Goal: Task Accomplishment & Management: Complete application form

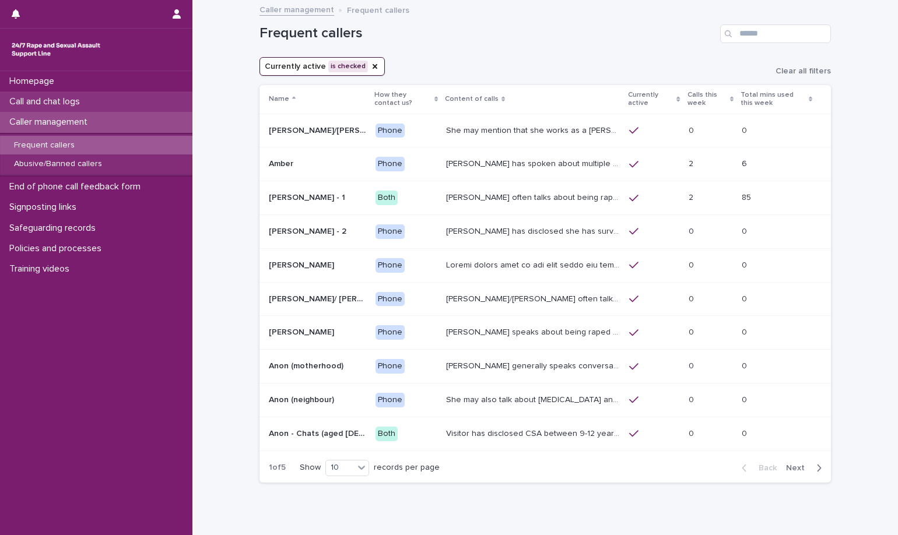
click at [152, 103] on div "Call and chat logs" at bounding box center [96, 102] width 192 height 20
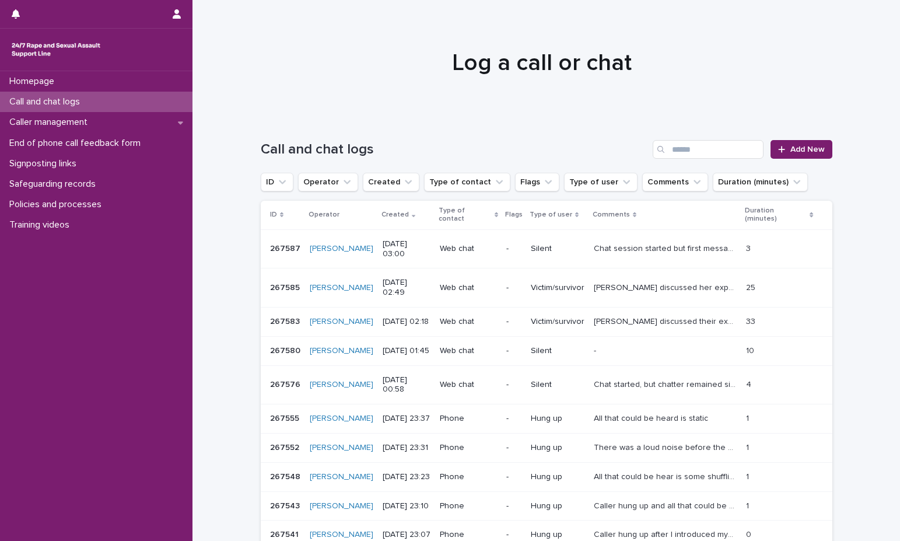
click at [390, 49] on h1 "Log a call or chat" at bounding box center [542, 63] width 572 height 28
click at [797, 153] on link "Add New" at bounding box center [800, 149] width 61 height 19
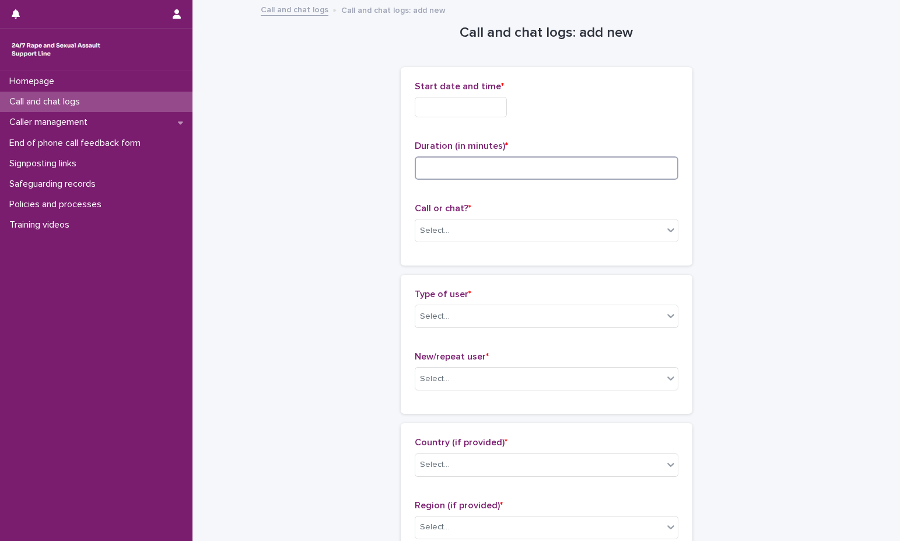
click at [610, 162] on input at bounding box center [547, 167] width 264 height 23
type input "**"
click at [450, 120] on div "Start date and time *" at bounding box center [547, 103] width 264 height 45
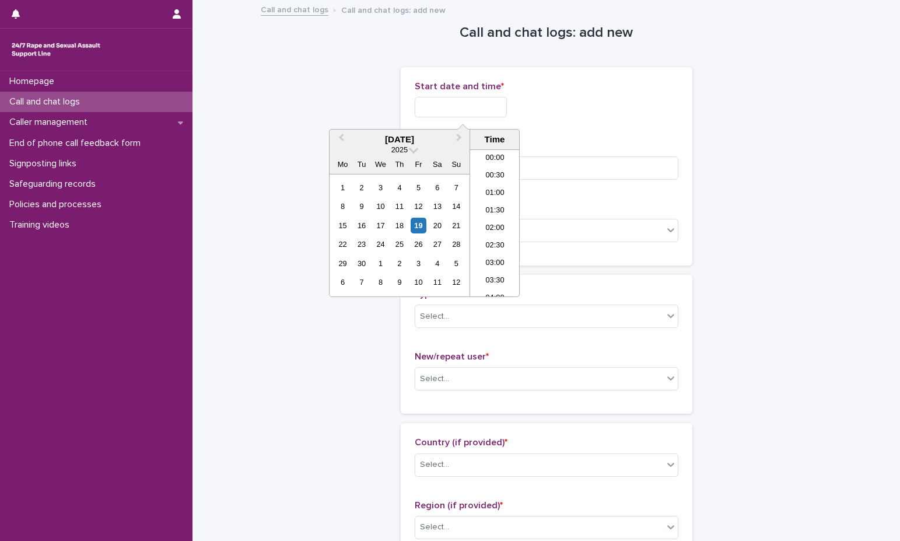
click at [460, 106] on input "text" at bounding box center [461, 107] width 92 height 20
drag, startPoint x: 482, startPoint y: 203, endPoint x: 491, endPoint y: 150, distance: 53.1
click at [485, 202] on li "08:30" at bounding box center [495, 205] width 50 height 17
click at [484, 103] on input "**********" at bounding box center [461, 107] width 92 height 20
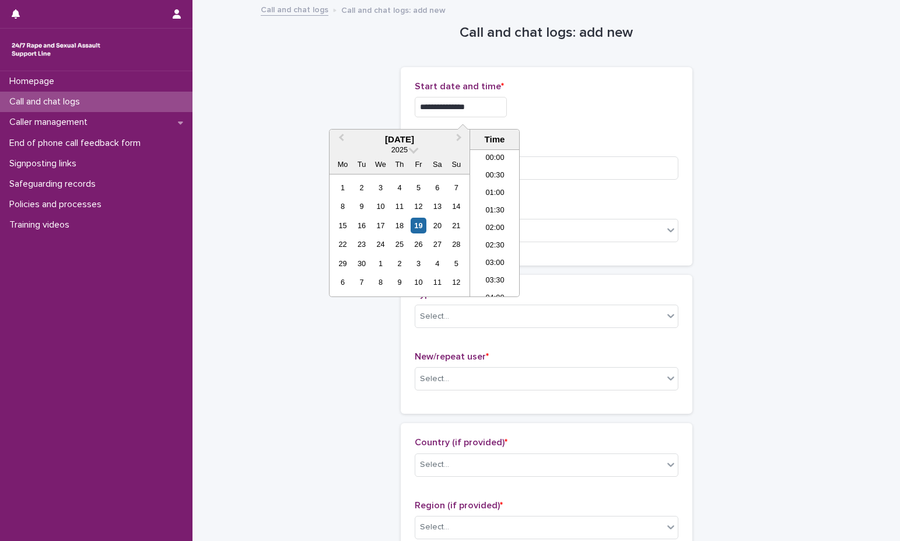
scroll to position [233, 0]
type input "**********"
click at [555, 102] on div "**********" at bounding box center [547, 107] width 264 height 20
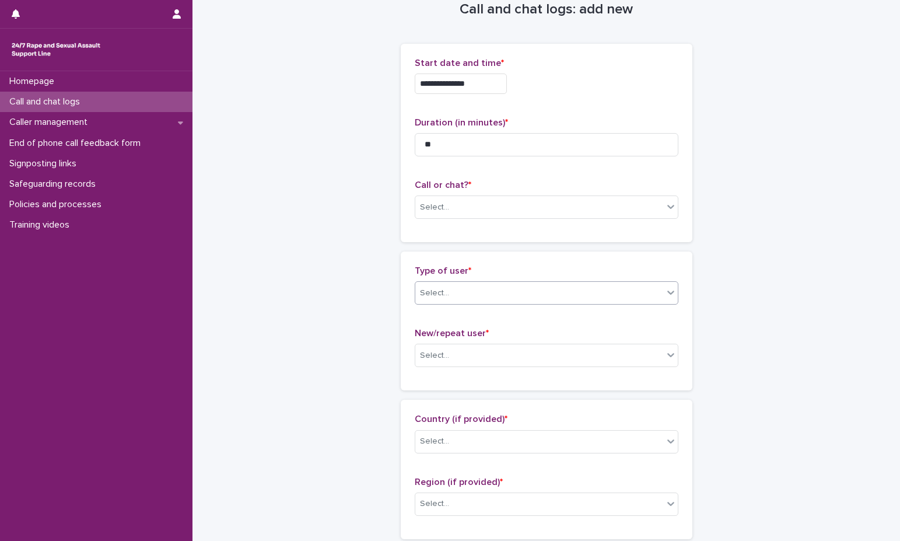
scroll to position [58, 0]
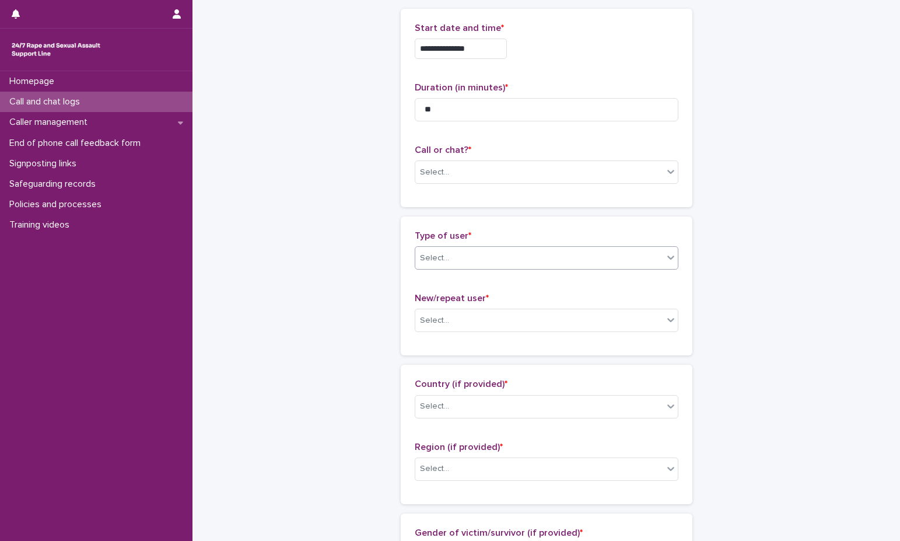
click at [528, 257] on div "Select..." at bounding box center [539, 257] width 248 height 19
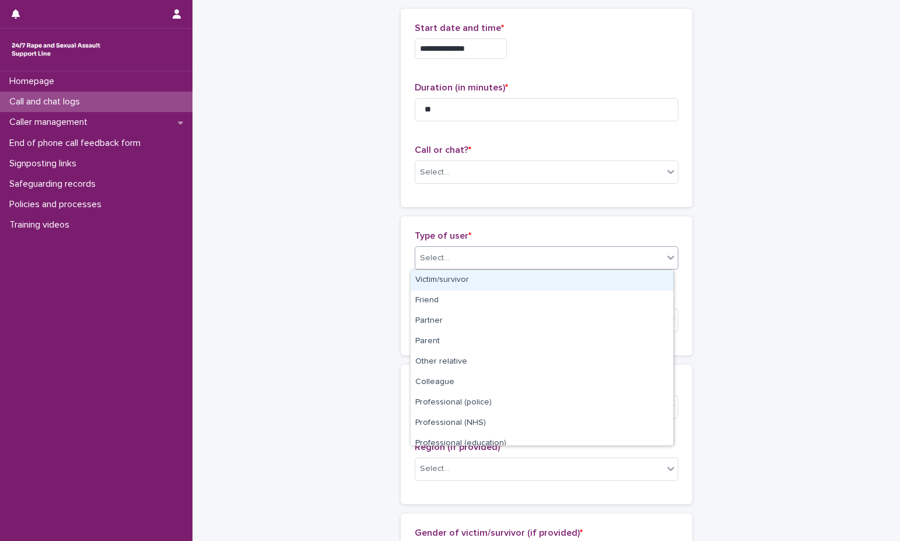
click at [528, 274] on div "Victim/survivor" at bounding box center [542, 280] width 262 height 20
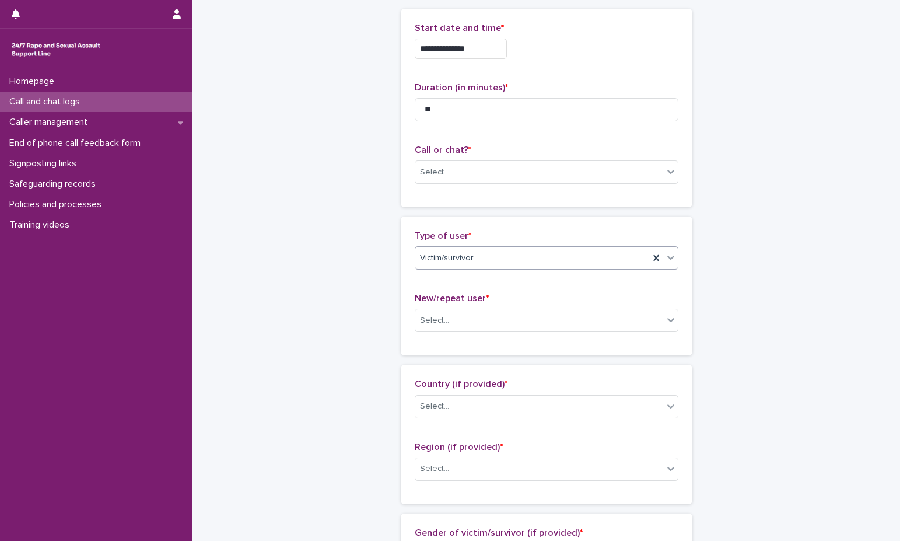
click at [537, 191] on div "Call or chat? * Select..." at bounding box center [547, 169] width 264 height 48
click at [546, 177] on div "Select..." at bounding box center [539, 172] width 248 height 19
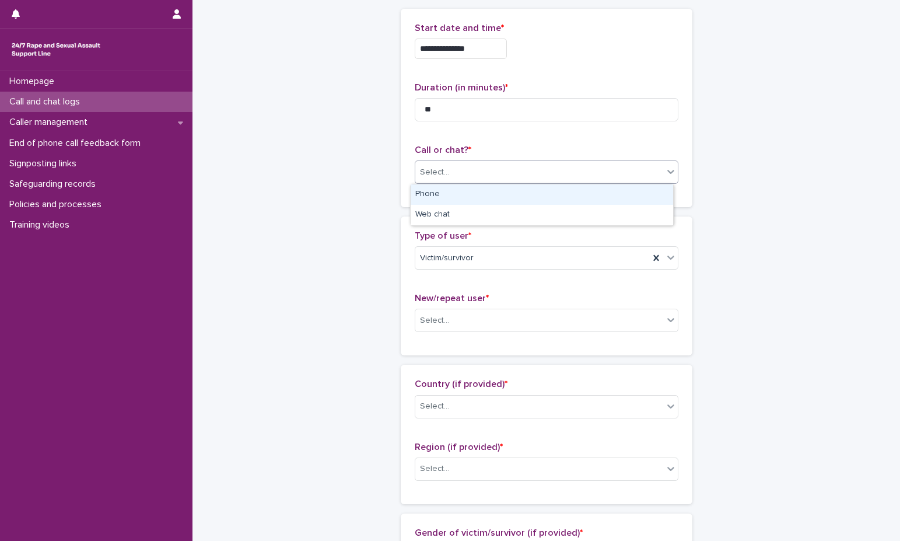
click at [532, 197] on div "Phone" at bounding box center [542, 194] width 262 height 20
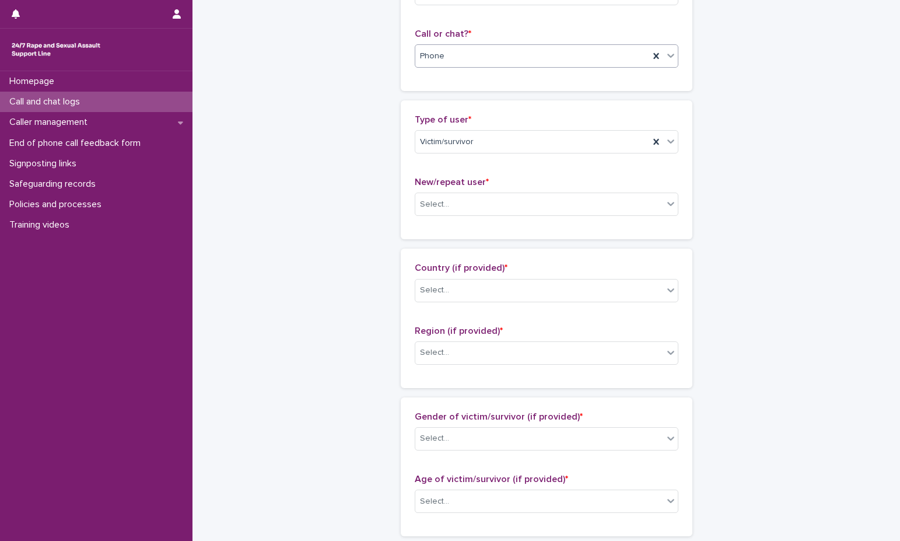
scroll to position [175, 0]
click at [518, 283] on div "Select..." at bounding box center [539, 289] width 248 height 19
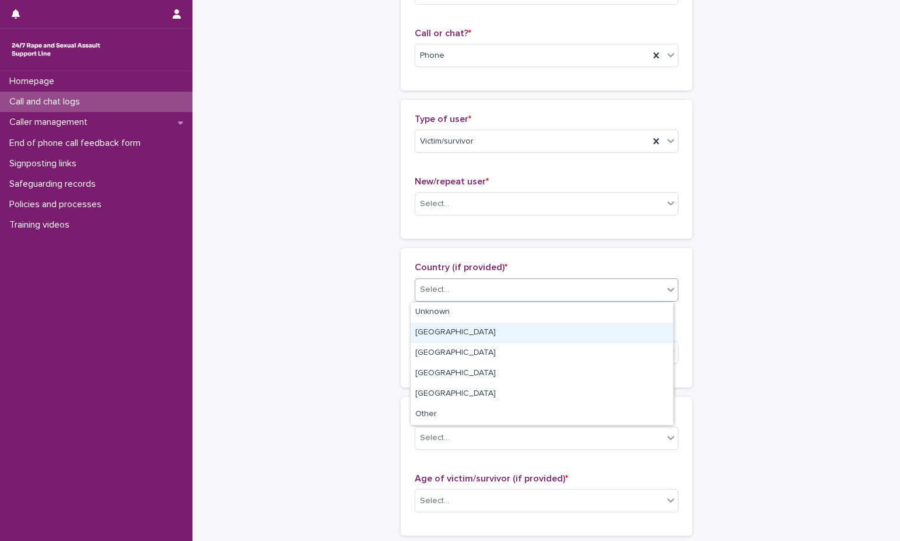
click at [497, 333] on div "[GEOGRAPHIC_DATA]" at bounding box center [542, 333] width 262 height 20
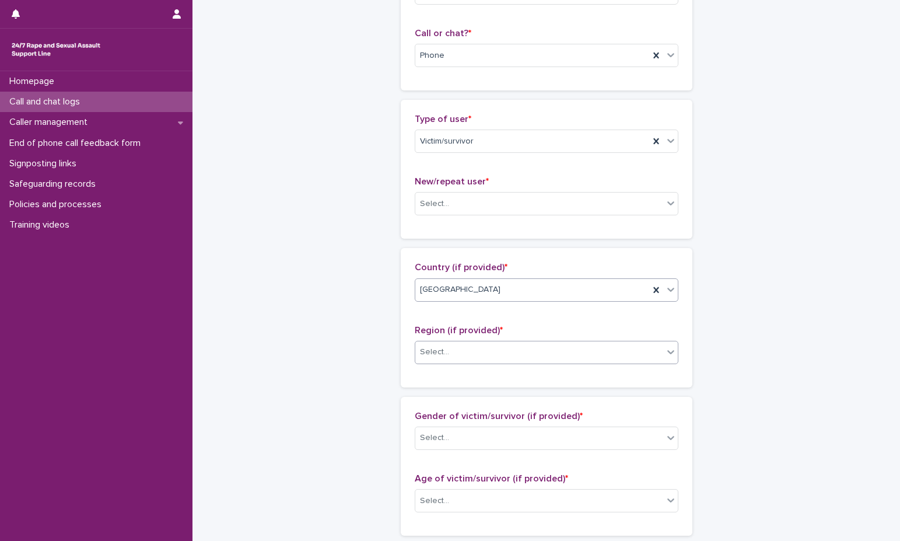
click at [535, 348] on div "Select..." at bounding box center [539, 351] width 248 height 19
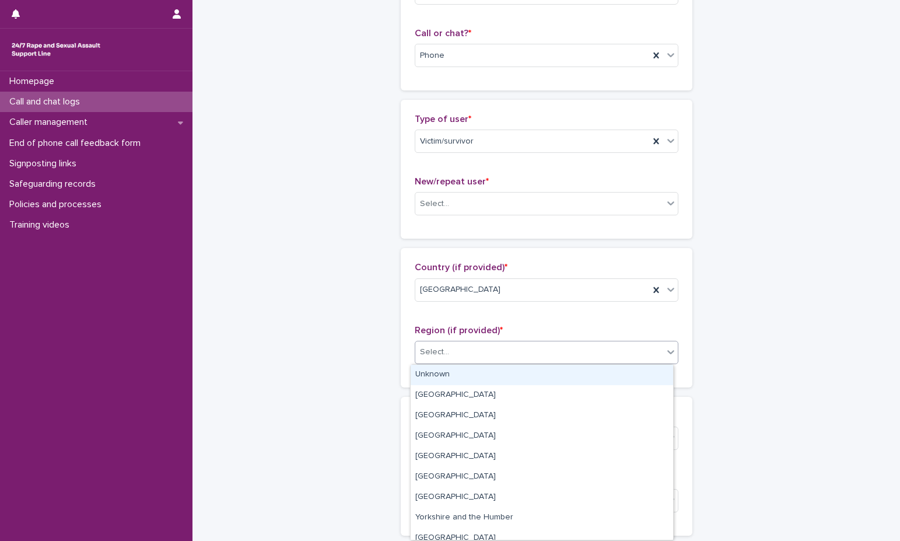
click at [520, 371] on div "Unknown" at bounding box center [542, 375] width 262 height 20
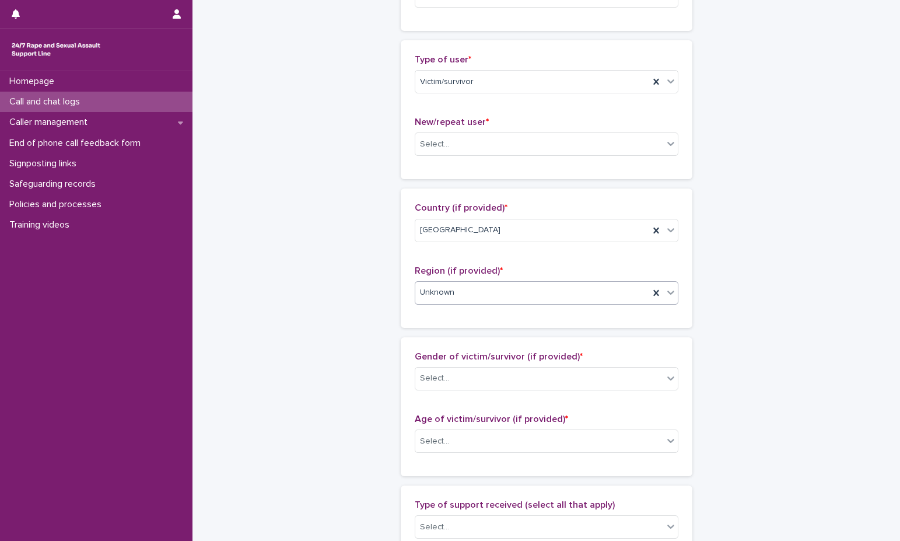
scroll to position [292, 0]
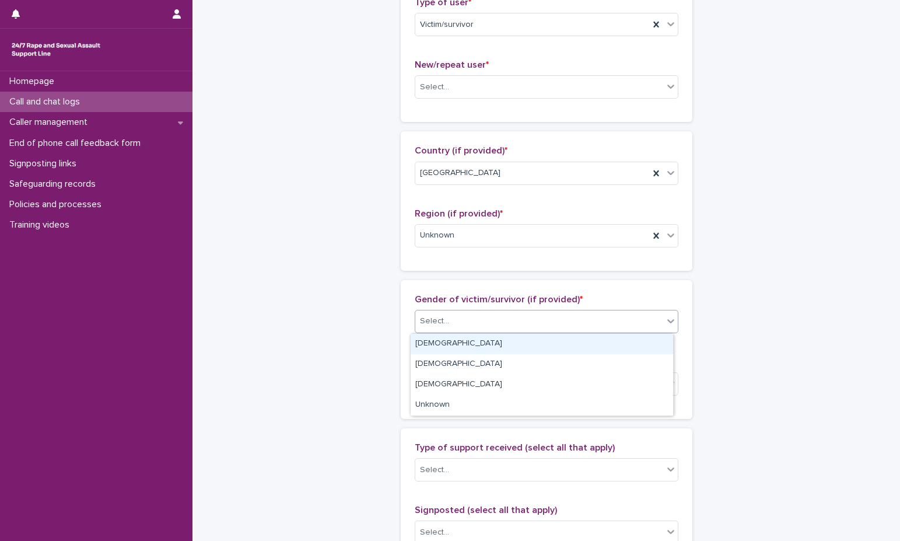
click at [517, 328] on div "Select..." at bounding box center [539, 320] width 248 height 19
click at [513, 346] on div "[DEMOGRAPHIC_DATA]" at bounding box center [542, 344] width 262 height 20
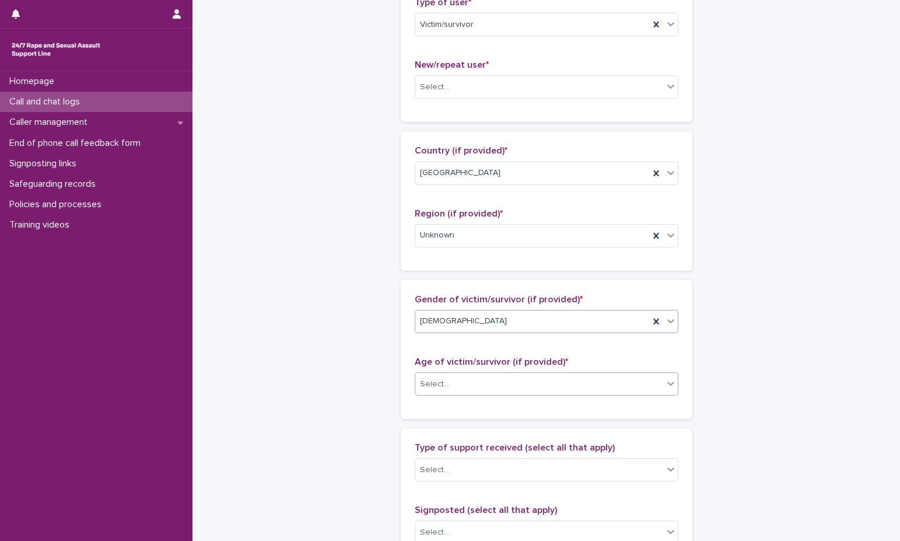
click at [513, 393] on div "Select..." at bounding box center [539, 383] width 248 height 19
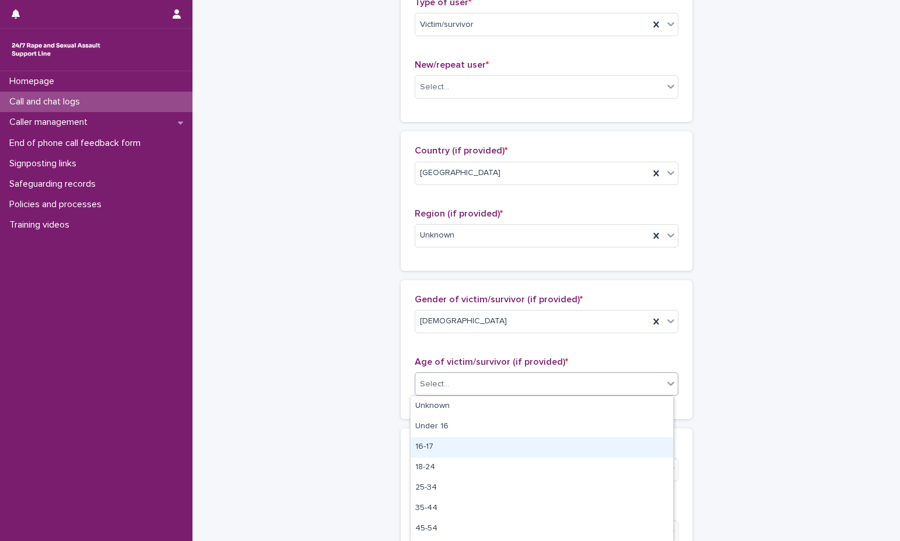
scroll to position [59, 0]
drag, startPoint x: 486, startPoint y: 460, endPoint x: 488, endPoint y: 449, distance: 10.6
click at [488, 449] on div "35-44" at bounding box center [542, 449] width 262 height 20
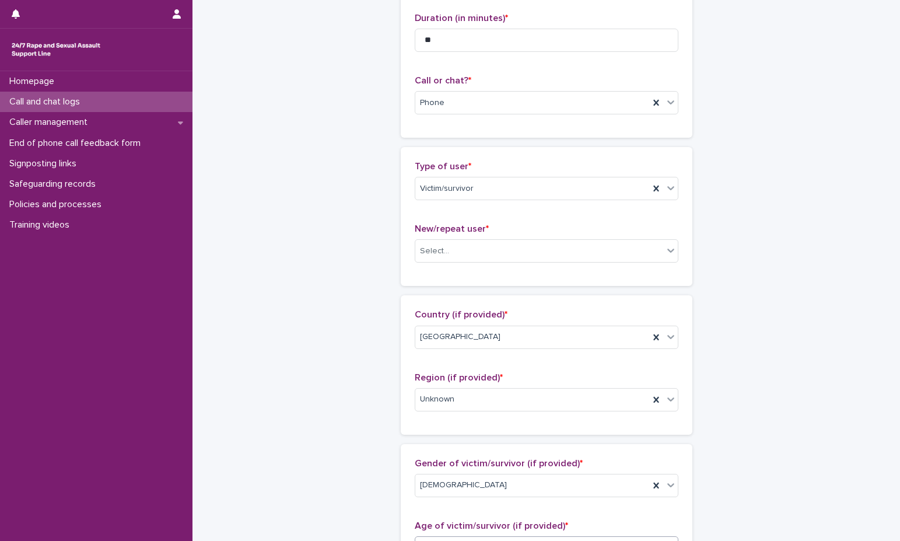
scroll to position [292, 0]
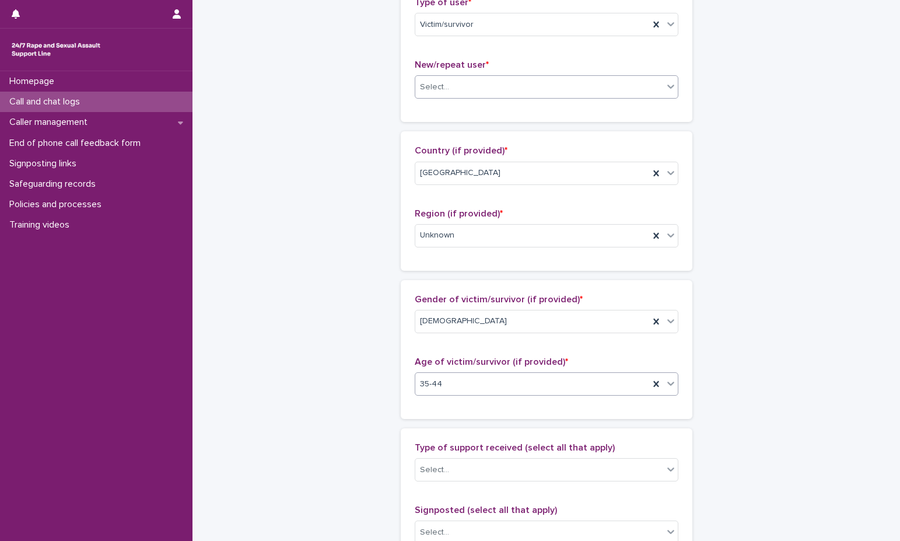
click at [471, 90] on div "Select..." at bounding box center [539, 87] width 248 height 19
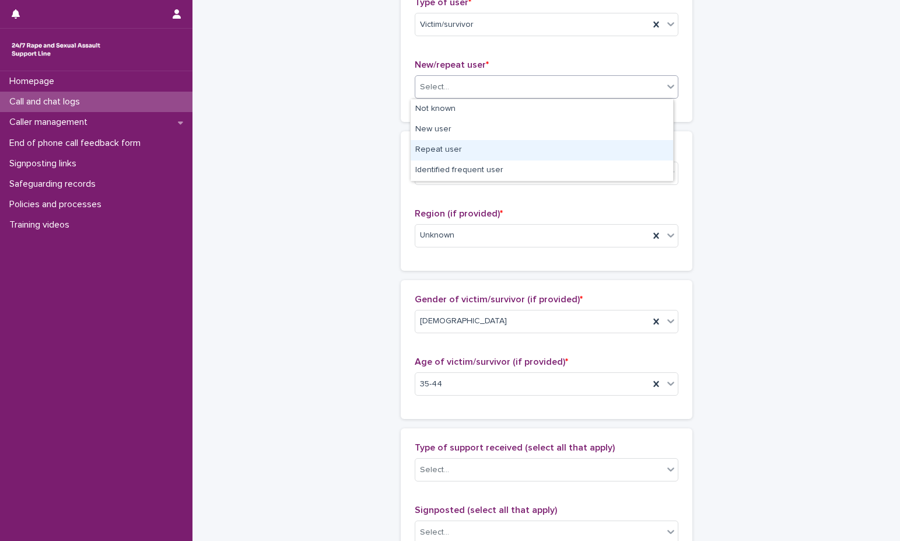
drag, startPoint x: 465, startPoint y: 115, endPoint x: 460, endPoint y: 150, distance: 35.9
click at [460, 149] on div "Repeat user" at bounding box center [542, 150] width 262 height 20
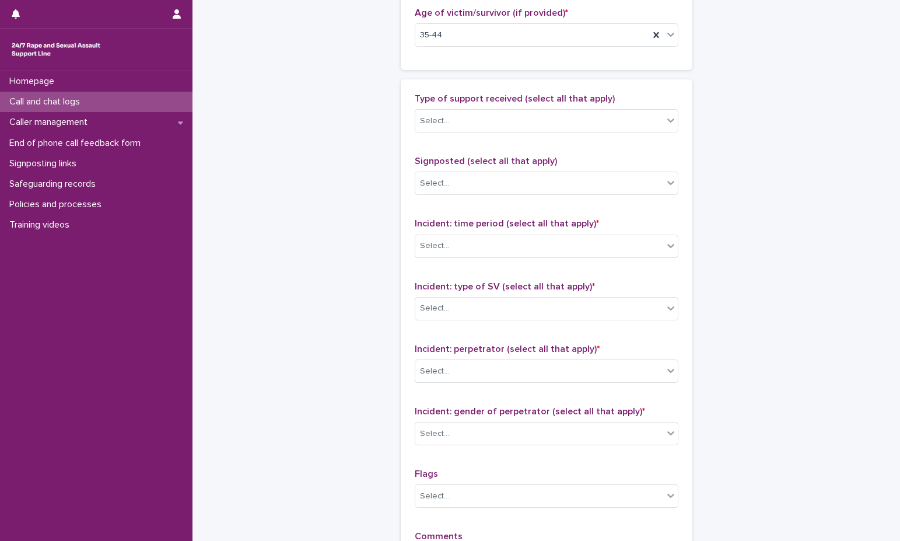
scroll to position [642, 0]
click at [489, 125] on div "Select..." at bounding box center [539, 119] width 248 height 19
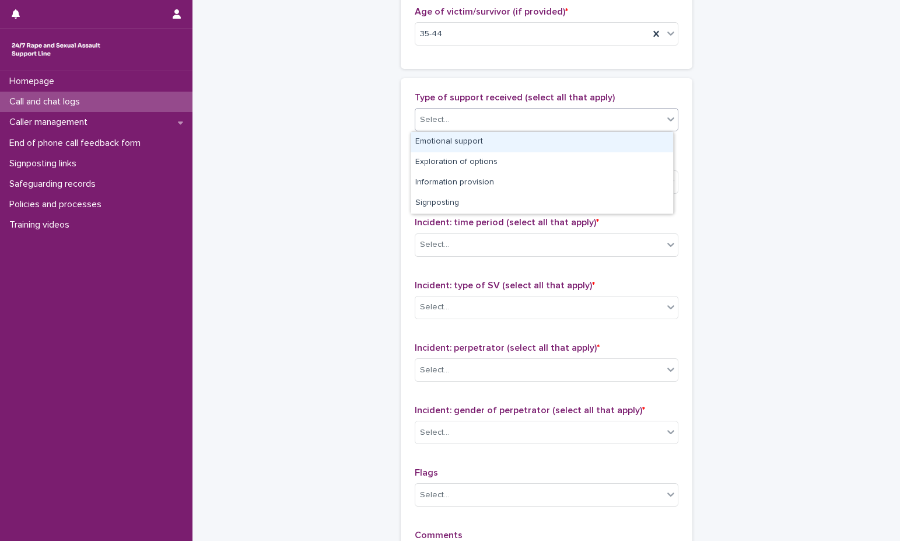
click at [484, 143] on div "Emotional support" at bounding box center [542, 142] width 262 height 20
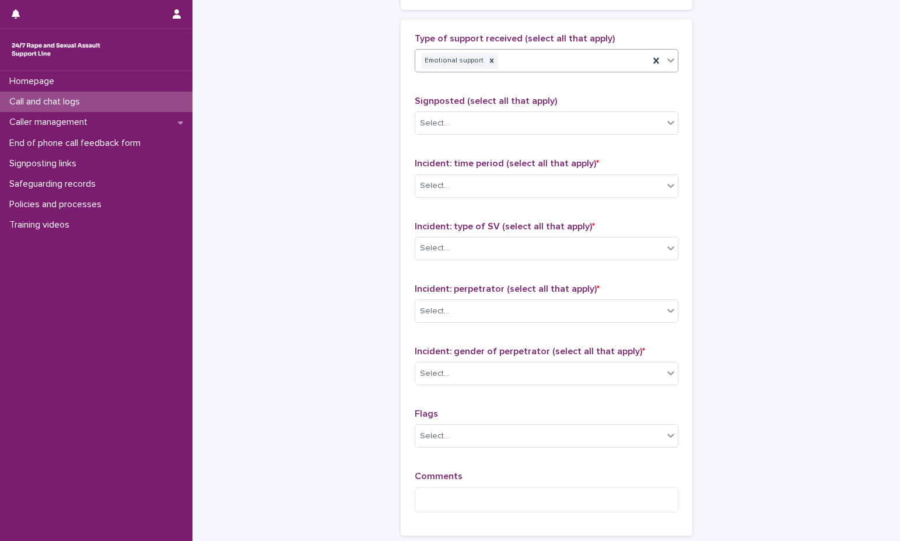
scroll to position [758, 0]
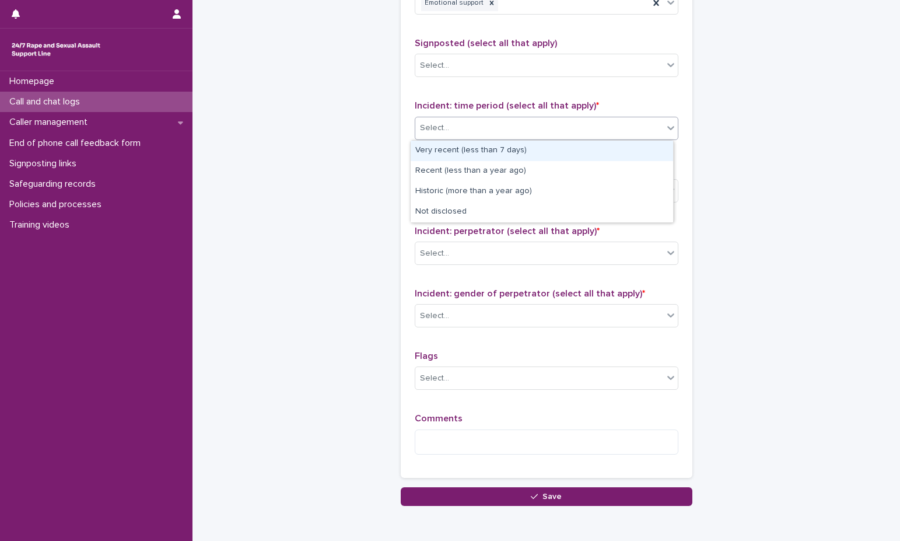
click at [493, 129] on div "Select..." at bounding box center [539, 127] width 248 height 19
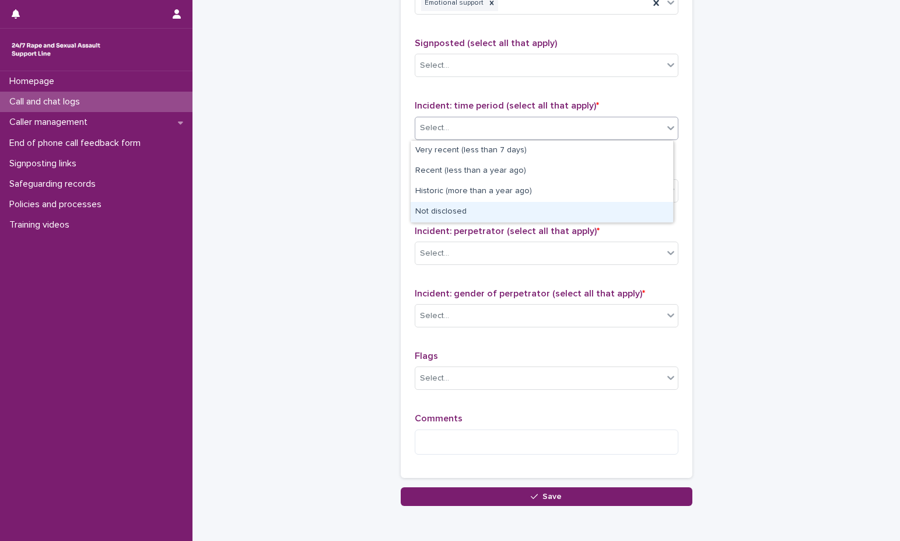
click at [477, 215] on div "Not disclosed" at bounding box center [542, 212] width 262 height 20
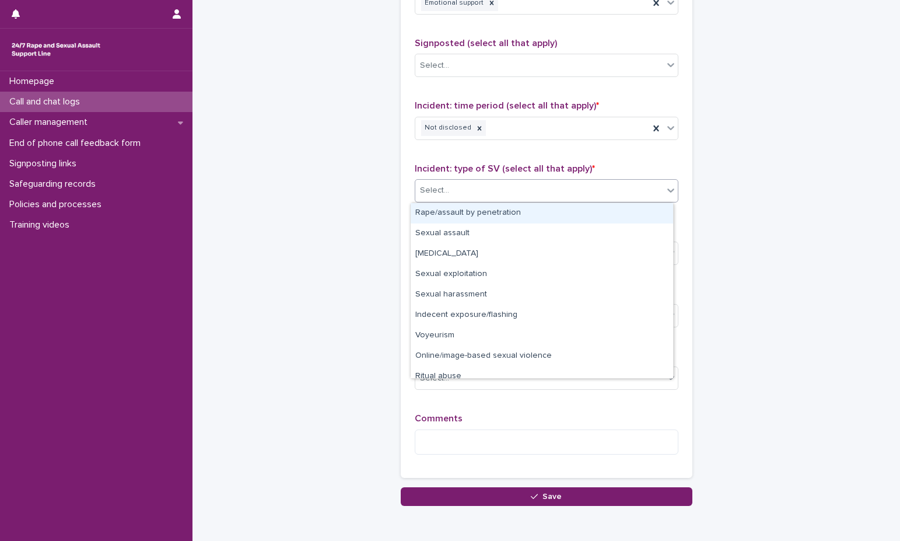
click at [483, 198] on div "Select..." at bounding box center [539, 190] width 248 height 19
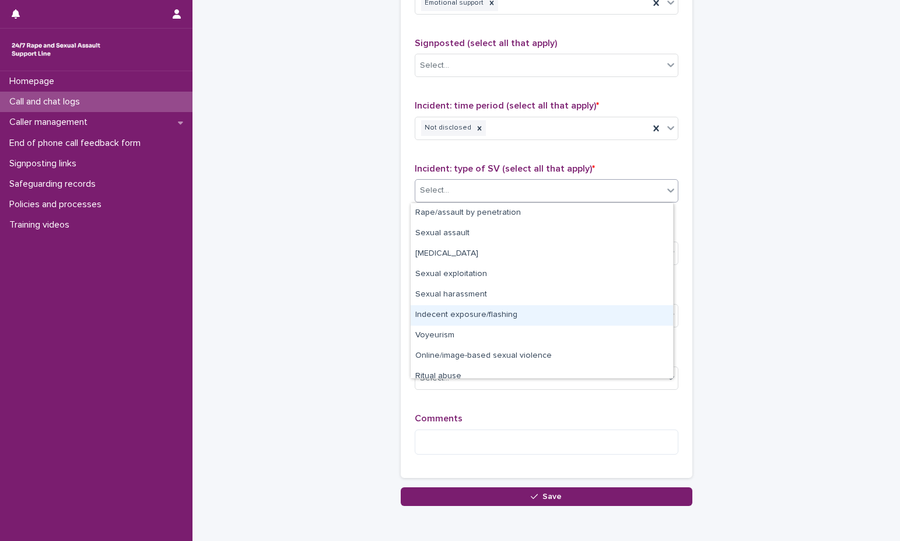
scroll to position [29, 0]
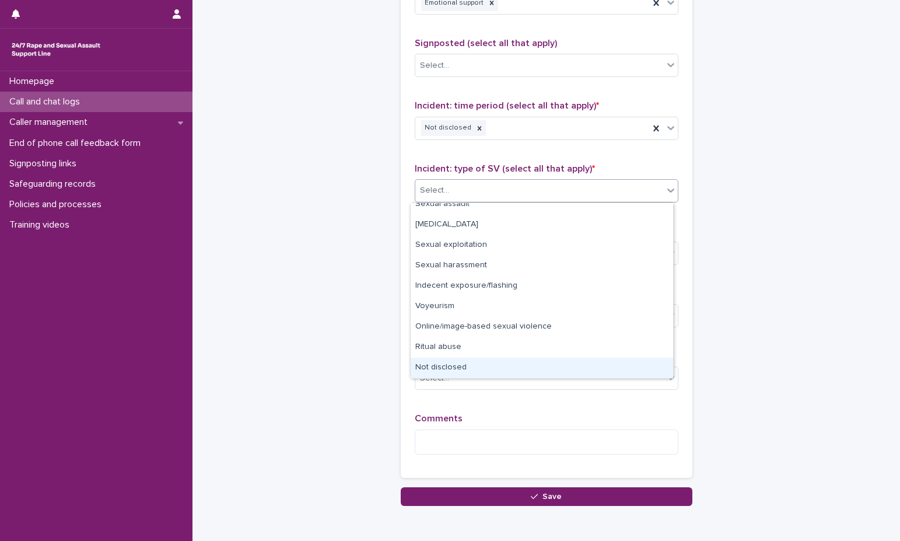
click at [474, 366] on div "Not disclosed" at bounding box center [542, 368] width 262 height 20
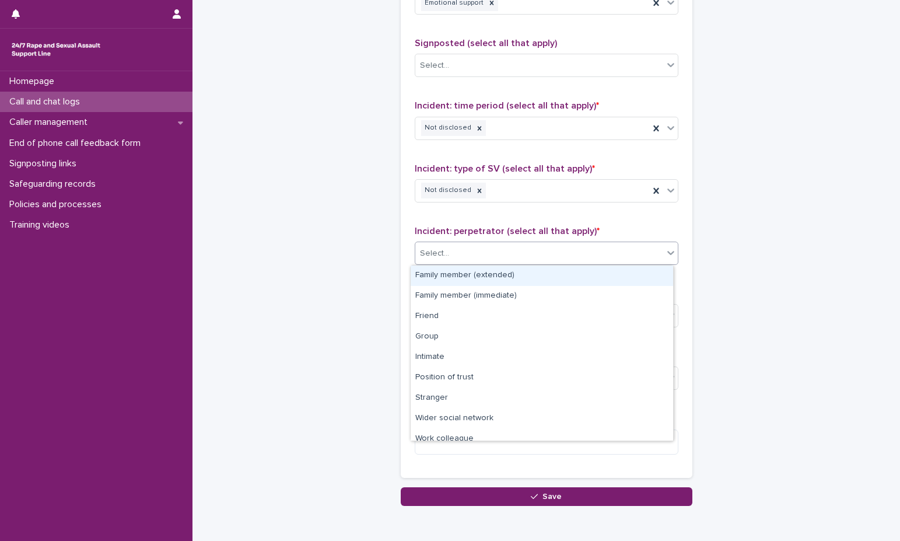
click at [460, 263] on div "Select..." at bounding box center [547, 252] width 264 height 23
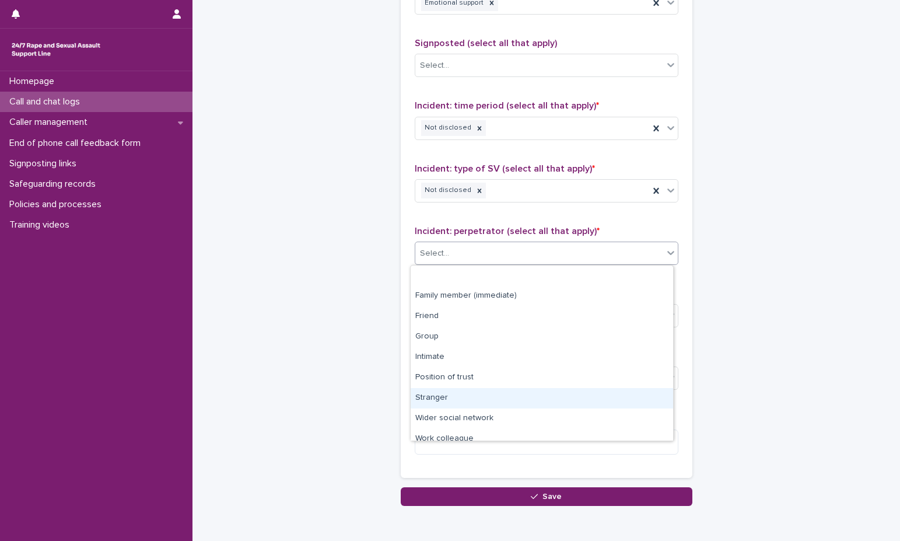
scroll to position [50, 0]
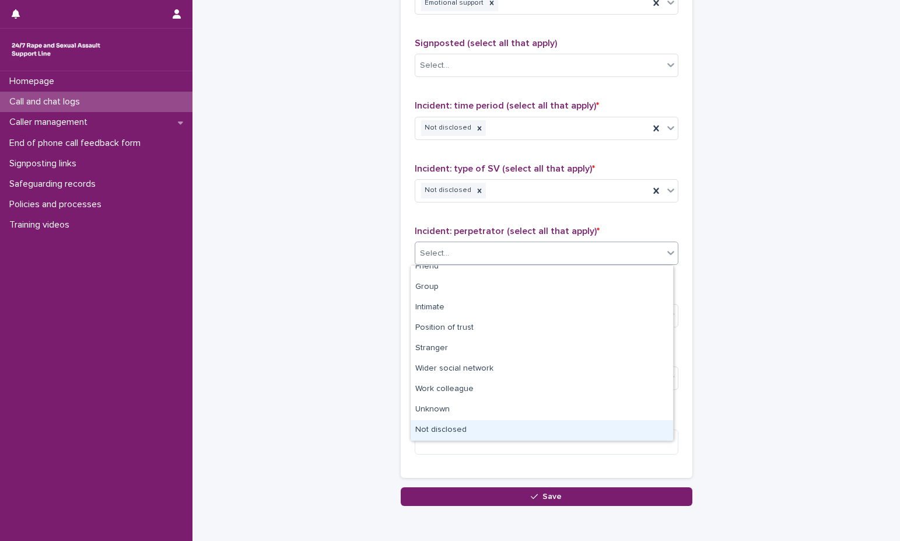
click at [435, 427] on div "Not disclosed" at bounding box center [542, 430] width 262 height 20
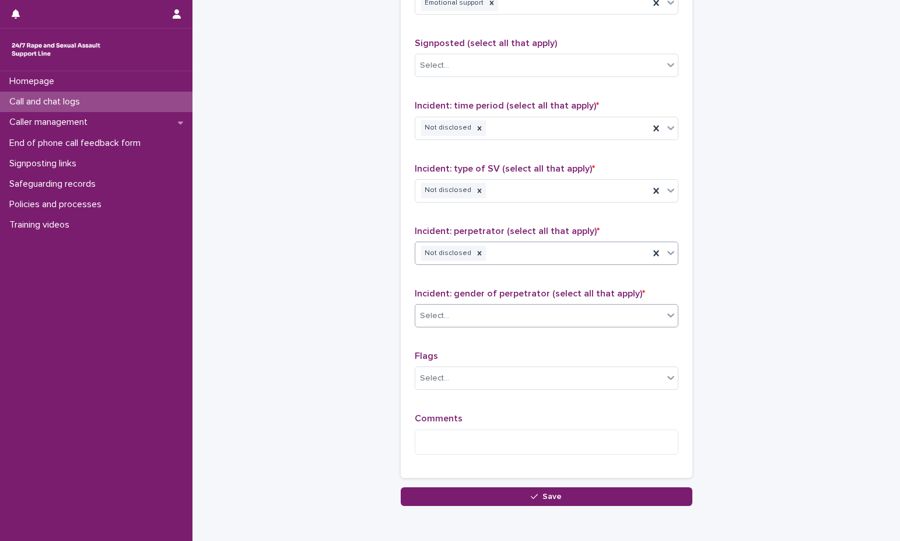
click at [466, 313] on div "Select..." at bounding box center [539, 315] width 248 height 19
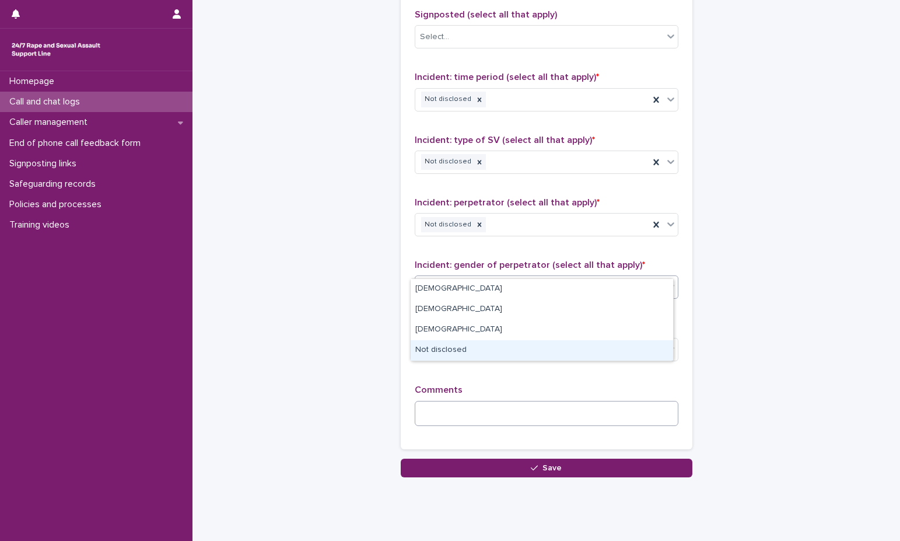
scroll to position [814, 0]
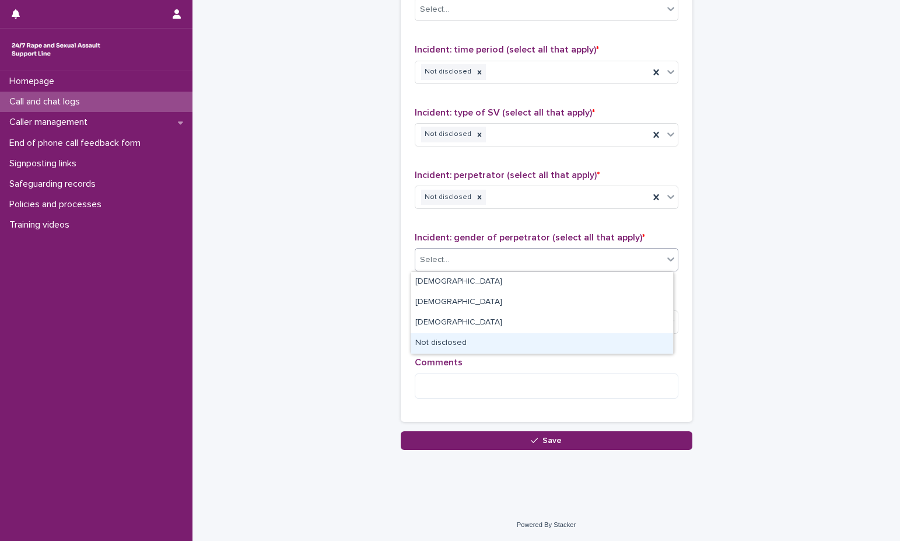
click at [465, 342] on div "Not disclosed" at bounding box center [542, 343] width 262 height 20
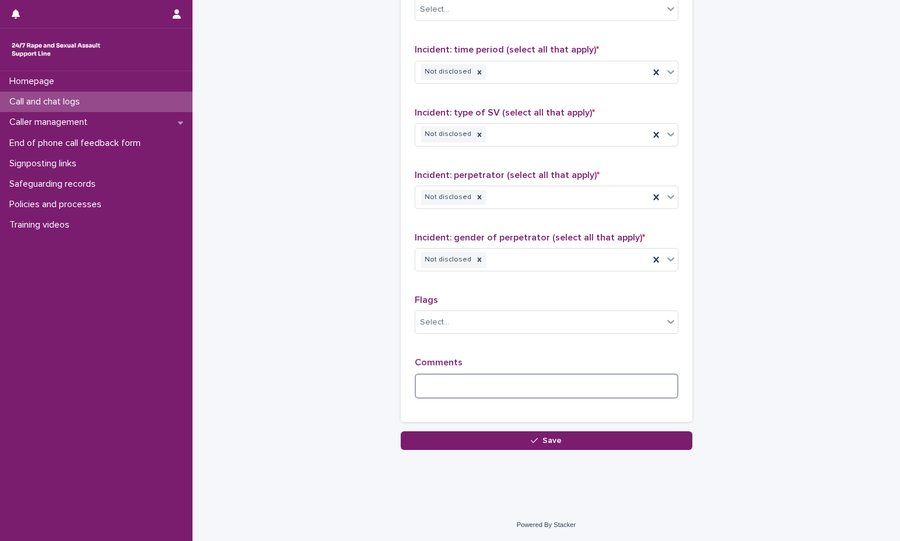
click at [463, 391] on textarea at bounding box center [547, 385] width 264 height 25
type textarea "*"
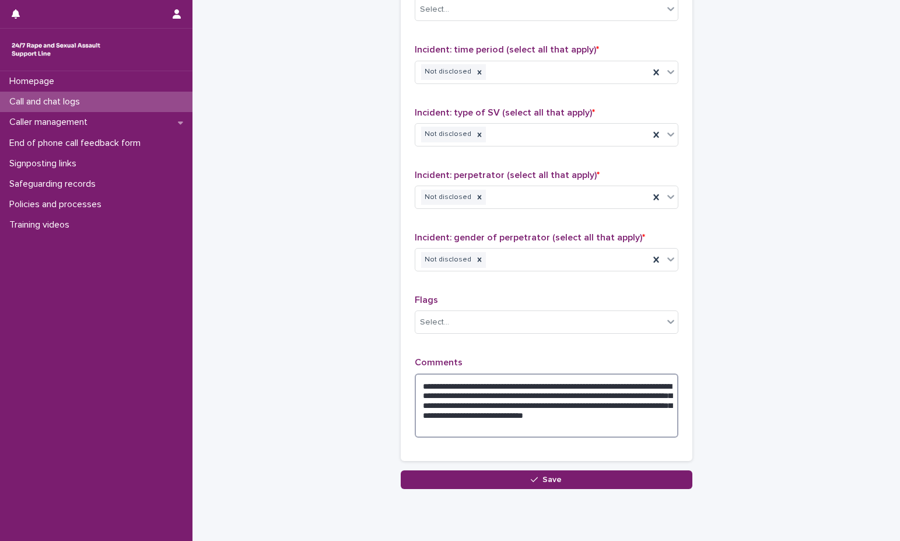
click at [619, 387] on textarea "**********" at bounding box center [547, 405] width 264 height 64
click at [572, 428] on textarea "**********" at bounding box center [547, 405] width 264 height 64
click at [542, 404] on textarea "**********" at bounding box center [547, 405] width 264 height 64
click at [527, 409] on textarea "**********" at bounding box center [547, 405] width 264 height 64
drag, startPoint x: 630, startPoint y: 426, endPoint x: 492, endPoint y: 438, distance: 138.7
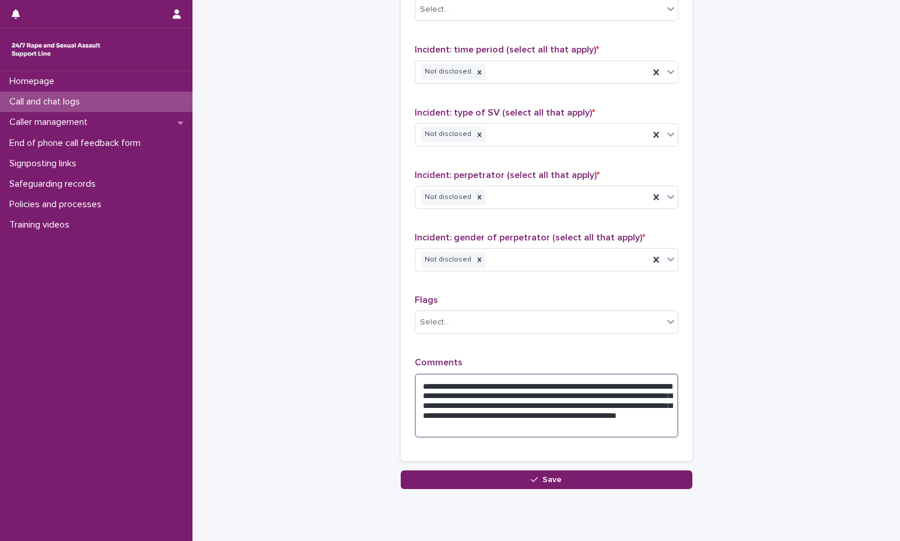
click at [492, 438] on div "**********" at bounding box center [547, 401] width 264 height 89
drag, startPoint x: 619, startPoint y: 386, endPoint x: 589, endPoint y: 386, distance: 29.8
click at [589, 386] on textarea "**********" at bounding box center [547, 405] width 264 height 64
click at [541, 384] on textarea "**********" at bounding box center [547, 405] width 264 height 64
click at [473, 142] on div at bounding box center [479, 135] width 13 height 16
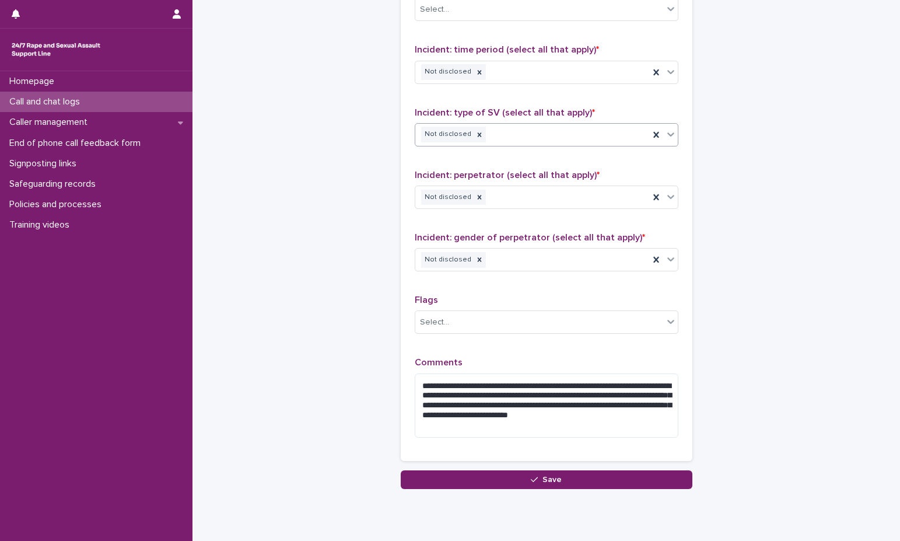
click at [482, 141] on div "Not disclosed" at bounding box center [532, 134] width 234 height 20
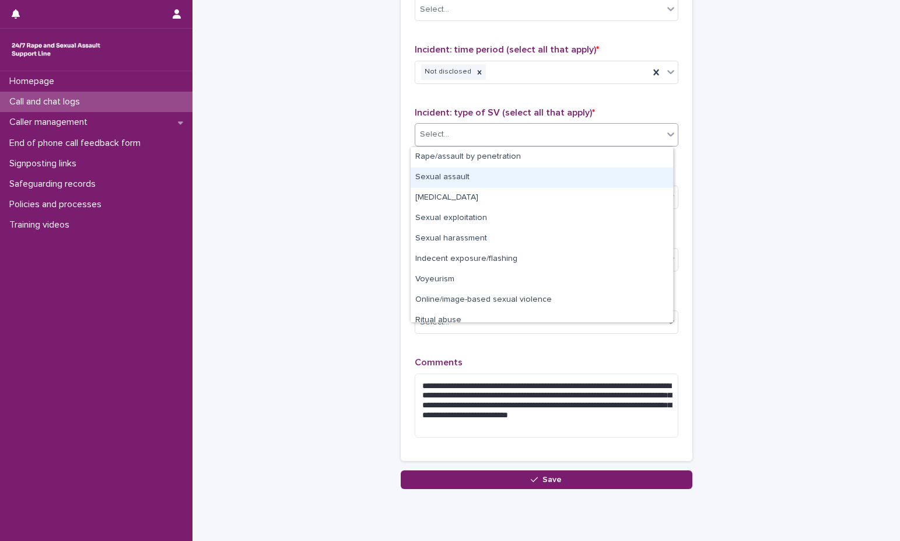
click at [492, 176] on div "Sexual assault" at bounding box center [542, 177] width 262 height 20
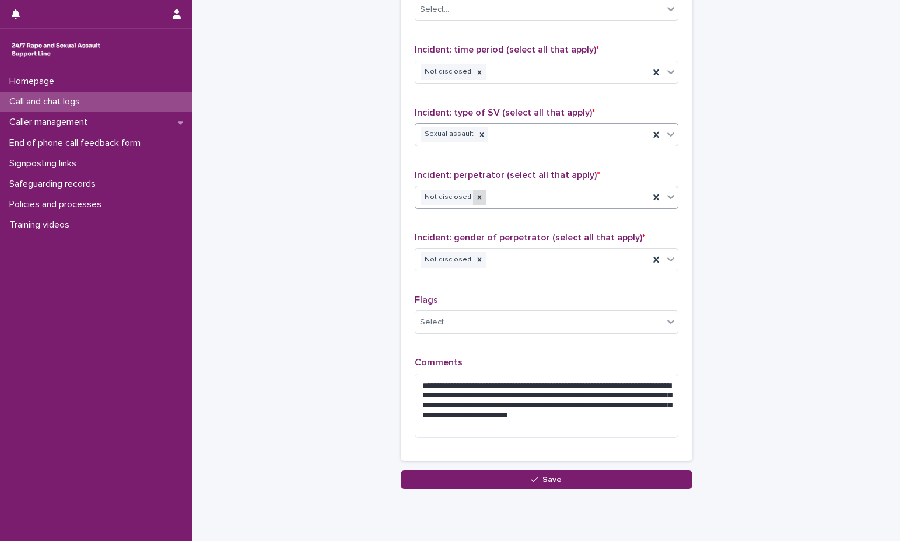
click at [475, 198] on icon at bounding box center [479, 197] width 8 height 8
click at [515, 195] on div "Not disclosed" at bounding box center [532, 197] width 234 height 20
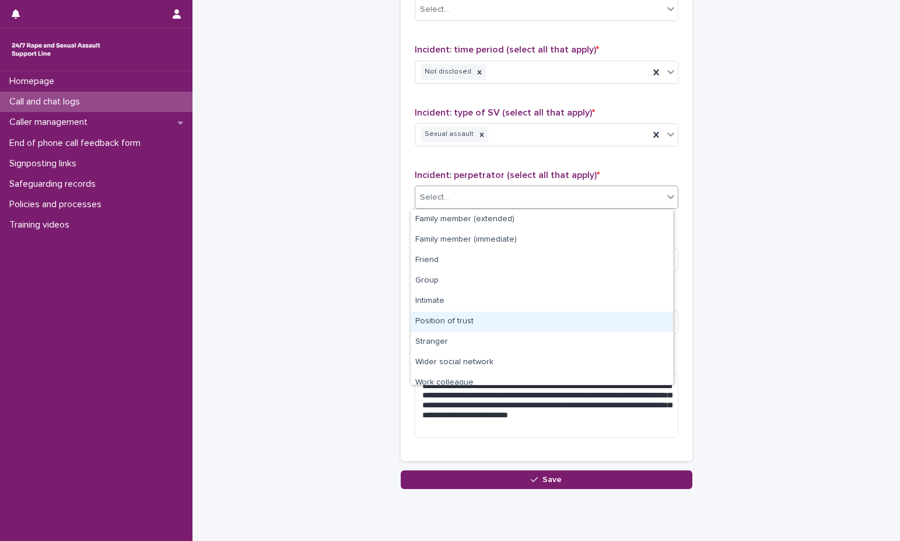
scroll to position [50, 0]
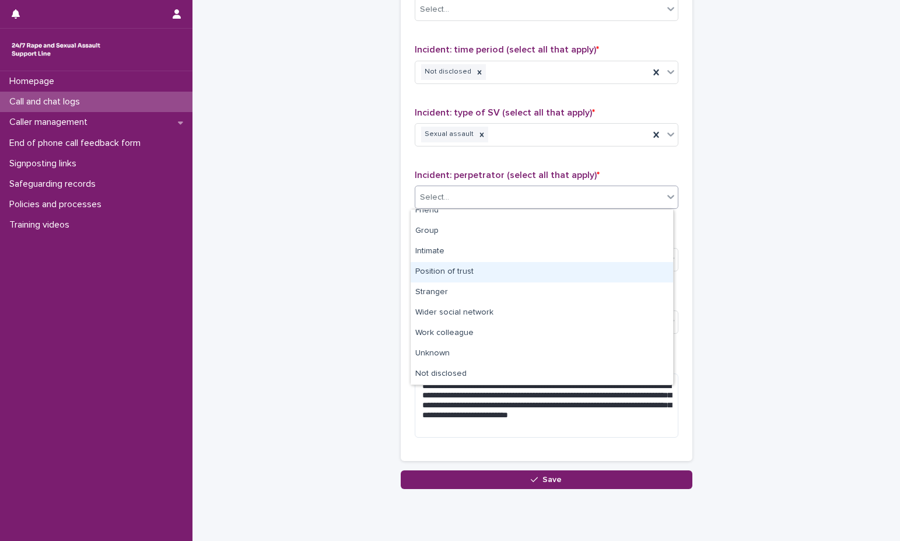
click at [502, 282] on div "Position of trust" at bounding box center [542, 272] width 262 height 20
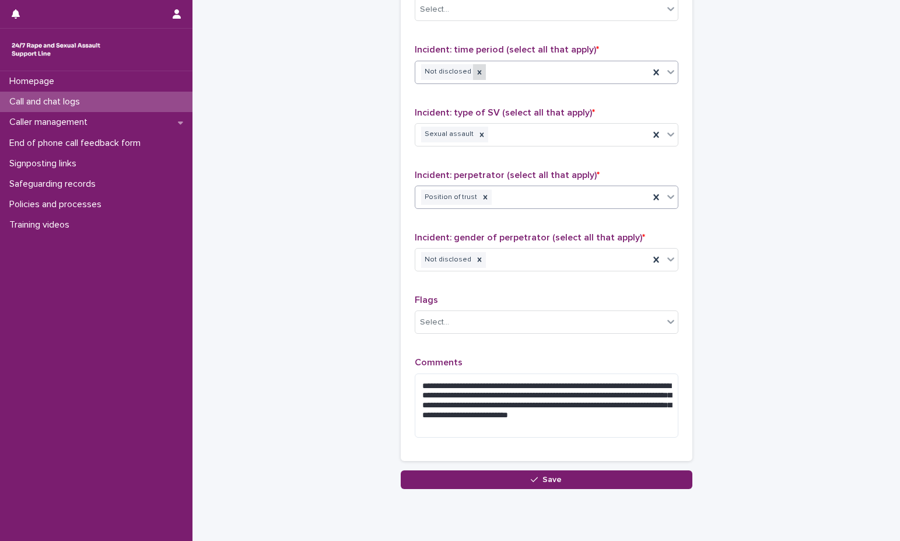
click at [475, 76] on div at bounding box center [479, 72] width 13 height 16
click at [491, 73] on div "Not disclosed" at bounding box center [532, 72] width 234 height 20
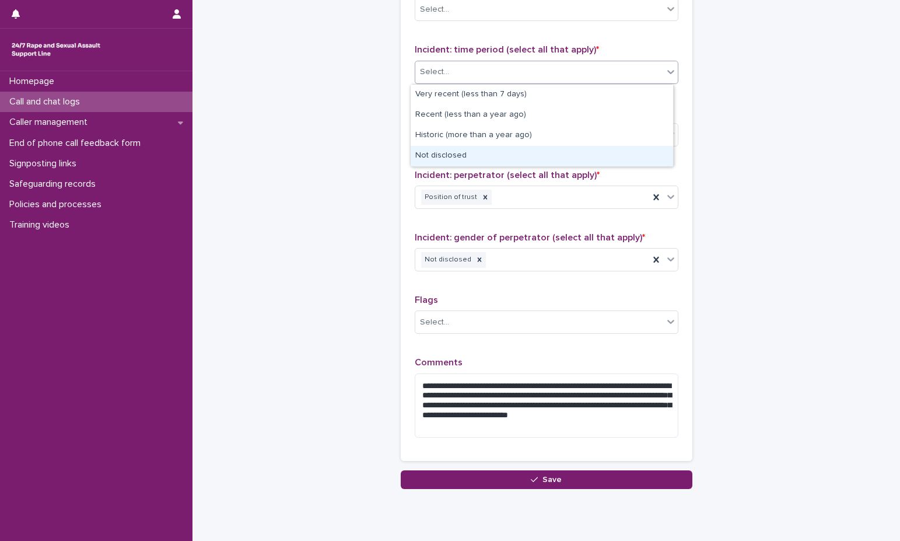
click at [488, 152] on div "Not disclosed" at bounding box center [542, 156] width 262 height 20
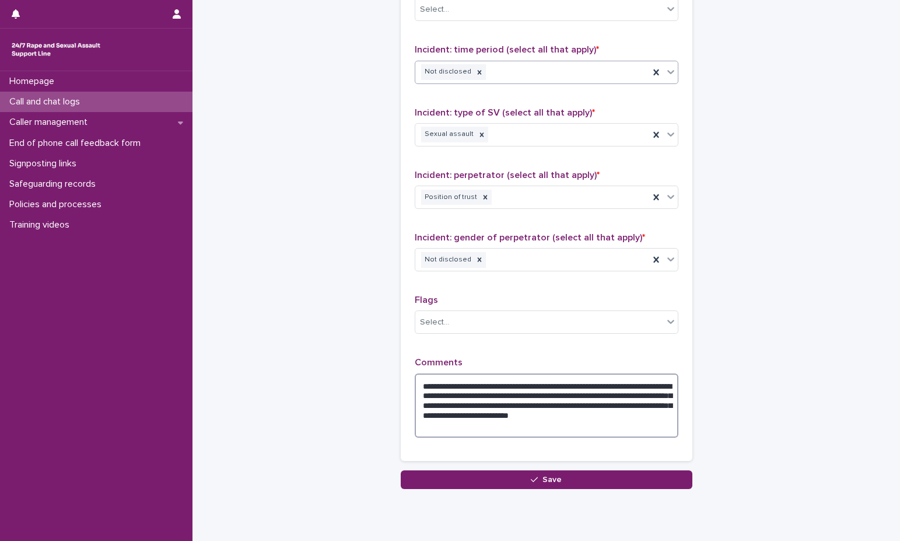
click at [530, 394] on textarea "**********" at bounding box center [547, 405] width 264 height 64
click at [606, 426] on textarea "**********" at bounding box center [547, 405] width 264 height 64
drag, startPoint x: 447, startPoint y: 413, endPoint x: 625, endPoint y: 402, distance: 178.2
click at [625, 402] on textarea "**********" at bounding box center [547, 405] width 264 height 64
click at [564, 400] on textarea "**********" at bounding box center [547, 405] width 264 height 64
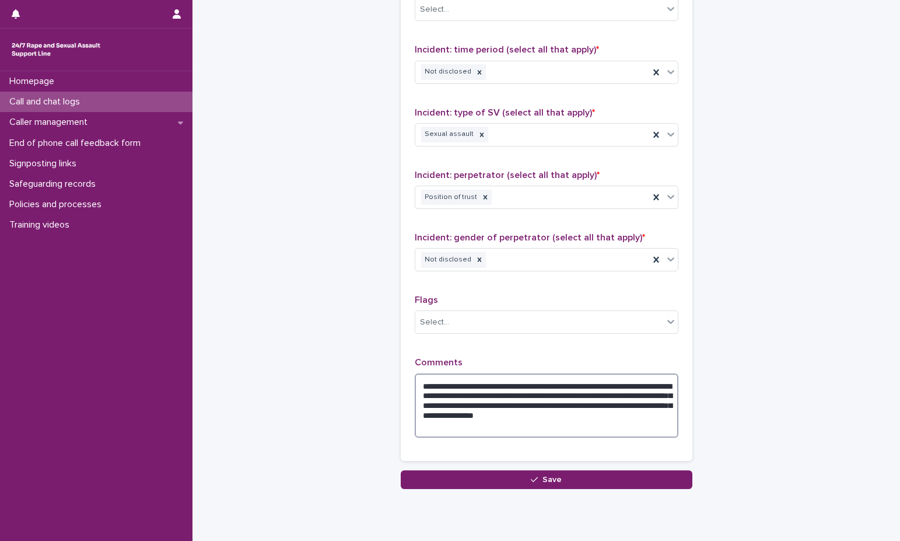
click at [535, 434] on textarea "**********" at bounding box center [547, 405] width 264 height 64
drag, startPoint x: 468, startPoint y: 416, endPoint x: 436, endPoint y: 414, distance: 32.7
click at [436, 414] on textarea "**********" at bounding box center [547, 405] width 264 height 64
click at [468, 421] on textarea "**********" at bounding box center [547, 405] width 264 height 64
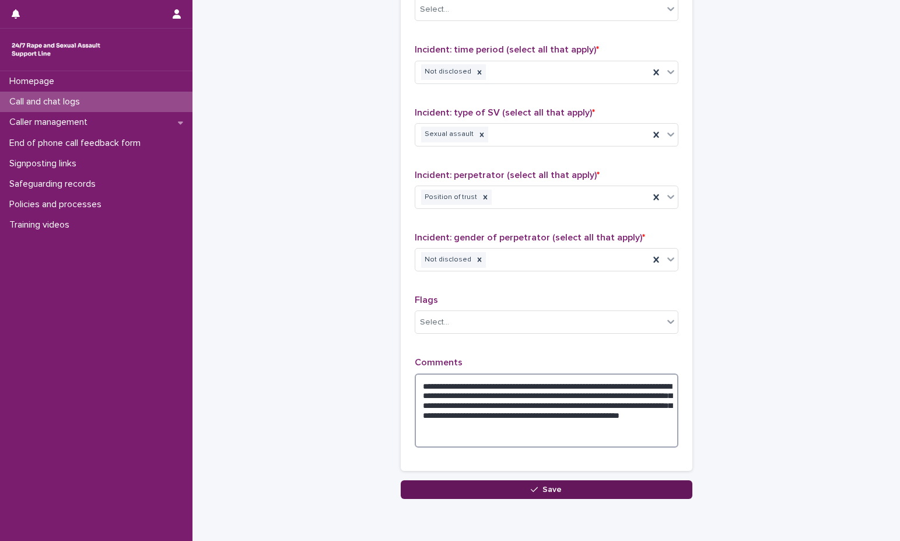
type textarea "**********"
click at [511, 485] on button "Save" at bounding box center [547, 489] width 292 height 19
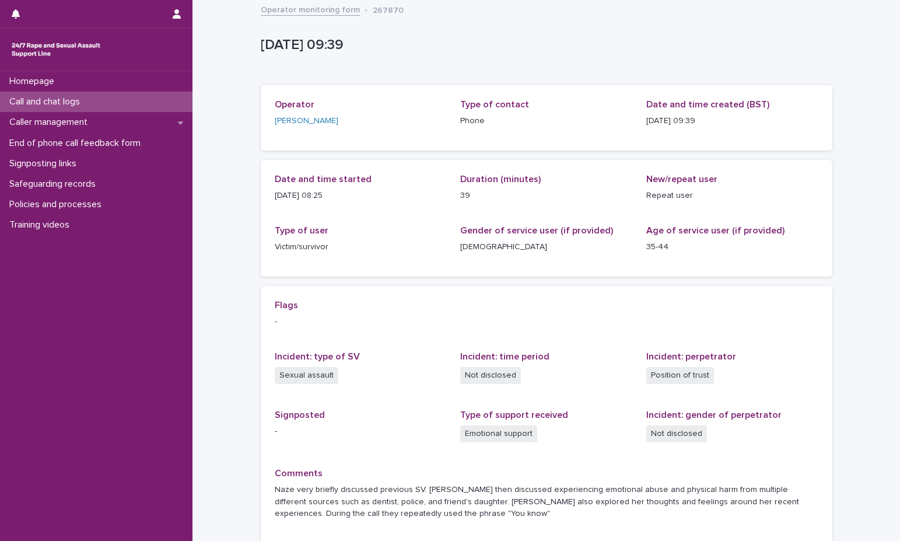
click at [306, 9] on link "Operator monitoring form" at bounding box center [310, 8] width 99 height 13
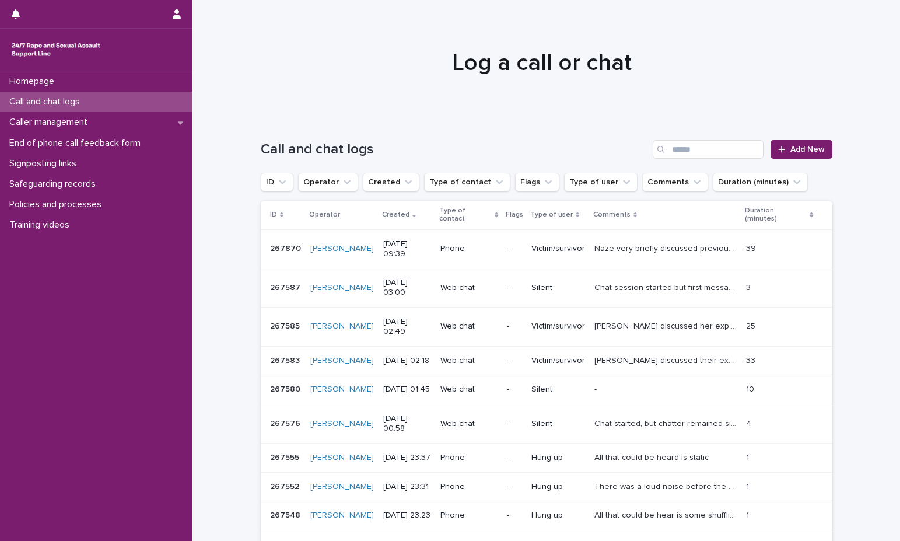
drag, startPoint x: 518, startPoint y: 110, endPoint x: 521, endPoint y: 99, distance: 11.5
click at [521, 100] on div at bounding box center [541, 57] width 699 height 117
click at [815, 176] on div "ID Operator Created Type of contact Flags Type of user Comments Duration (minut…" at bounding box center [547, 182] width 572 height 19
click at [812, 157] on link "Add New" at bounding box center [800, 149] width 61 height 19
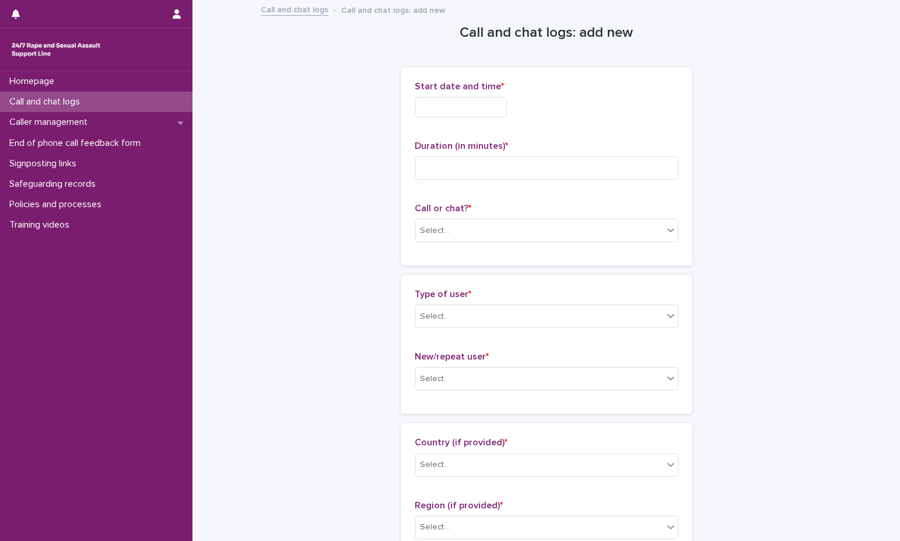
click at [495, 243] on div "Call or chat? * Select..." at bounding box center [547, 227] width 264 height 48
click at [491, 232] on div "Select..." at bounding box center [539, 230] width 248 height 19
click at [478, 251] on div "Phone" at bounding box center [542, 253] width 262 height 20
click at [484, 112] on input "text" at bounding box center [461, 107] width 92 height 20
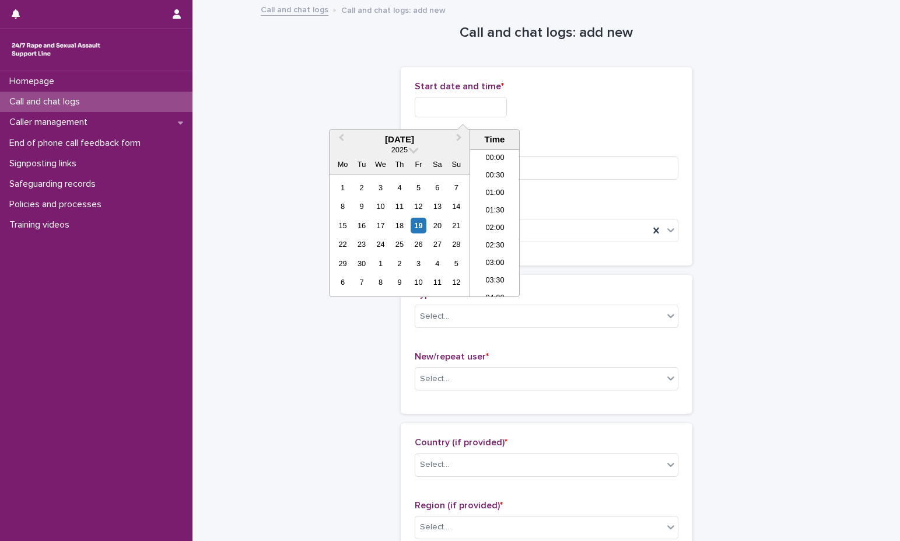
scroll to position [268, 0]
click at [491, 205] on li "09:00" at bounding box center [495, 205] width 50 height 17
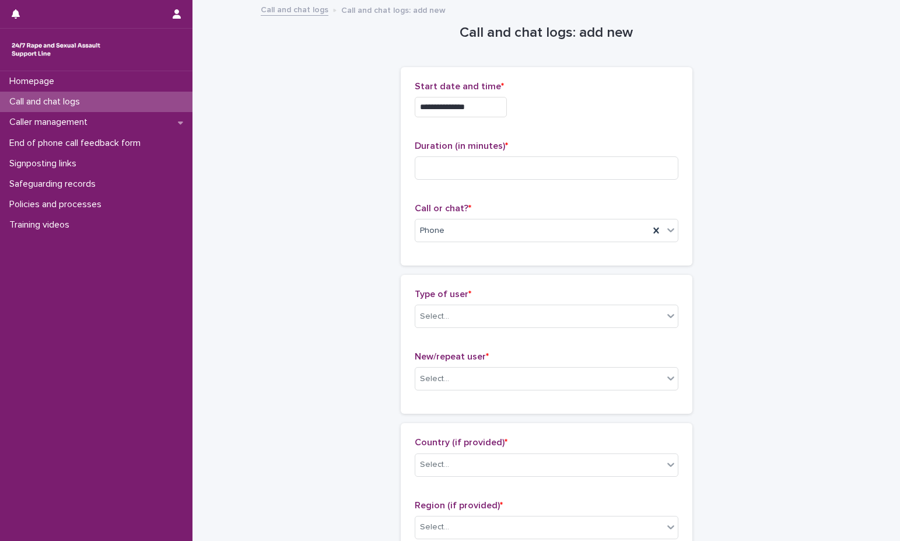
click at [505, 102] on input "**********" at bounding box center [461, 107] width 92 height 20
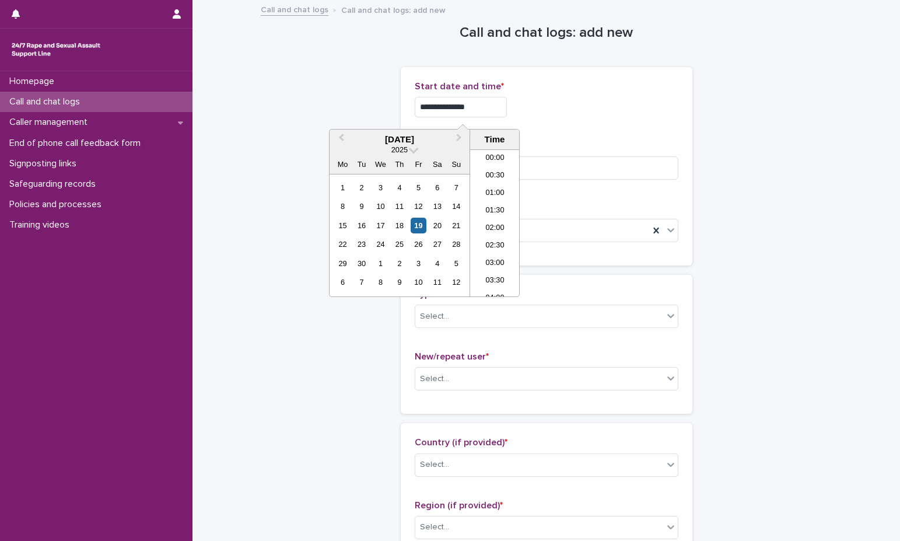
scroll to position [251, 0]
type input "**********"
click at [573, 104] on div "**********" at bounding box center [547, 107] width 264 height 20
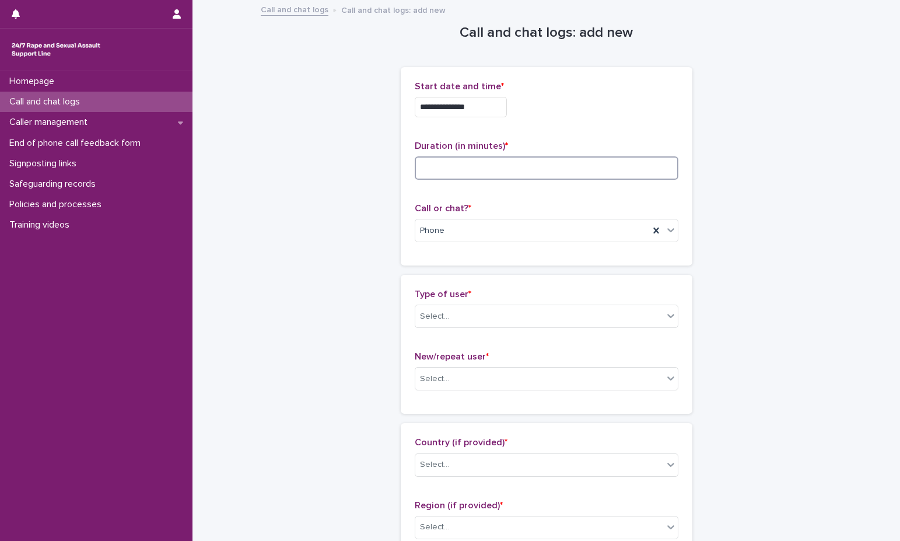
click at [533, 172] on input at bounding box center [547, 167] width 264 height 23
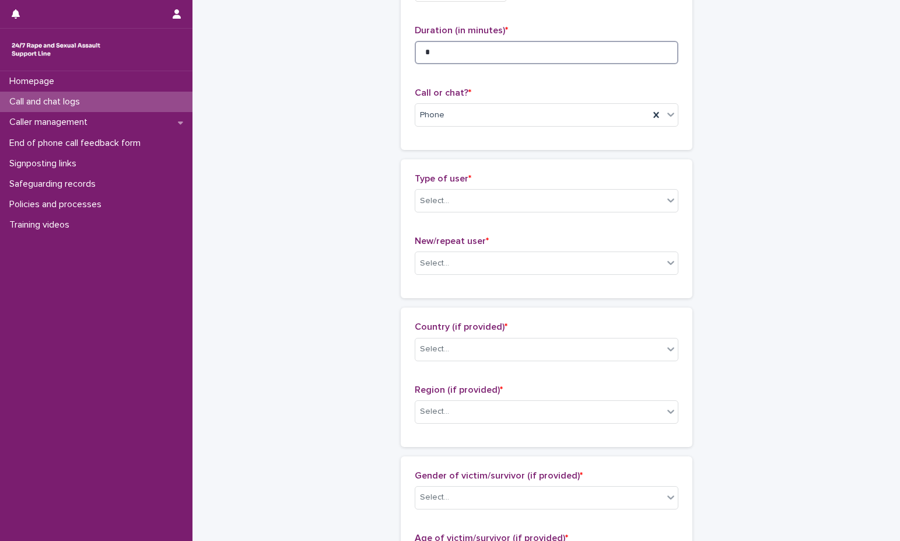
scroll to position [117, 0]
type input "*"
click at [501, 196] on div "Select..." at bounding box center [539, 199] width 248 height 19
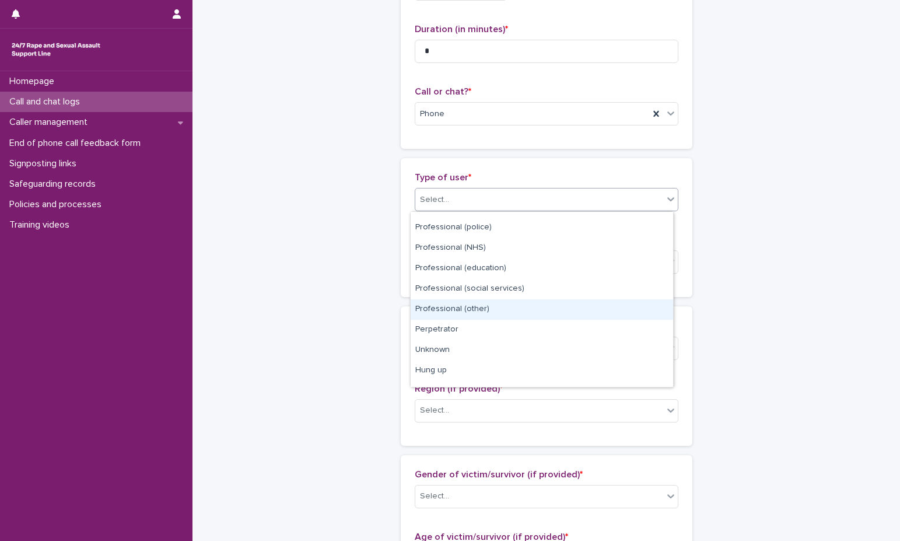
click at [497, 308] on div "Professional (other)" at bounding box center [542, 309] width 262 height 20
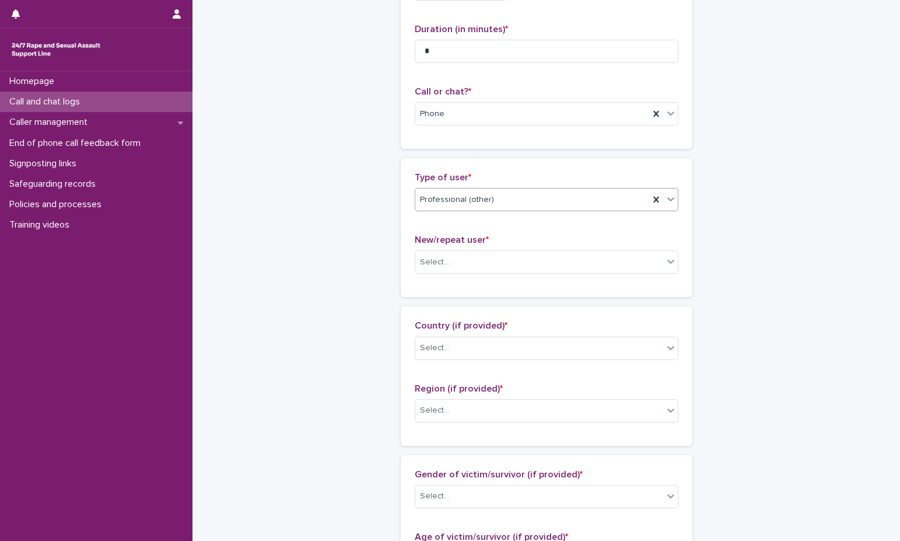
click at [510, 247] on div "New/repeat user * Select..." at bounding box center [547, 258] width 264 height 48
click at [510, 262] on div "Select..." at bounding box center [539, 262] width 248 height 19
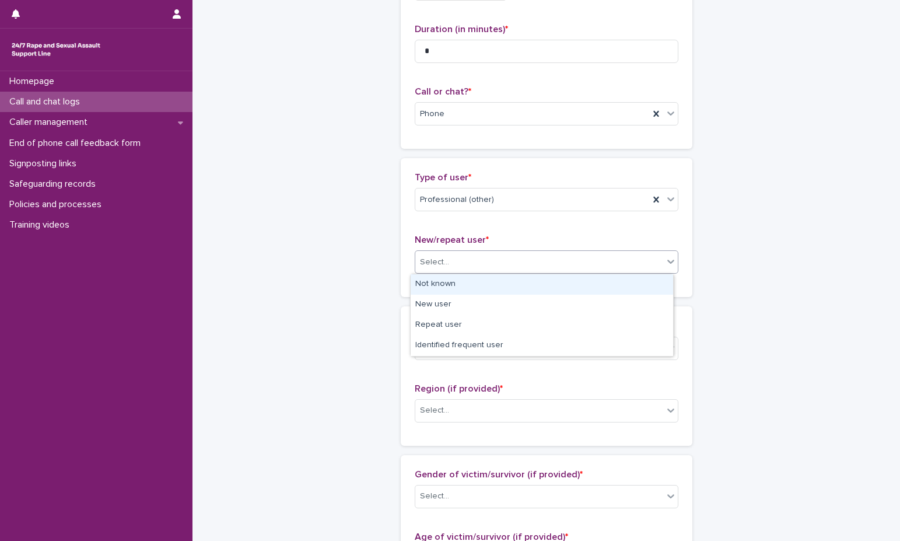
click at [504, 285] on div "Not known" at bounding box center [542, 284] width 262 height 20
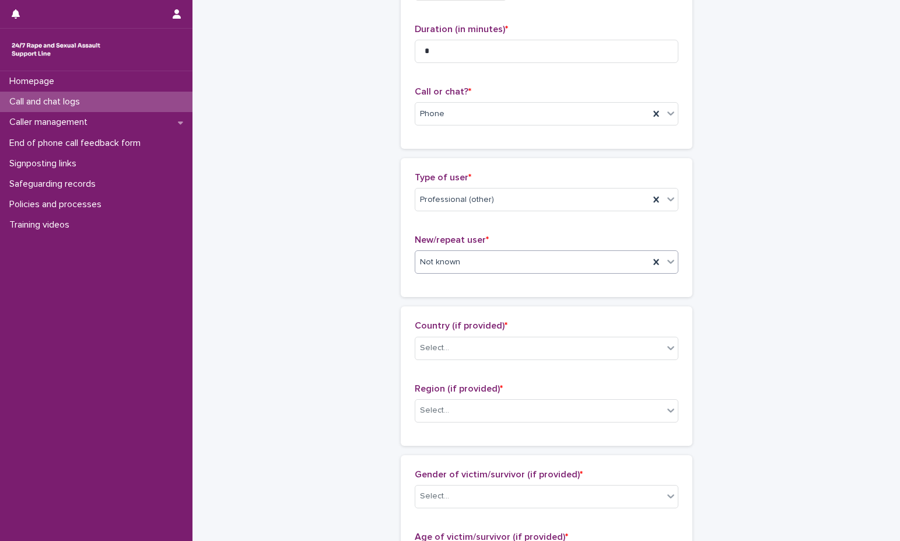
click at [509, 265] on div "Not known" at bounding box center [532, 262] width 234 height 19
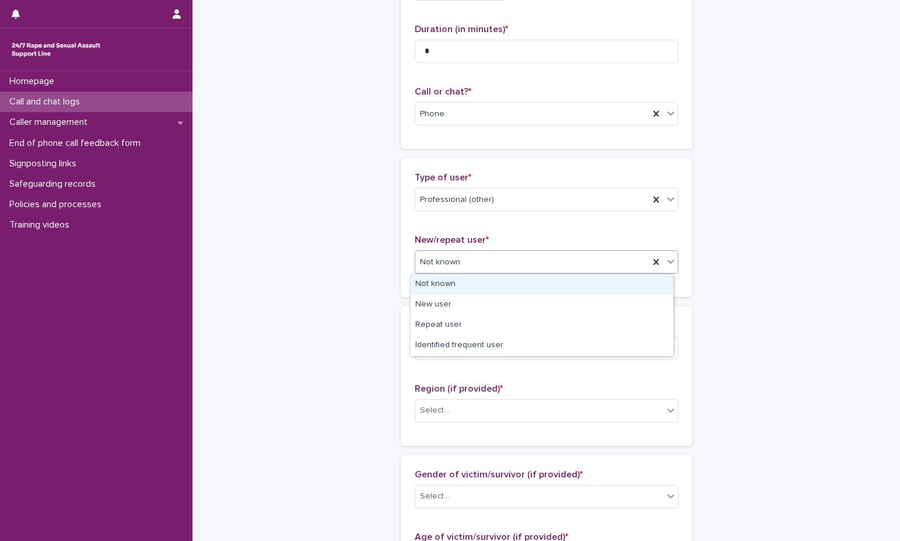
click at [504, 286] on div "Not known" at bounding box center [542, 284] width 262 height 20
click at [642, 258] on div "Not known" at bounding box center [532, 262] width 234 height 19
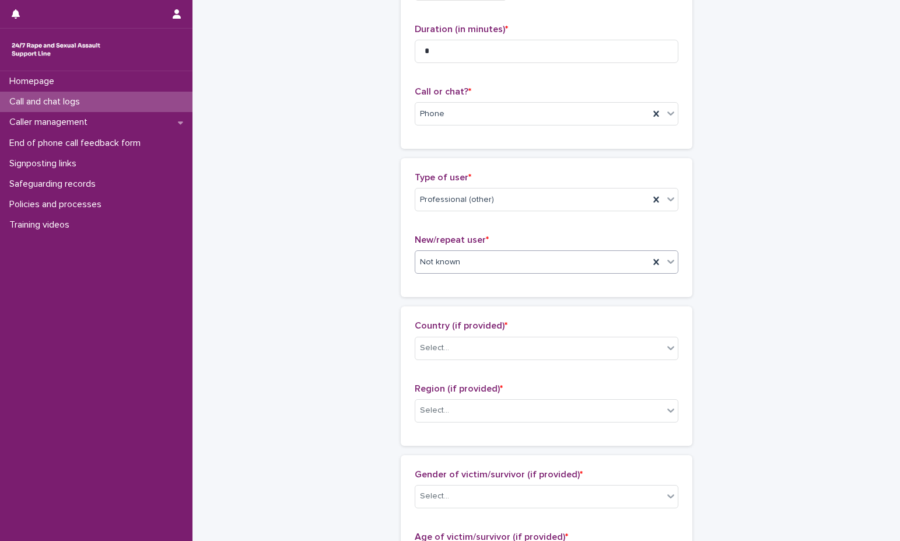
click at [520, 250] on div "Not known" at bounding box center [547, 261] width 264 height 23
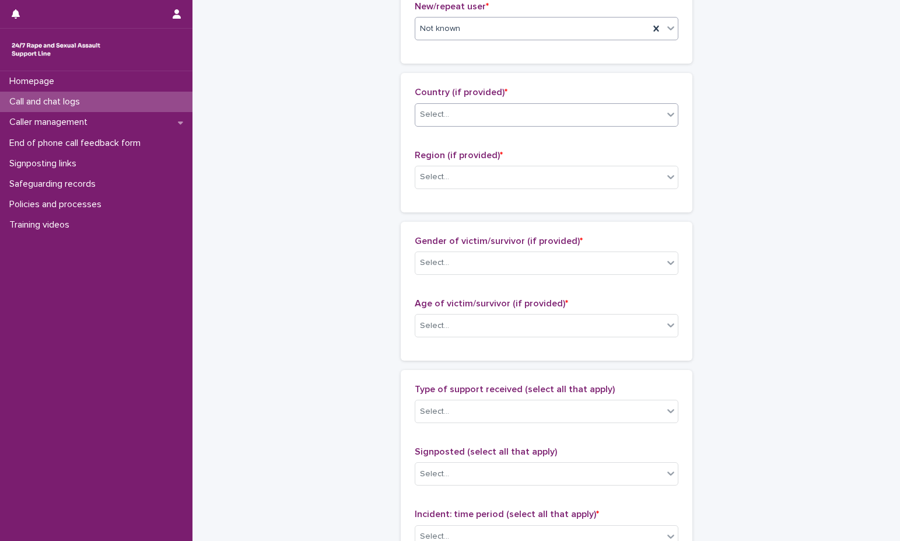
click at [546, 117] on div "Select..." at bounding box center [539, 114] width 248 height 19
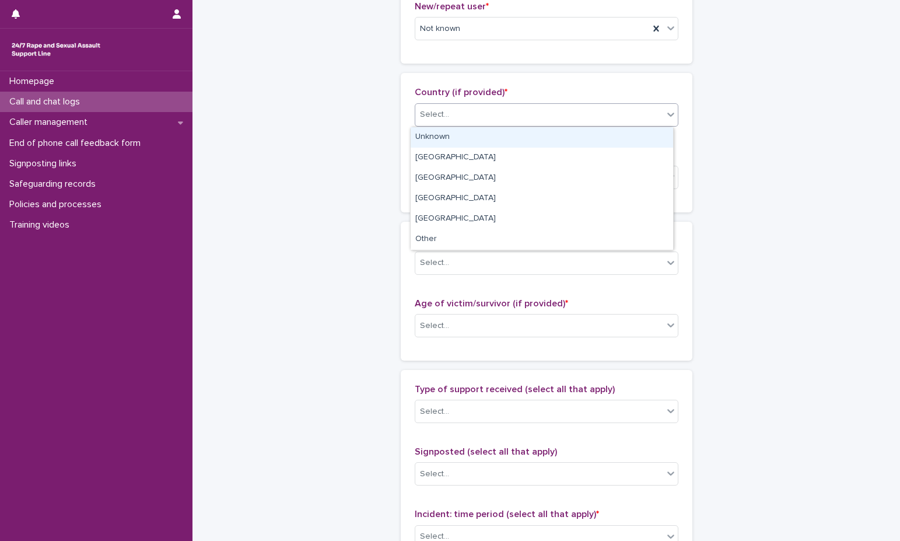
click at [525, 141] on div "Unknown" at bounding box center [542, 137] width 262 height 20
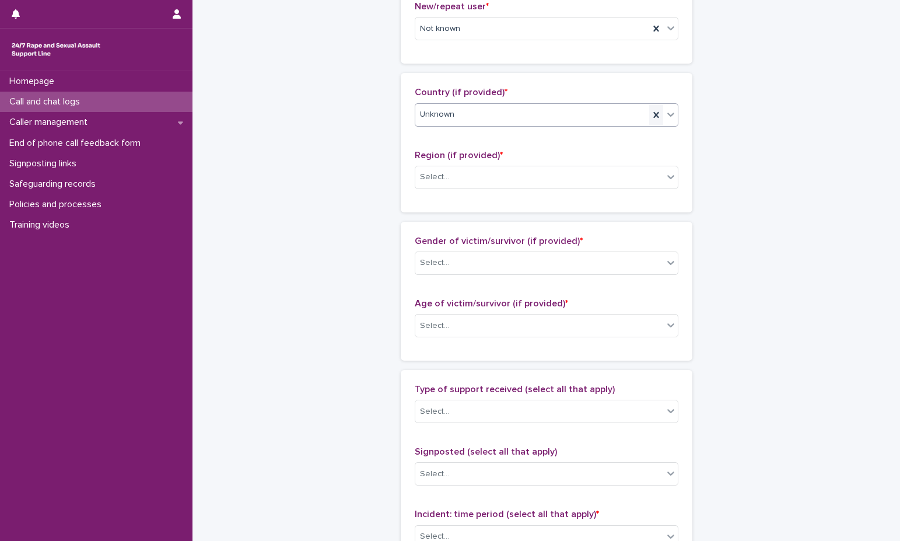
click at [650, 113] on icon at bounding box center [656, 115] width 12 height 12
click at [530, 111] on div "Unknown" at bounding box center [532, 114] width 234 height 19
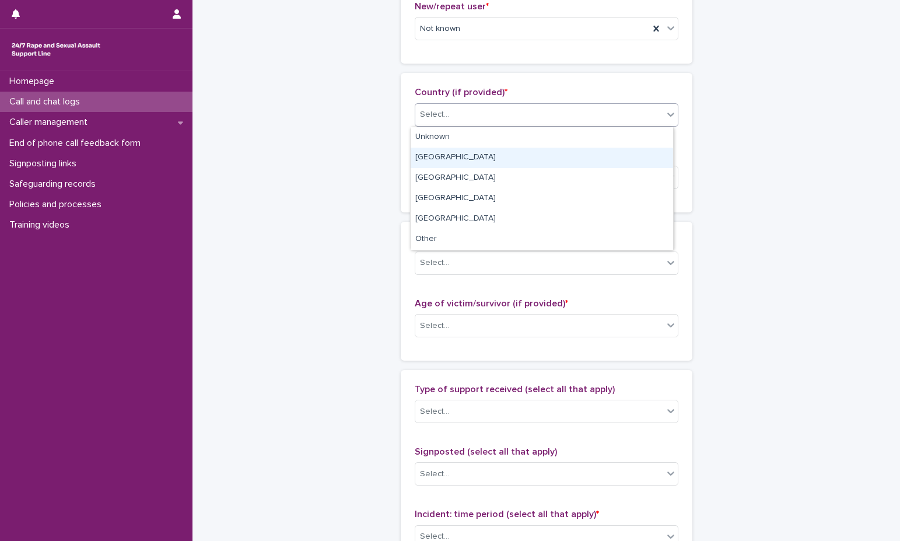
click at [506, 152] on div "England" at bounding box center [542, 158] width 262 height 20
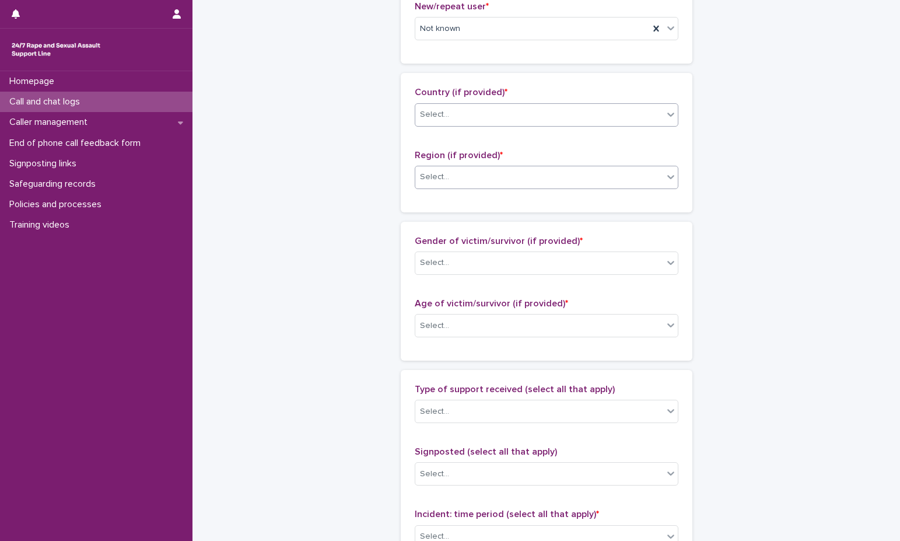
click at [510, 181] on div "Select..." at bounding box center [539, 176] width 248 height 19
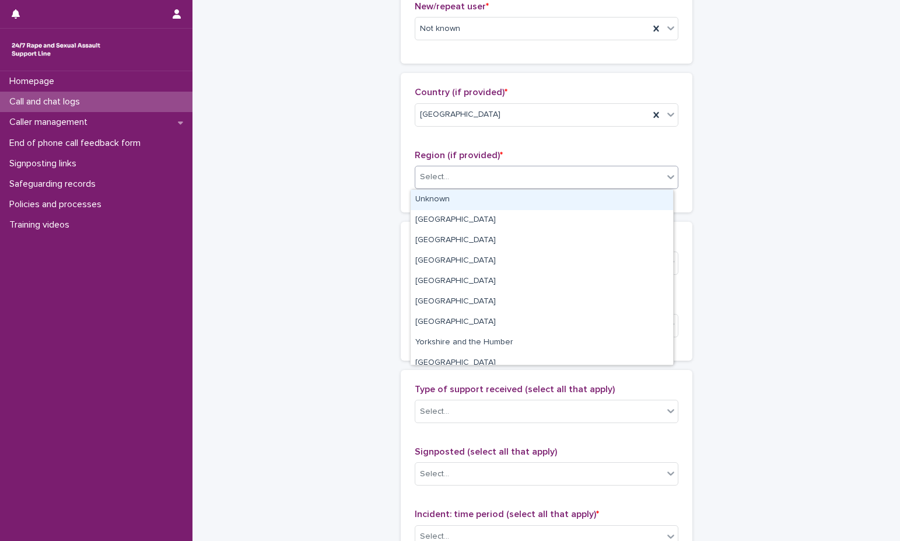
click at [496, 204] on div "Unknown" at bounding box center [542, 200] width 262 height 20
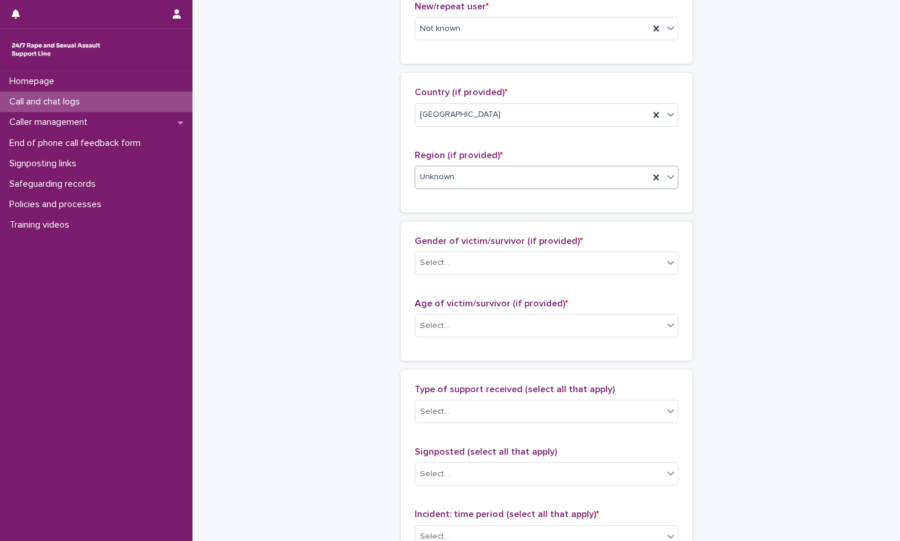
scroll to position [408, 0]
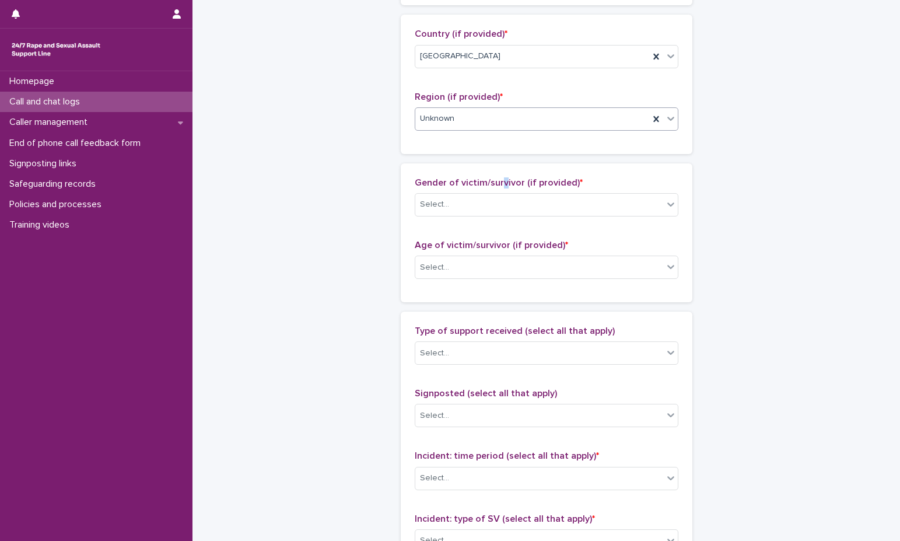
click at [498, 181] on span "Gender of victim/survivor (if provided) *" at bounding box center [499, 182] width 168 height 9
click at [495, 203] on div "Select..." at bounding box center [539, 204] width 248 height 19
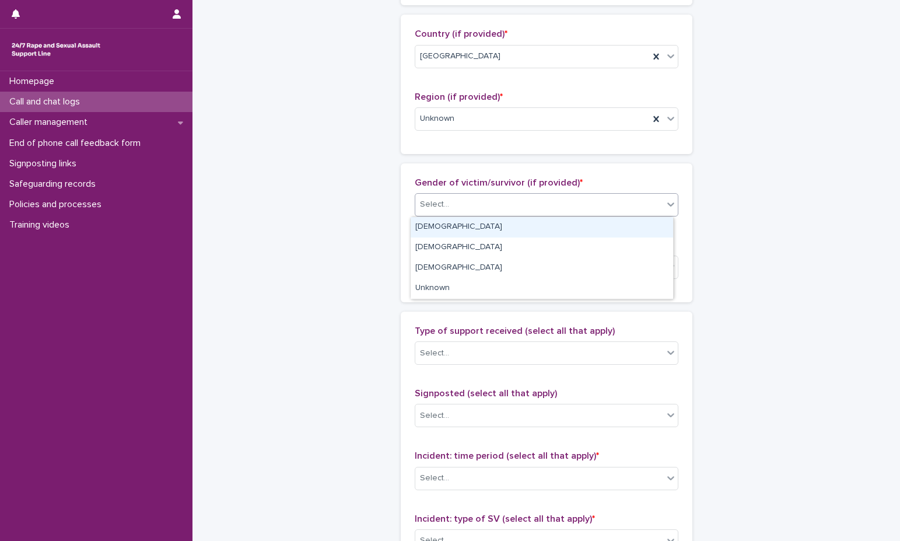
click at [489, 233] on div "Female" at bounding box center [542, 227] width 262 height 20
click at [489, 250] on p "Age of victim/survivor (if provided) *" at bounding box center [547, 245] width 264 height 11
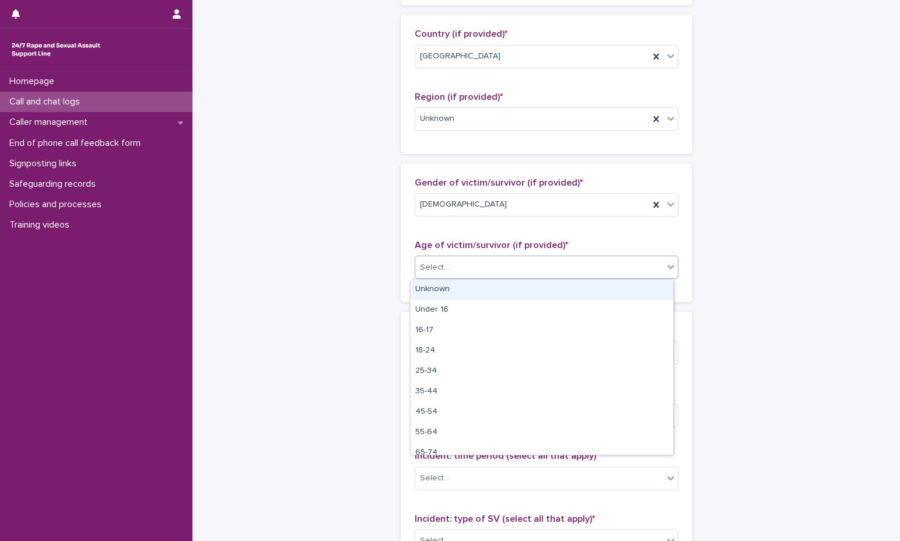
click at [492, 261] on div "Select..." at bounding box center [539, 267] width 248 height 19
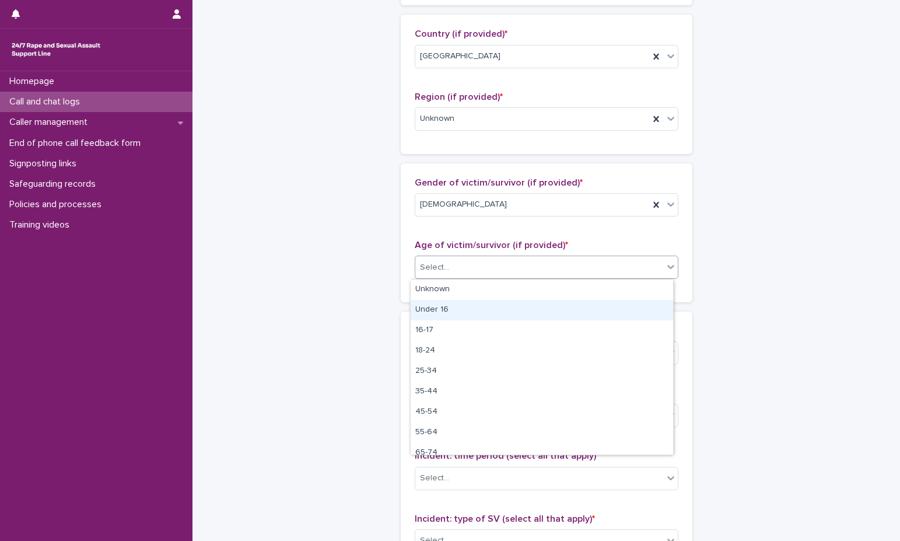
click at [469, 300] on div "Under 16" at bounding box center [542, 310] width 262 height 20
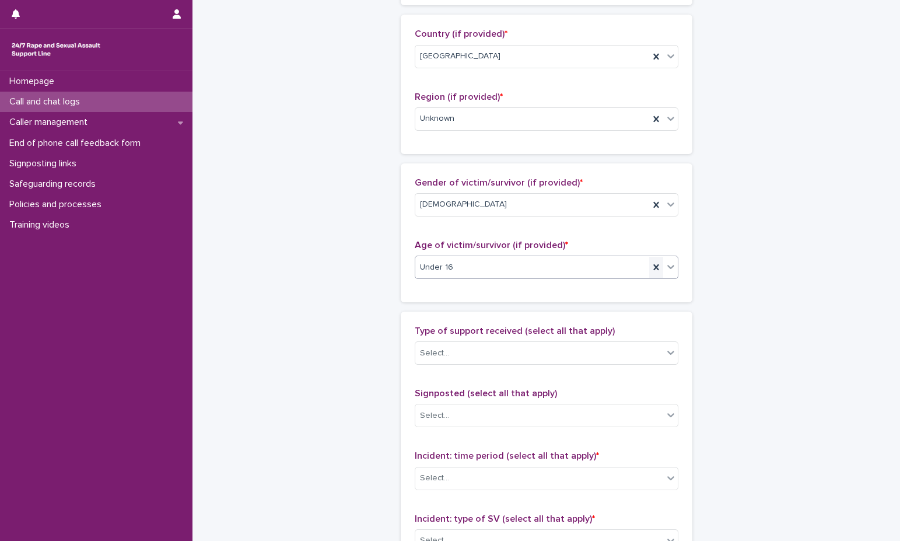
click at [655, 268] on icon at bounding box center [656, 267] width 12 height 12
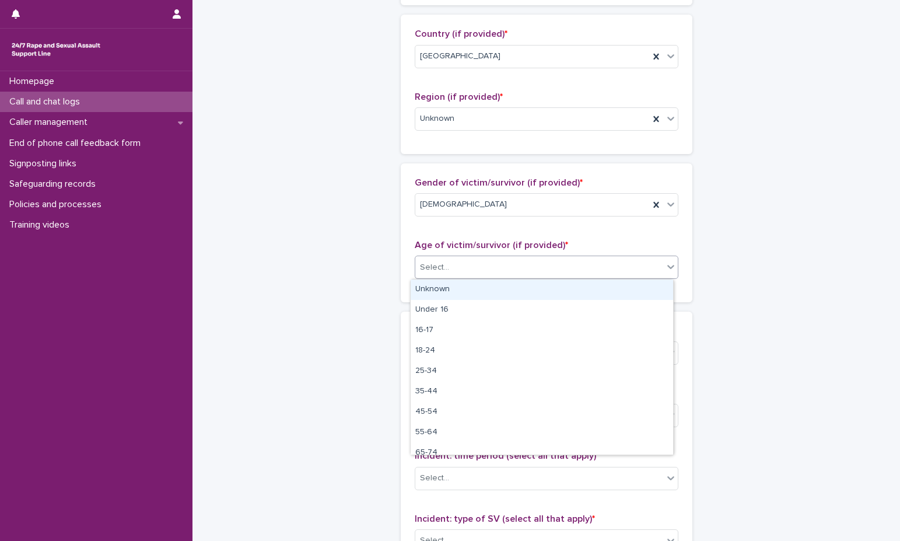
click at [547, 265] on div "Select..." at bounding box center [539, 267] width 248 height 19
click at [484, 286] on div "Unknown" at bounding box center [542, 289] width 262 height 20
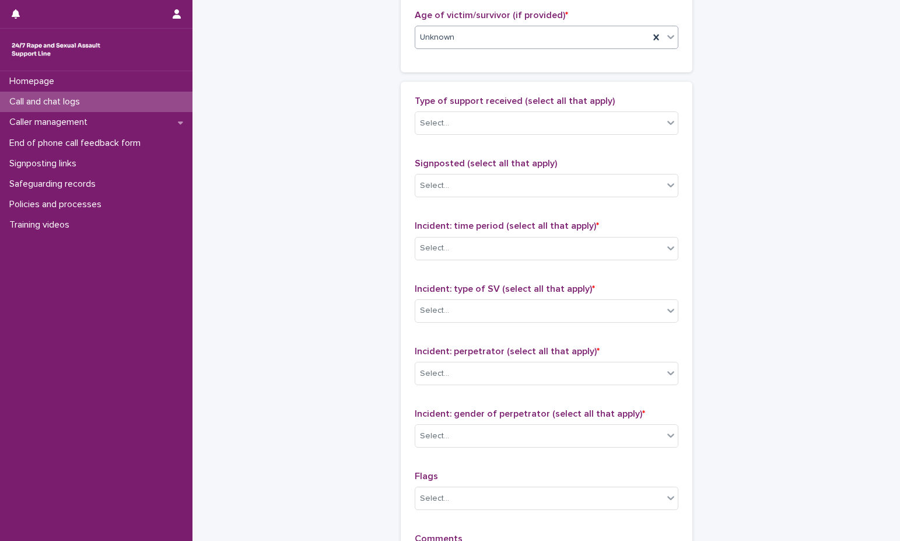
scroll to position [642, 0]
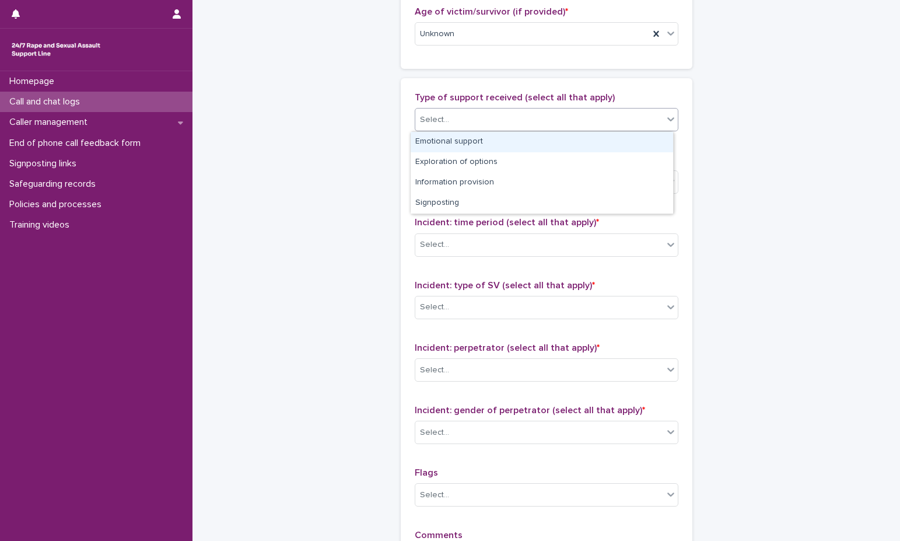
click at [524, 121] on div "Select..." at bounding box center [539, 119] width 248 height 19
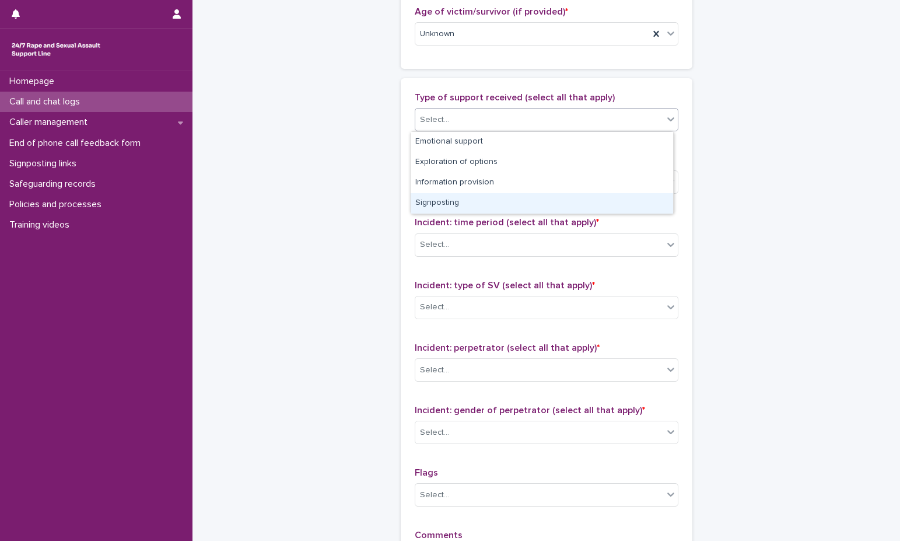
click at [483, 207] on div "Signposting" at bounding box center [542, 203] width 262 height 20
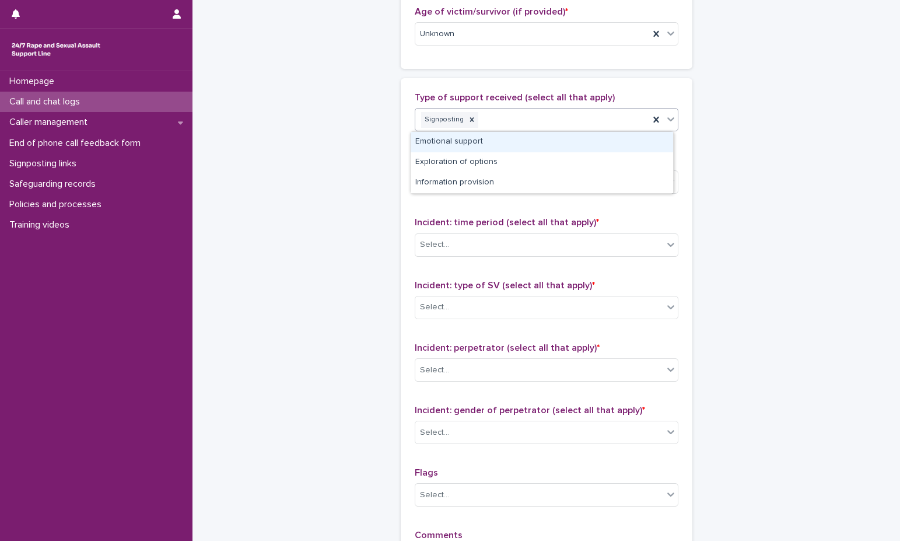
click at [528, 119] on div "Signposting" at bounding box center [532, 120] width 234 height 20
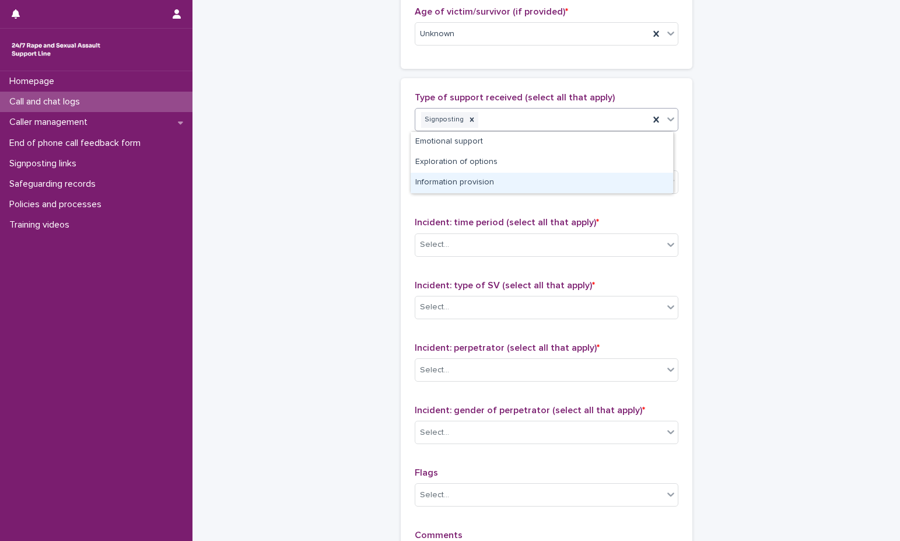
click at [512, 186] on div "Information provision" at bounding box center [542, 183] width 262 height 20
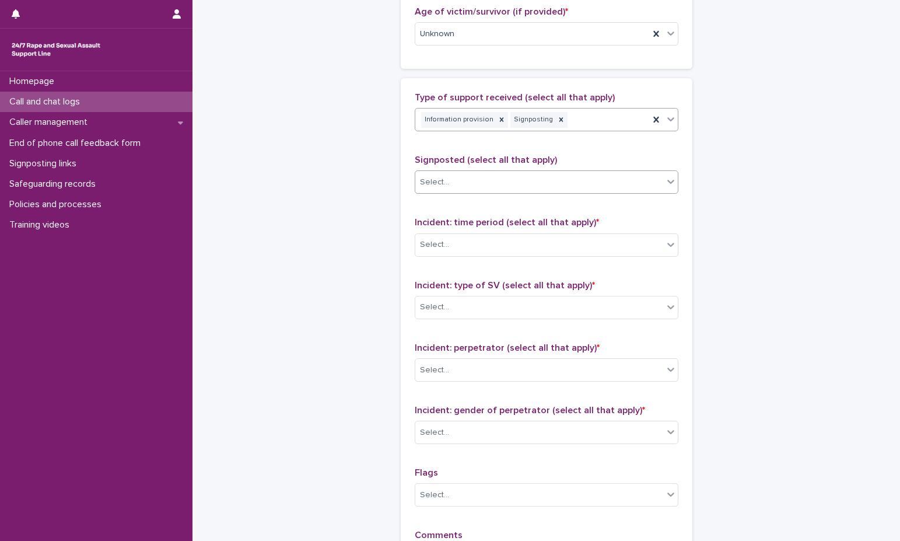
click at [503, 176] on div "Select..." at bounding box center [539, 182] width 248 height 19
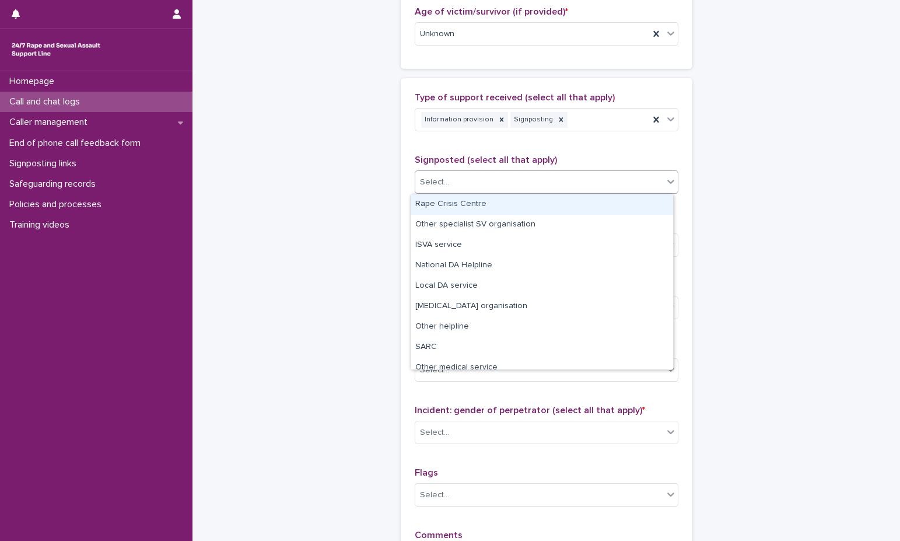
click at [502, 206] on div "Rape Crisis Centre" at bounding box center [542, 204] width 262 height 20
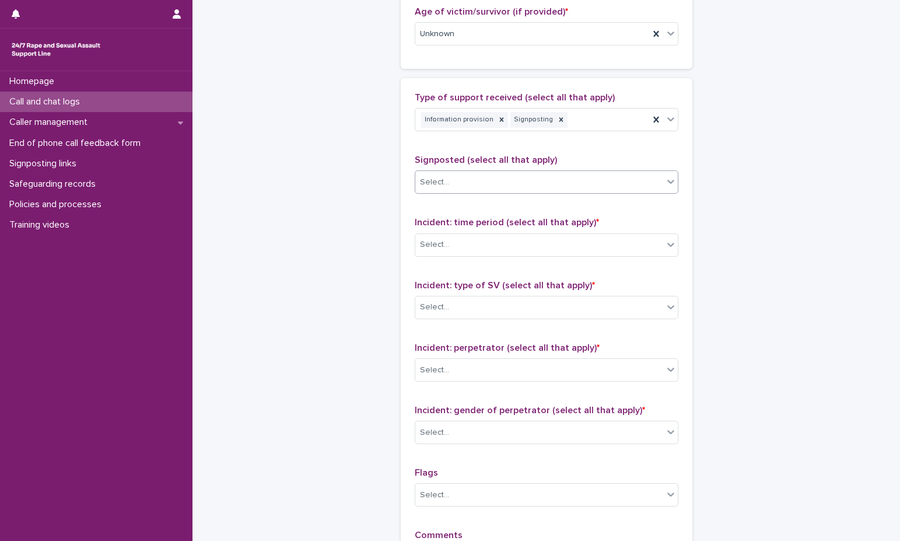
click at [560, 187] on div "Select..." at bounding box center [539, 182] width 248 height 19
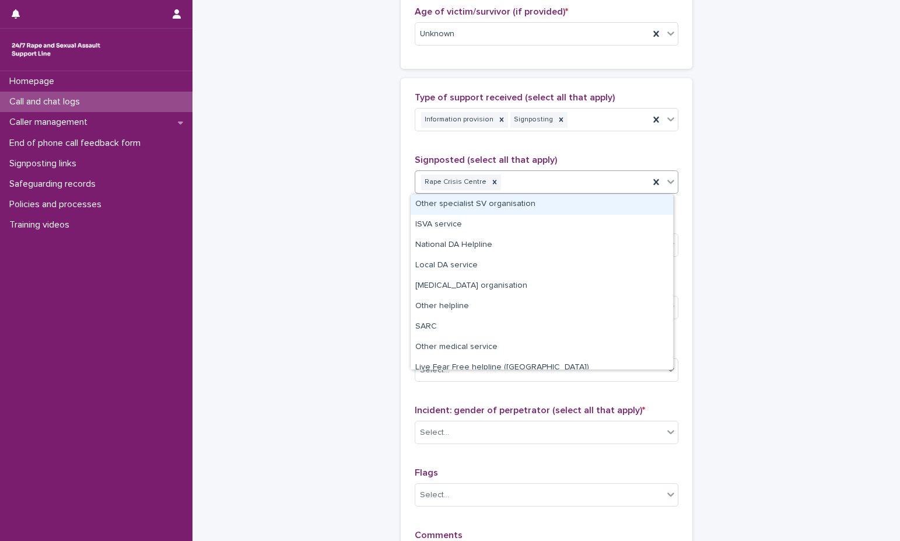
click at [545, 199] on div "Other specialist SV organisation" at bounding box center [542, 204] width 262 height 20
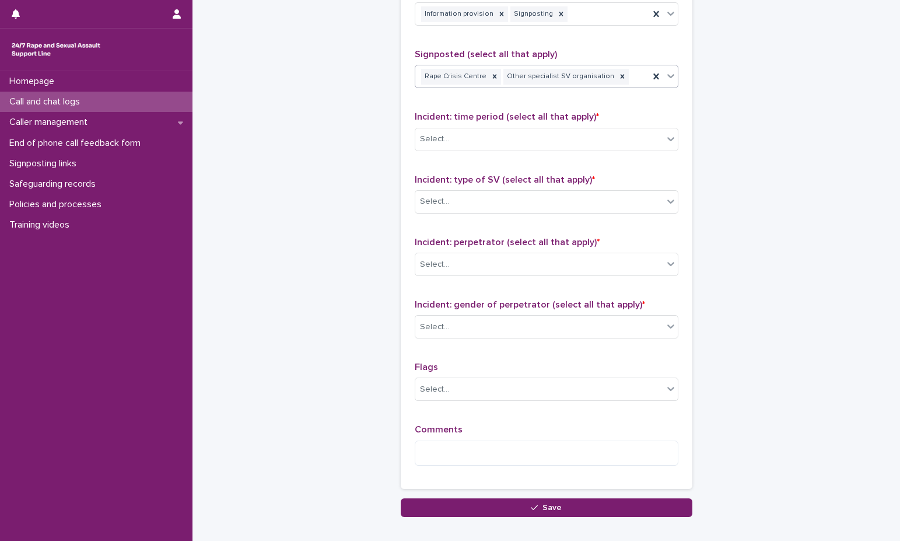
scroll to position [758, 0]
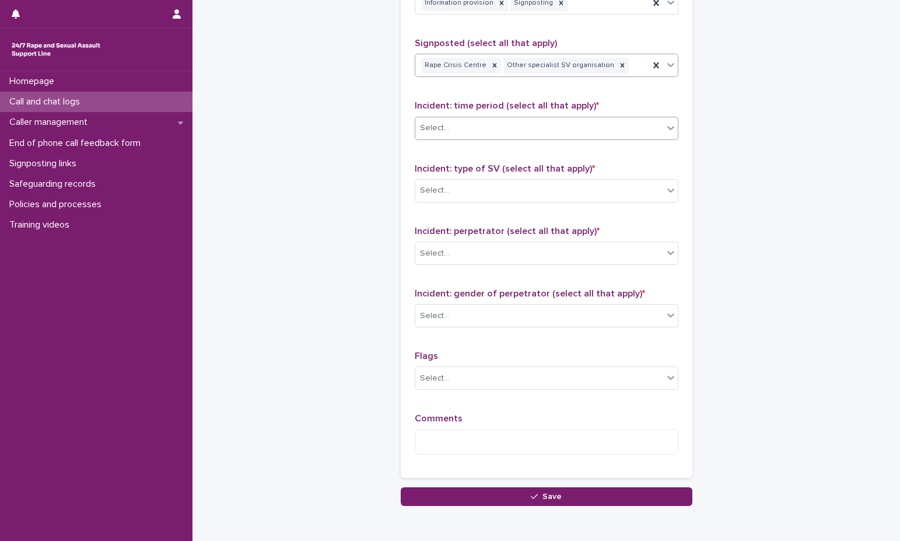
click at [524, 129] on div "Select..." at bounding box center [539, 127] width 248 height 19
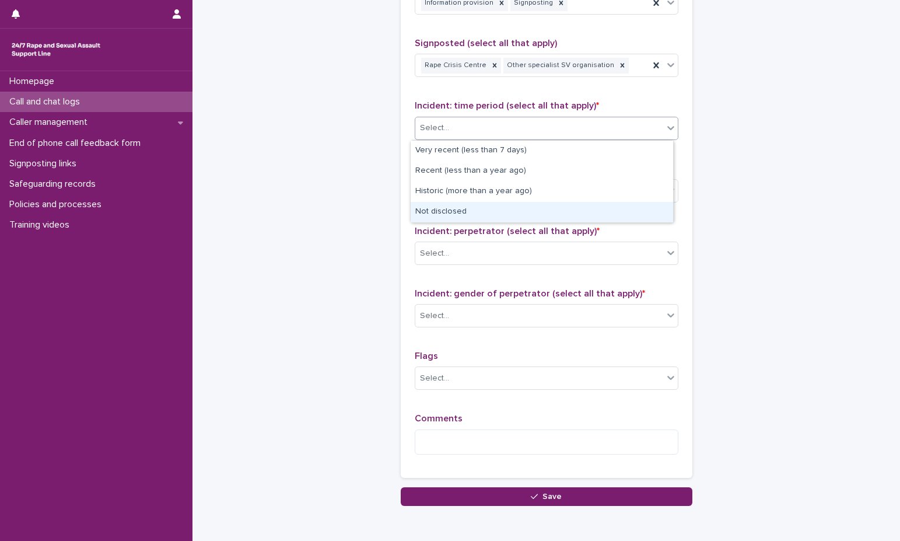
click at [514, 206] on div "Not disclosed" at bounding box center [542, 212] width 262 height 20
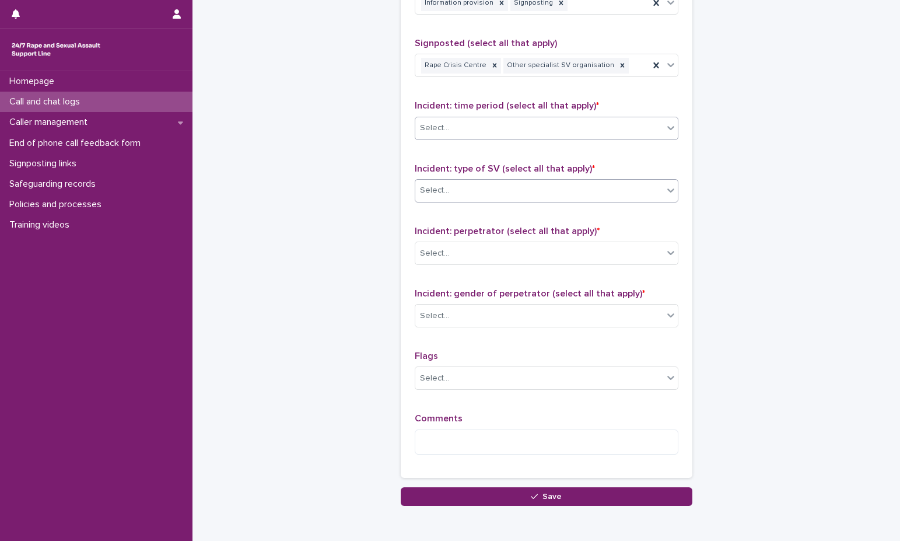
click at [518, 191] on div "Select..." at bounding box center [539, 190] width 248 height 19
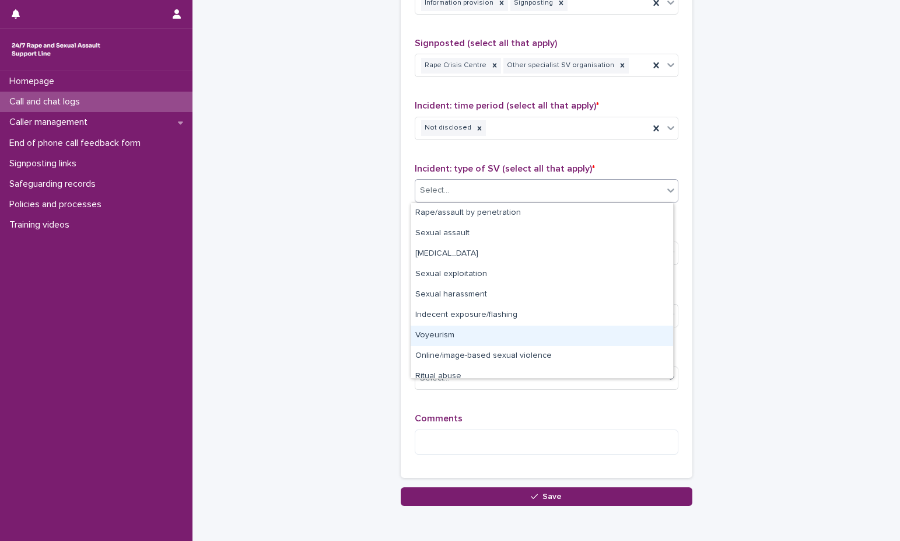
scroll to position [29, 0]
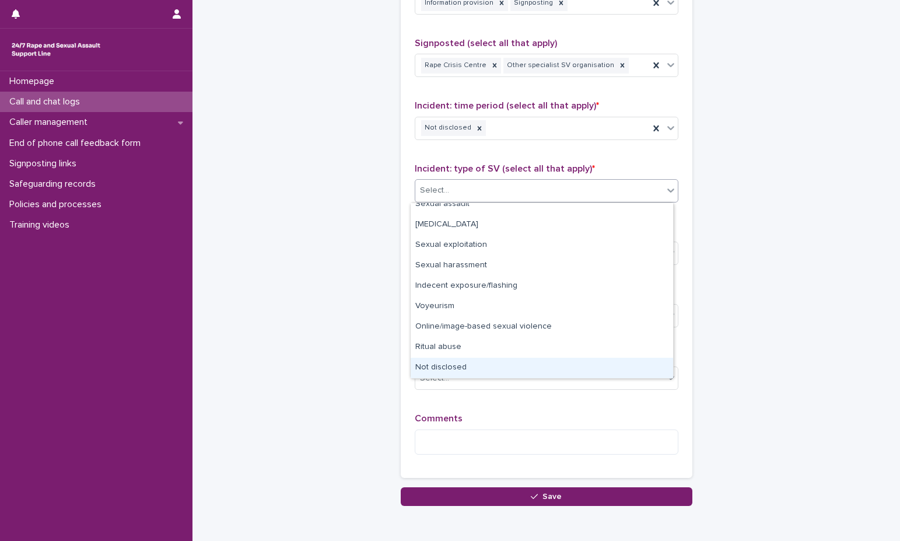
click at [515, 367] on div "Not disclosed" at bounding box center [542, 368] width 262 height 20
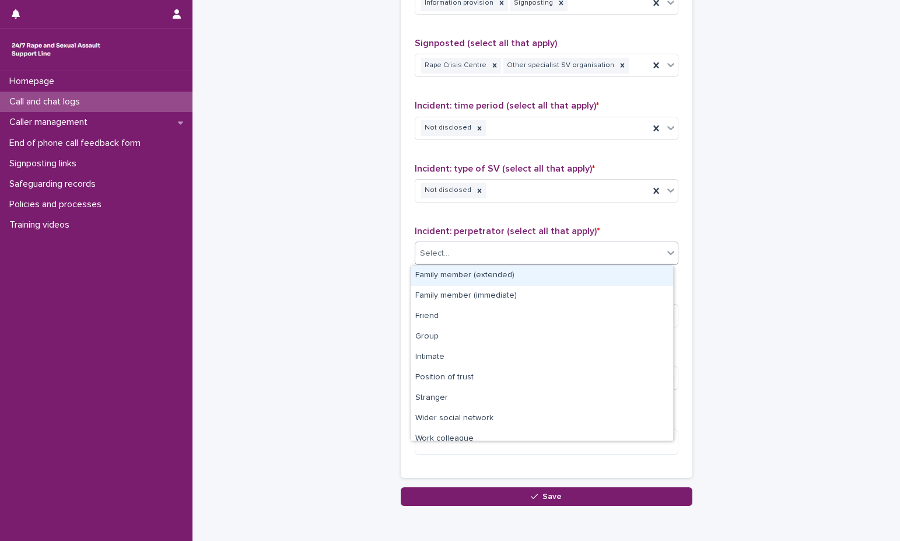
click at [525, 257] on div "Select..." at bounding box center [539, 253] width 248 height 19
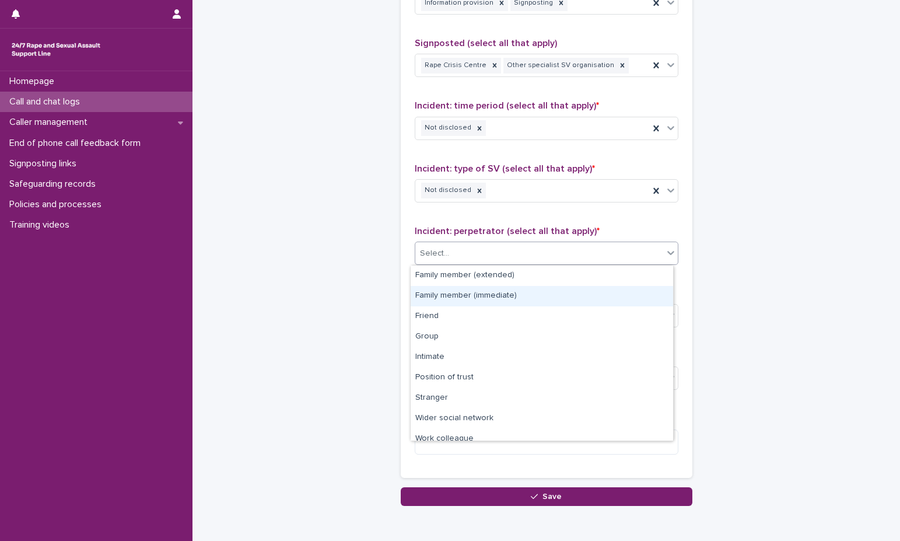
scroll to position [50, 0]
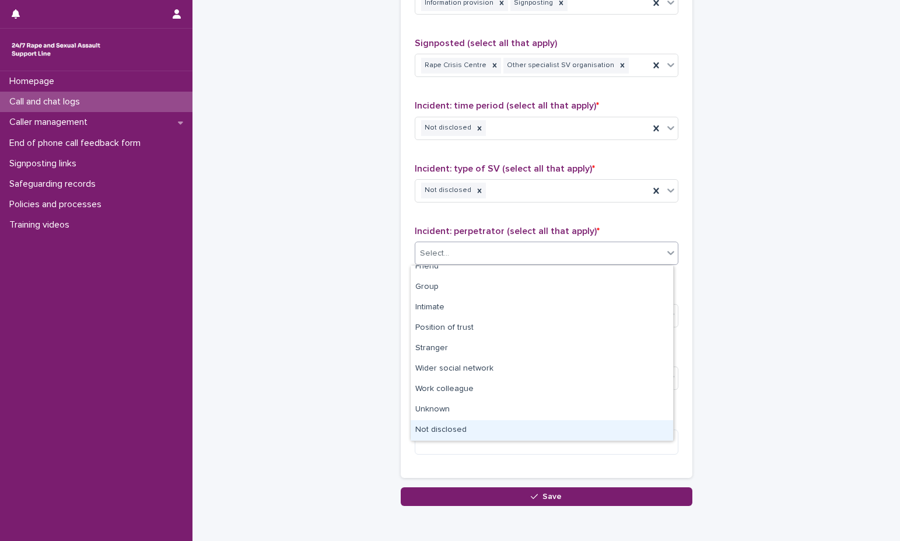
click at [525, 435] on div "Not disclosed" at bounding box center [542, 430] width 262 height 20
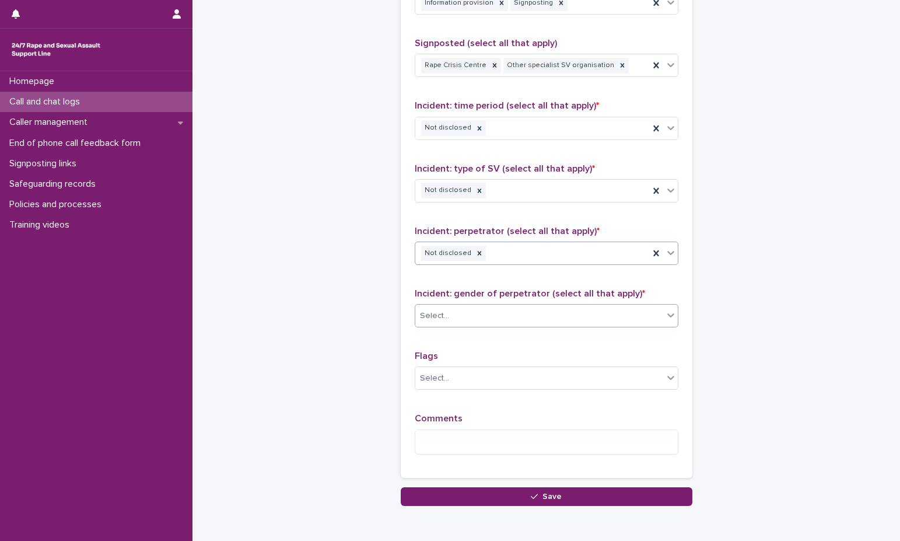
click at [518, 314] on div "Select..." at bounding box center [539, 315] width 248 height 19
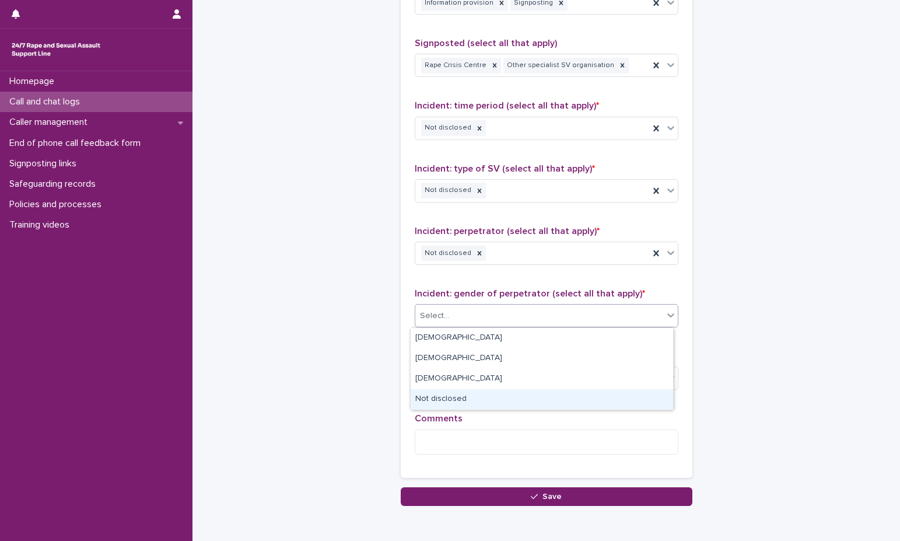
click at [499, 400] on div "Not disclosed" at bounding box center [542, 399] width 262 height 20
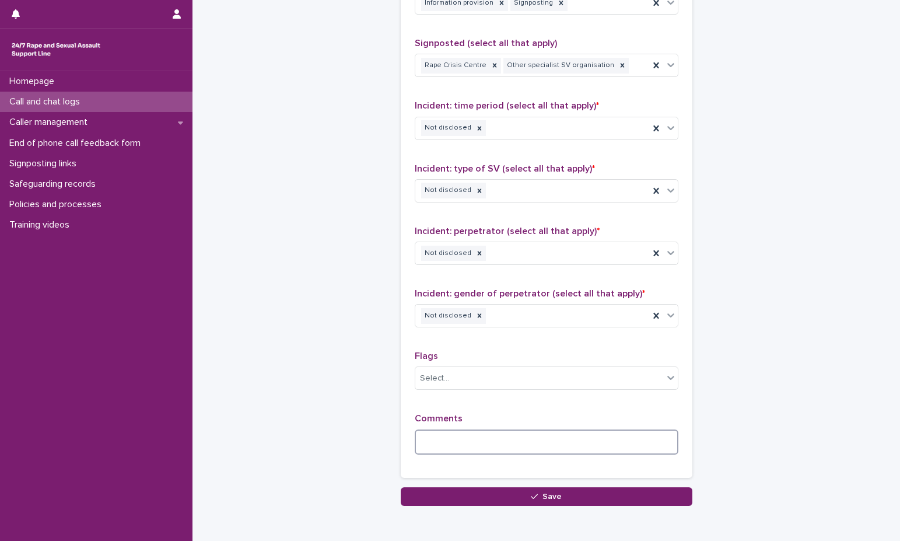
click at [517, 432] on textarea at bounding box center [547, 441] width 264 height 25
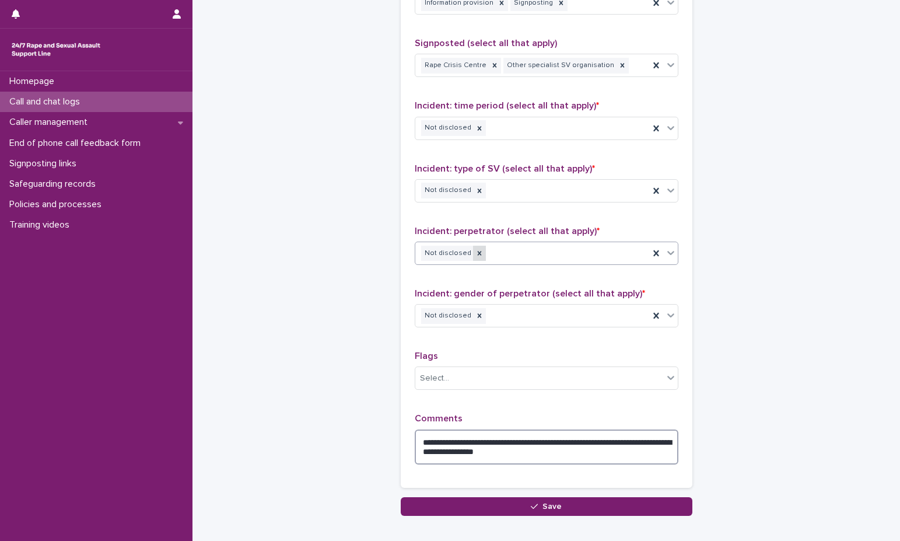
click at [473, 254] on div at bounding box center [479, 254] width 13 height 16
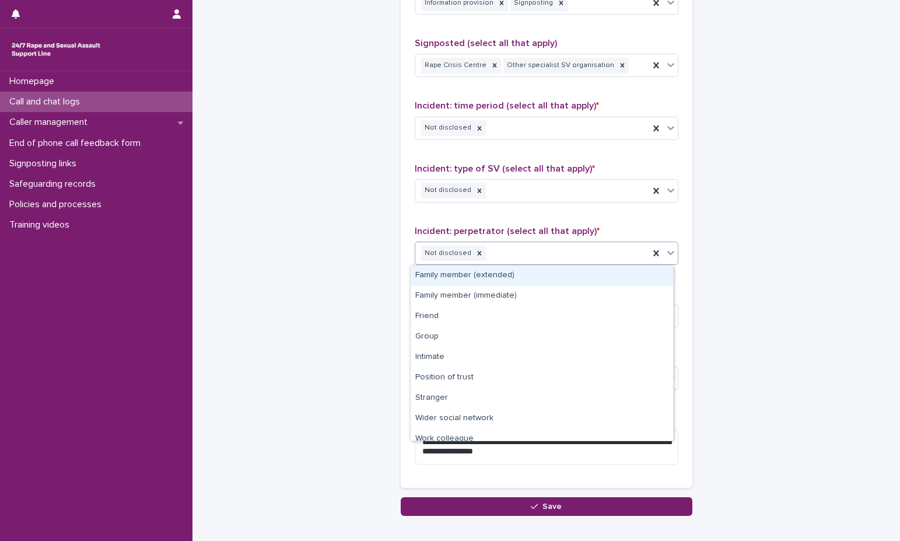
click at [520, 261] on div "Not disclosed" at bounding box center [532, 253] width 234 height 20
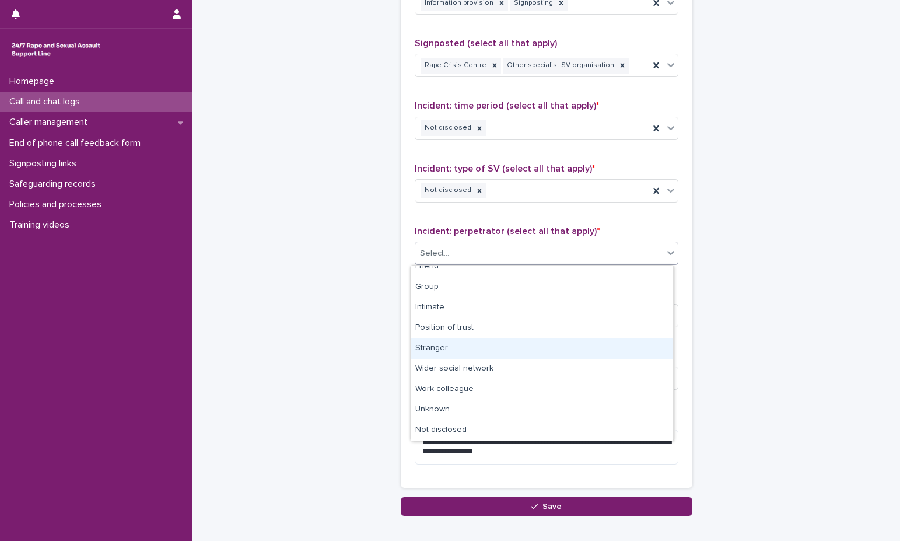
click at [512, 346] on div "Stranger" at bounding box center [542, 348] width 262 height 20
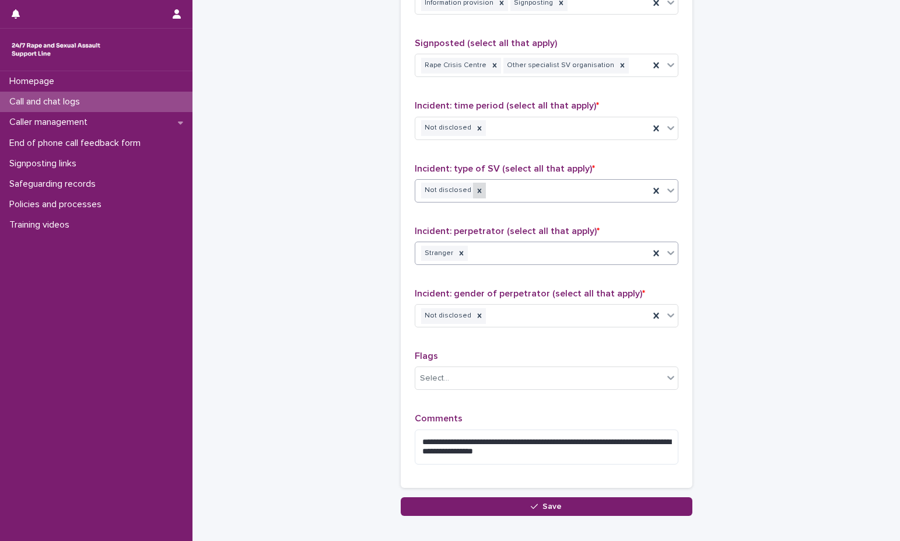
click at [475, 188] on icon at bounding box center [479, 191] width 8 height 8
click at [473, 190] on div "Select..." at bounding box center [539, 190] width 248 height 19
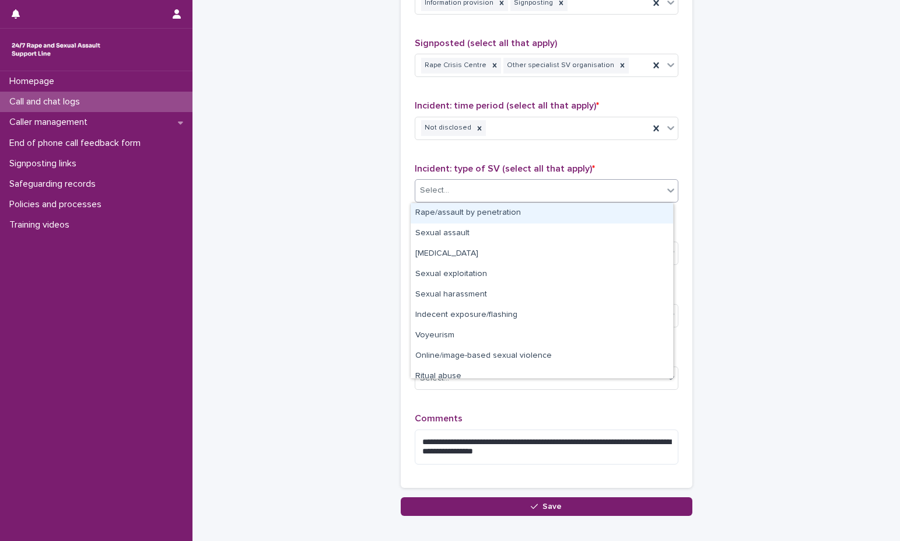
click at [472, 205] on div "Rape/assault by penetration" at bounding box center [542, 213] width 262 height 20
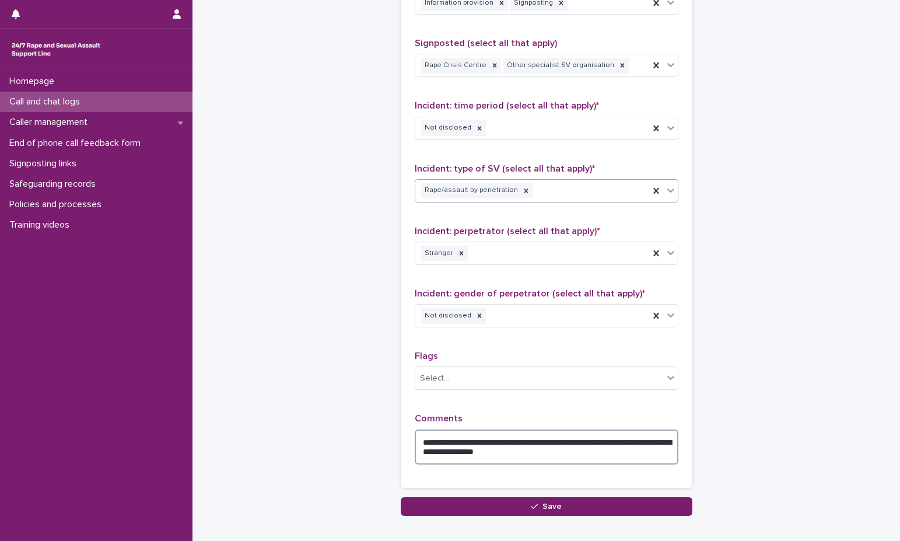
click at [576, 456] on textarea "**********" at bounding box center [547, 446] width 264 height 35
click at [548, 457] on textarea "**********" at bounding box center [547, 446] width 264 height 35
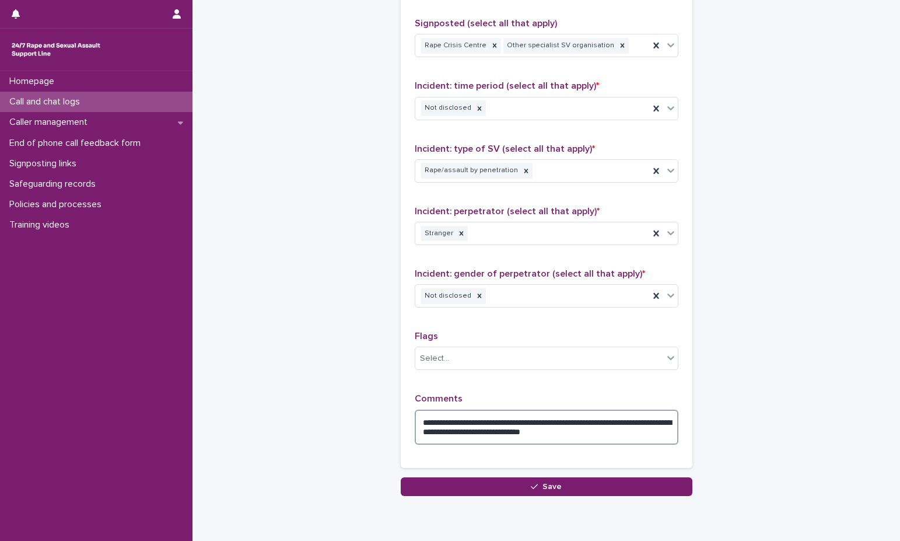
scroll to position [824, 0]
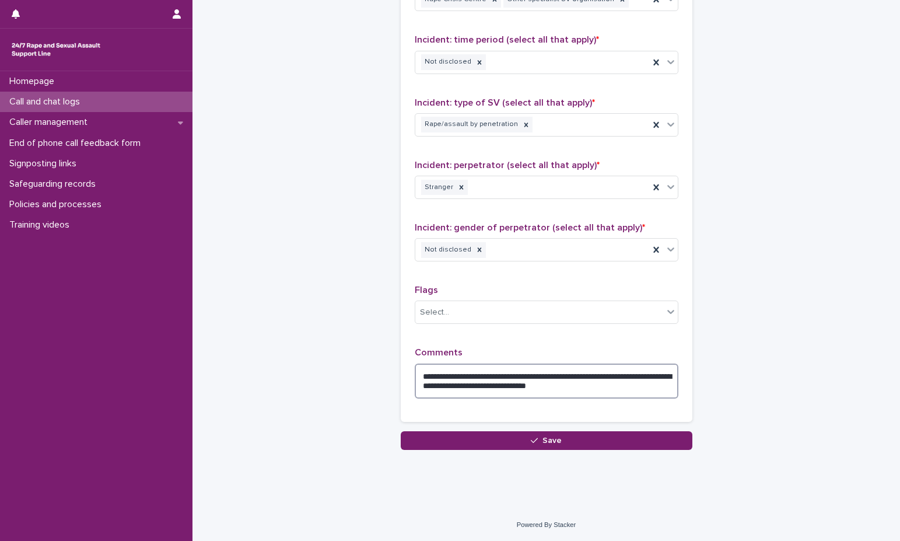
click at [642, 372] on textarea "**********" at bounding box center [547, 380] width 264 height 35
click at [631, 387] on textarea "**********" at bounding box center [547, 380] width 264 height 35
type textarea "**********"
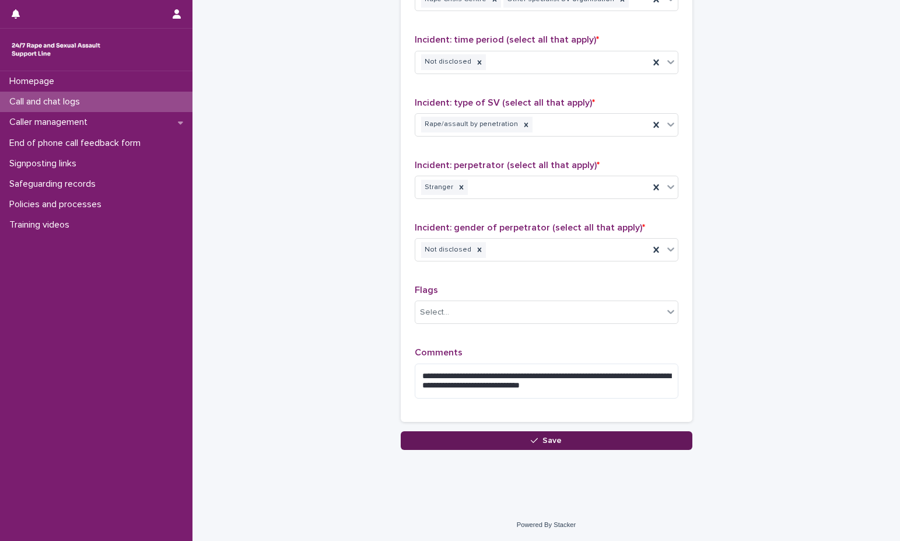
click at [506, 445] on button "Save" at bounding box center [547, 440] width 292 height 19
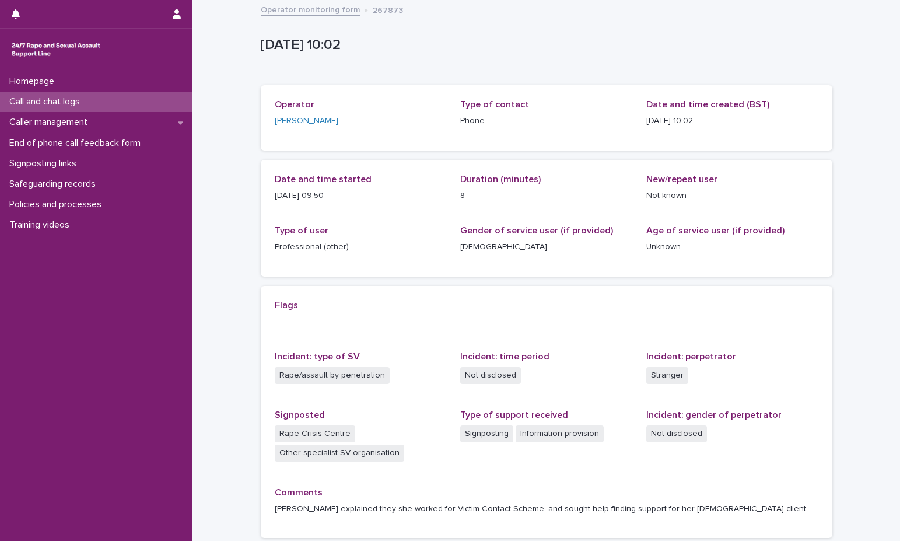
click at [318, 8] on link "Operator monitoring form" at bounding box center [310, 8] width 99 height 13
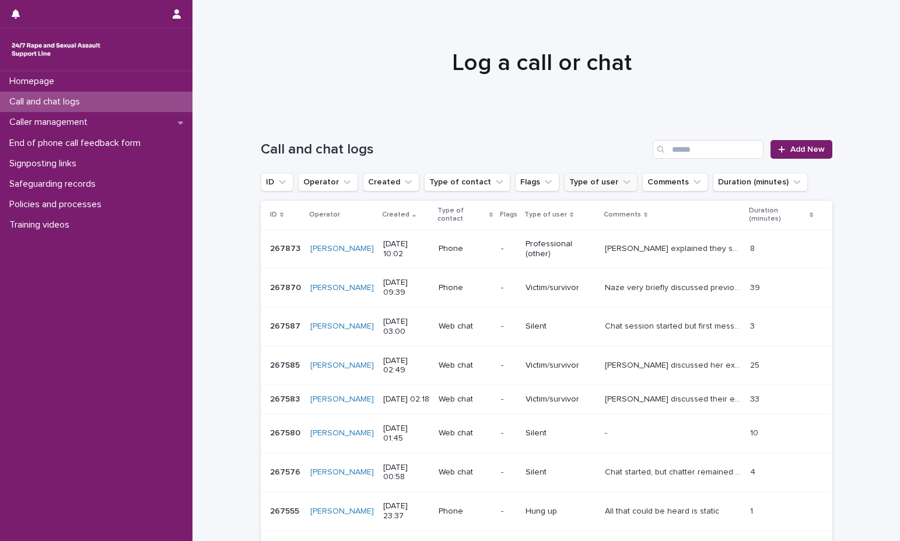
click at [584, 180] on button "Type of user" at bounding box center [600, 182] width 73 height 19
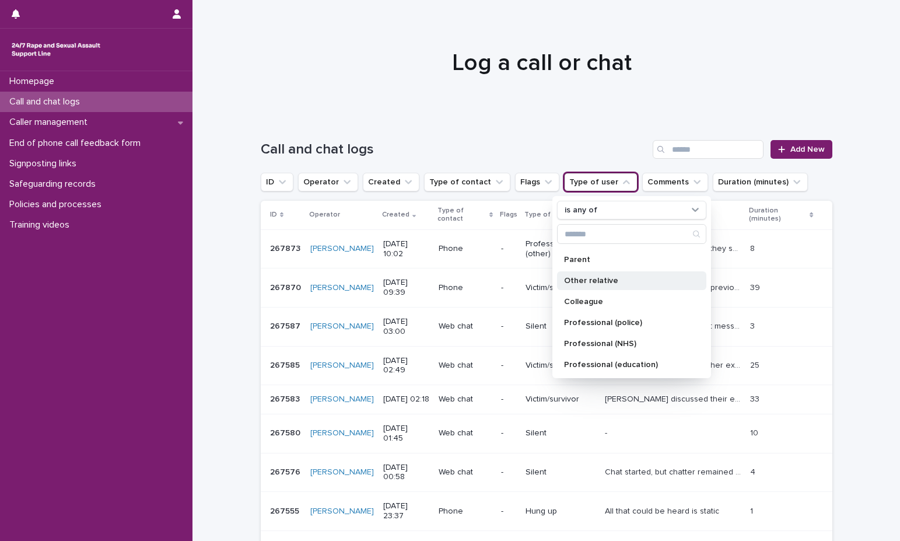
scroll to position [117, 0]
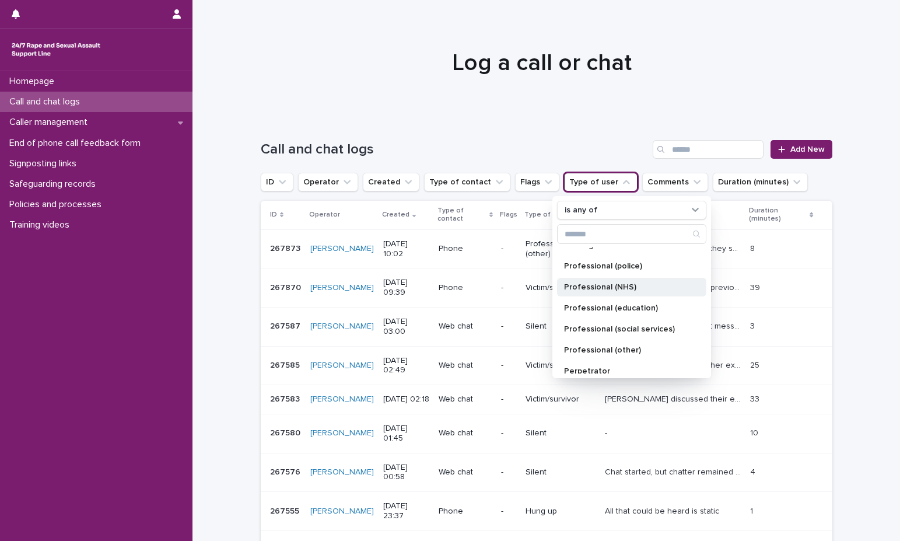
click at [619, 289] on p "Professional (NHS)" at bounding box center [626, 287] width 124 height 8
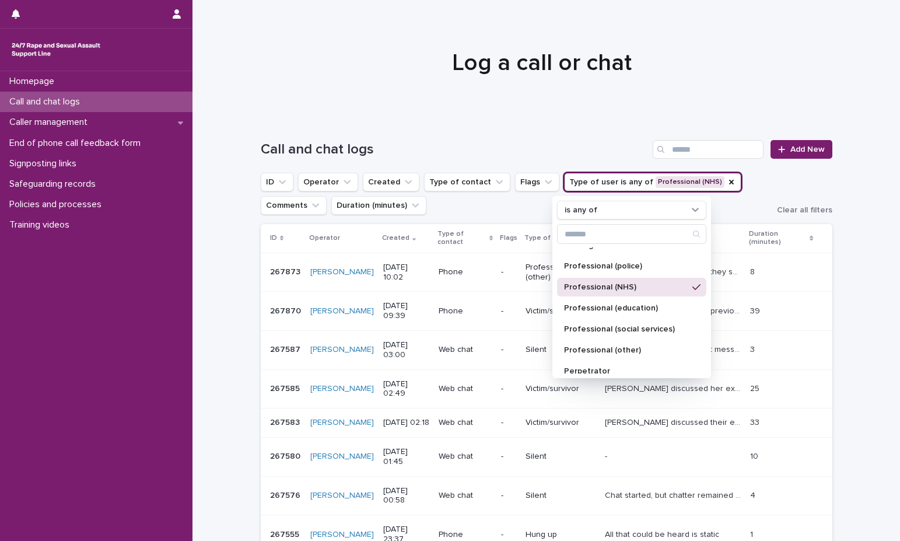
click at [860, 244] on div "Loading... Saving… Loading... Saving… Call and chat logs Add New ID Operator Cr…" at bounding box center [545, 419] width 707 height 604
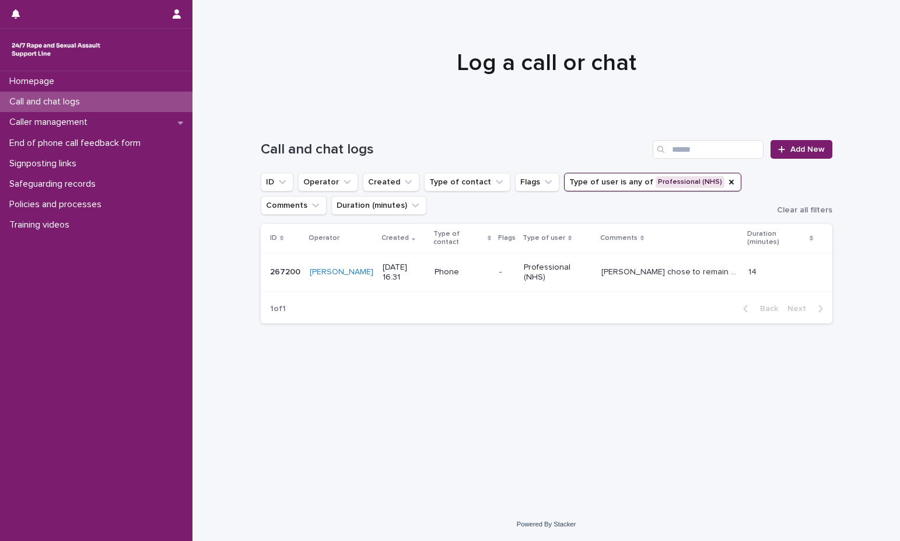
click at [673, 267] on p "Caller chose to remain anonymous but disclosed they worked for SARC. Visitor so…" at bounding box center [671, 271] width 140 height 12
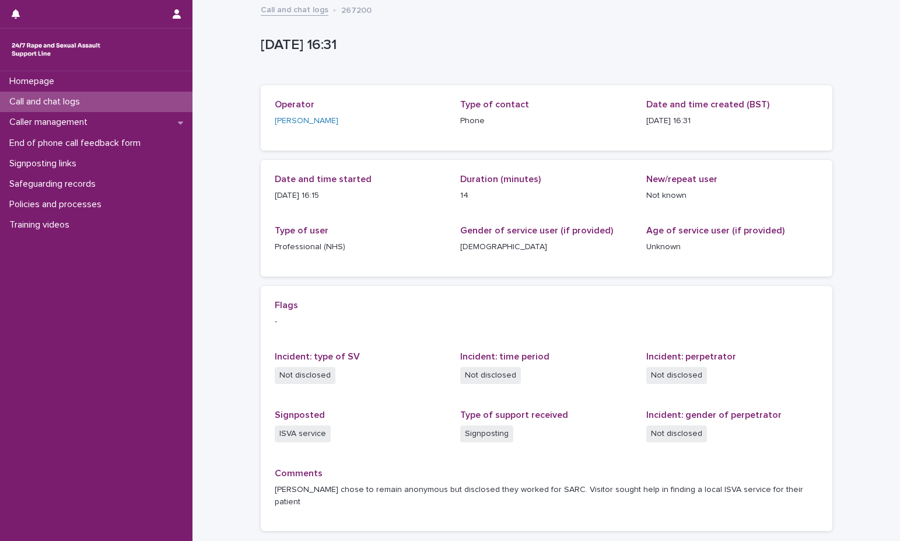
click at [293, 12] on link "Call and chat logs" at bounding box center [295, 8] width 68 height 13
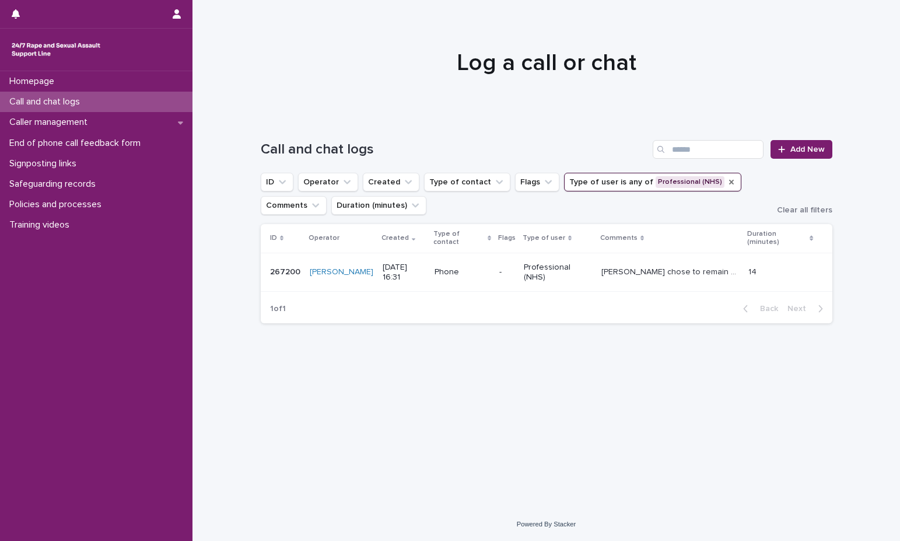
click at [727, 182] on icon "Type of user" at bounding box center [731, 181] width 9 height 9
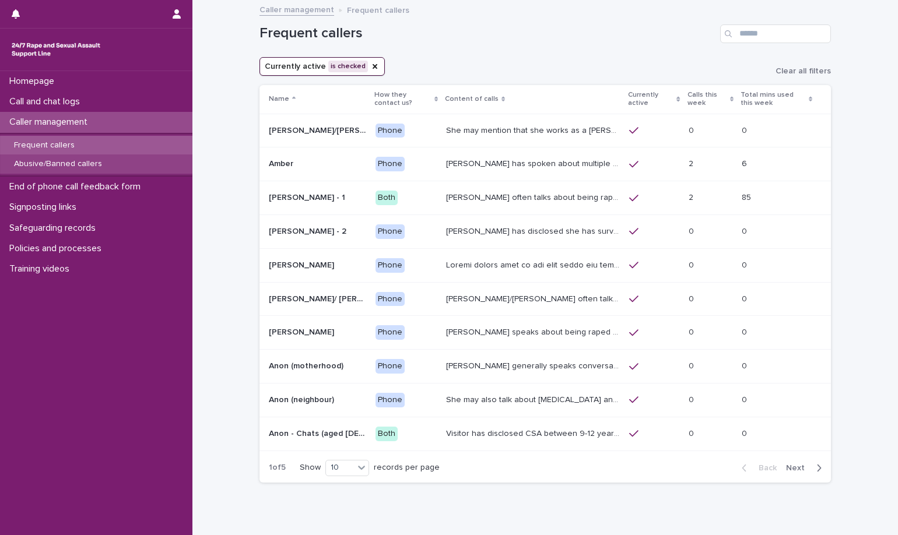
click at [61, 158] on div "Abusive/Banned callers" at bounding box center [96, 164] width 192 height 19
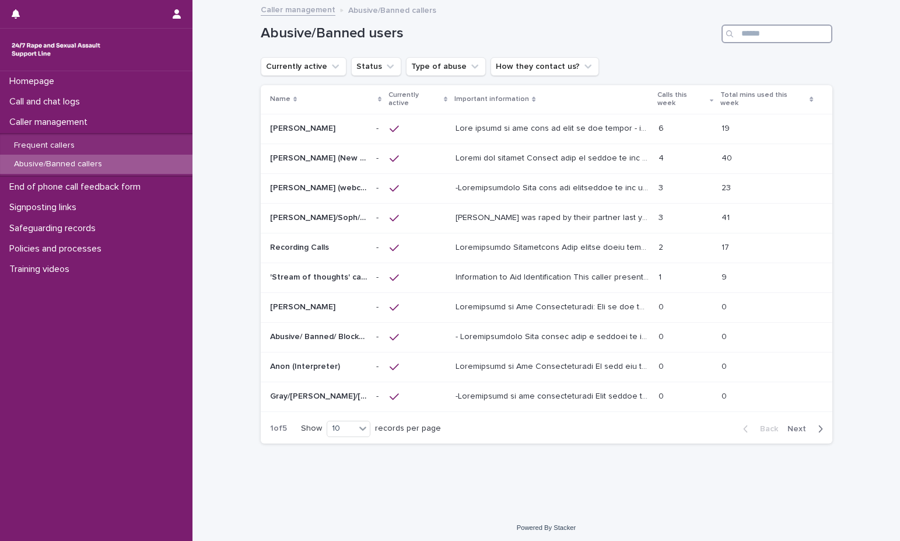
click at [749, 26] on input "Search" at bounding box center [776, 33] width 111 height 19
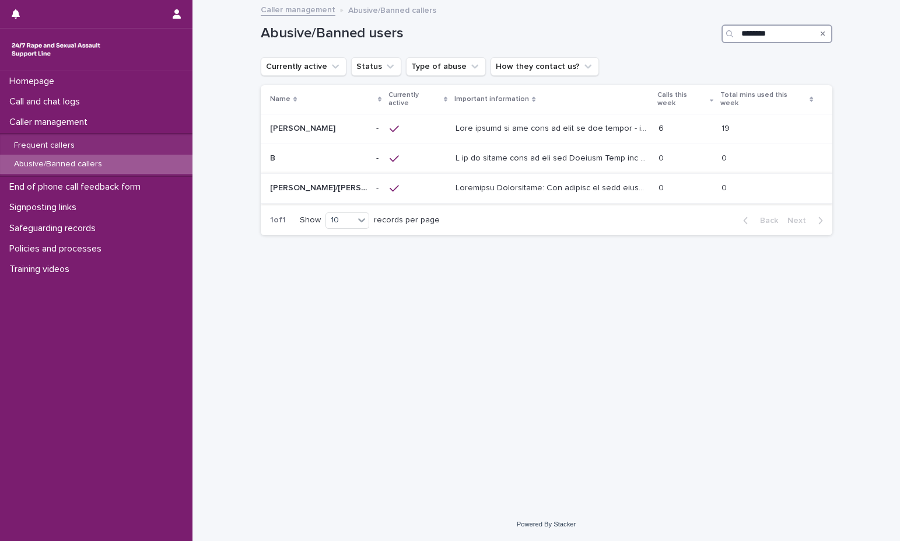
type input "********"
click at [585, 183] on p at bounding box center [554, 187] width 196 height 12
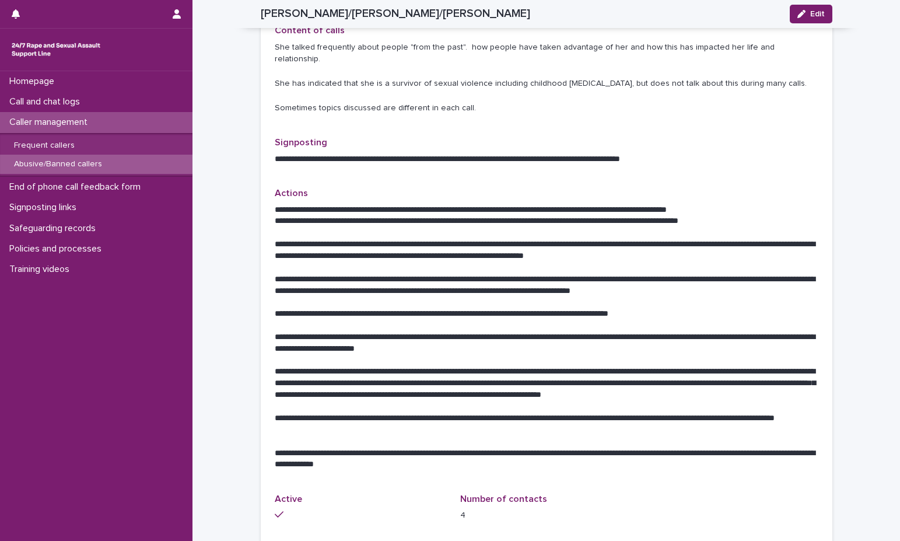
scroll to position [583, 0]
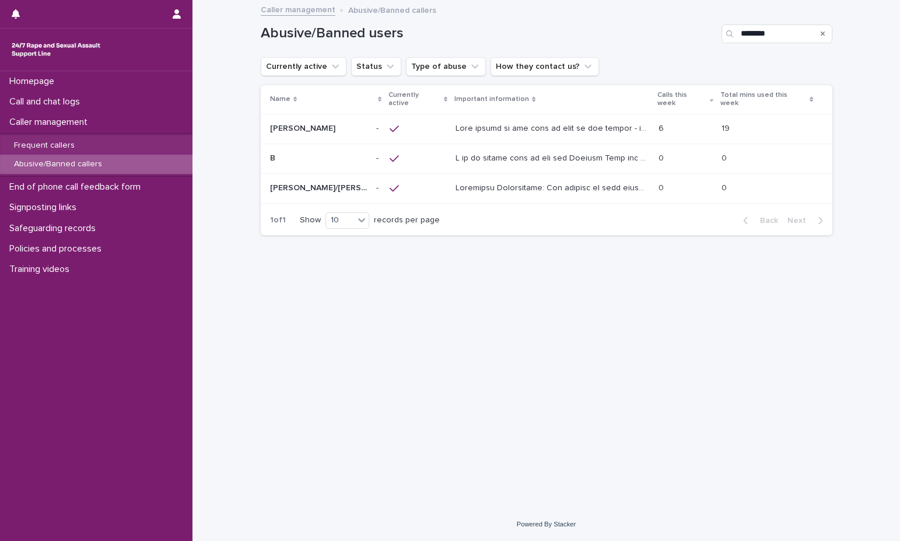
click at [372, 145] on td "- -" at bounding box center [378, 158] width 13 height 30
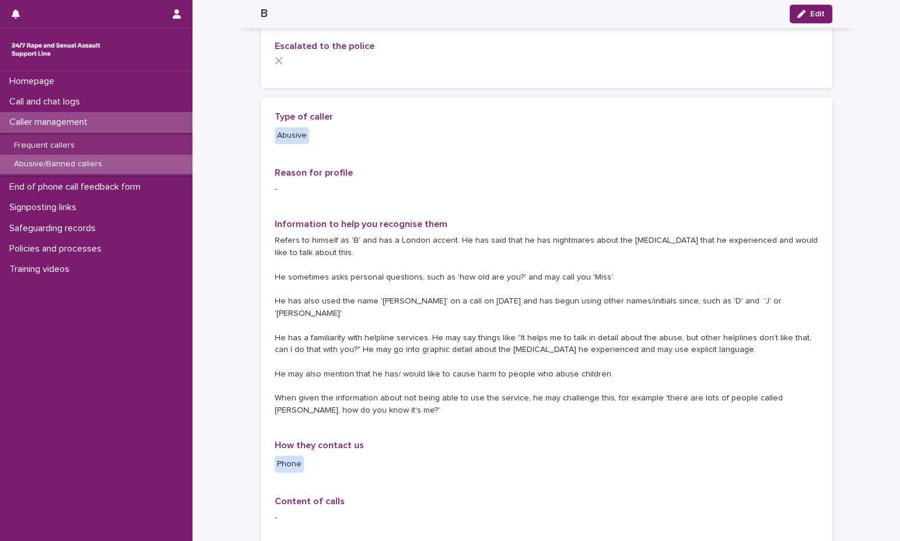
scroll to position [175, 0]
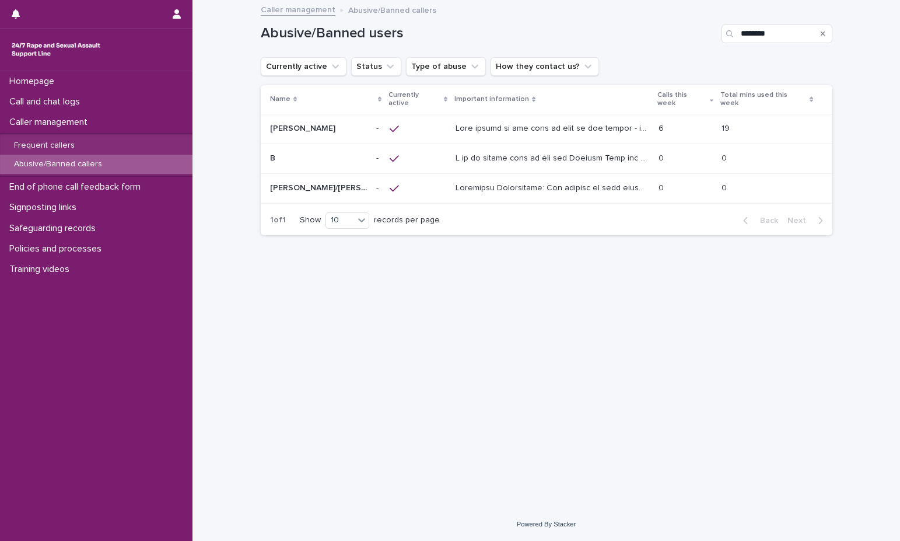
click at [824, 35] on icon "Search" at bounding box center [823, 33] width 5 height 5
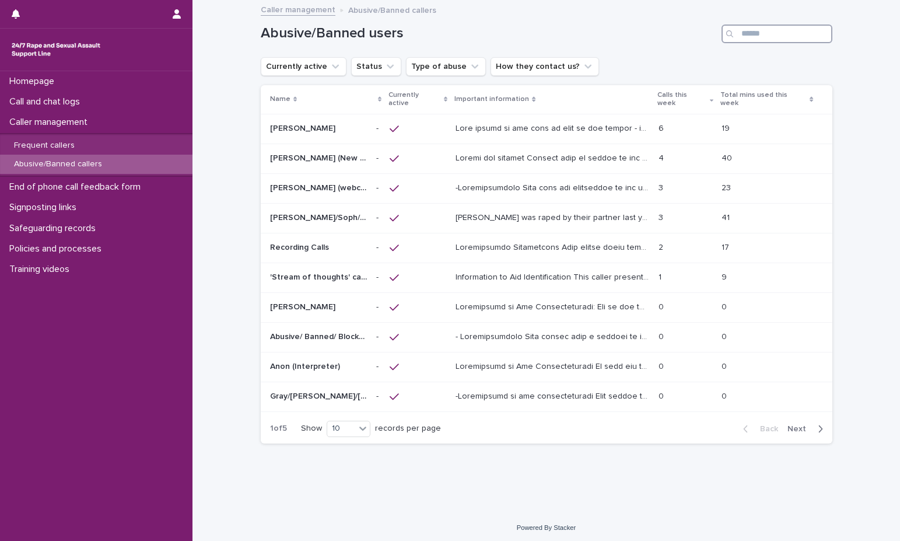
drag, startPoint x: 760, startPoint y: 36, endPoint x: 644, endPoint y: 16, distance: 117.1
click at [676, 36] on div "Abusive/Banned users" at bounding box center [547, 33] width 572 height 19
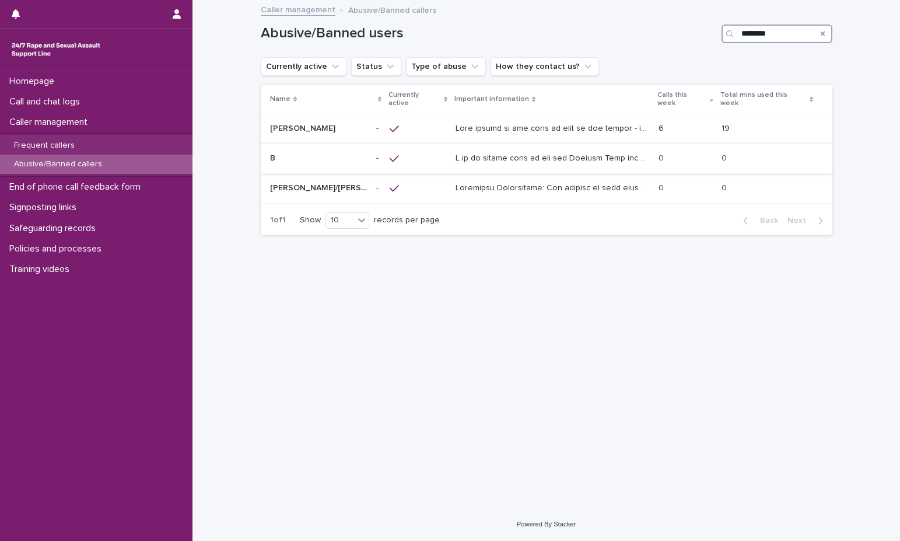
type input "********"
click at [552, 143] on td at bounding box center [552, 158] width 203 height 30
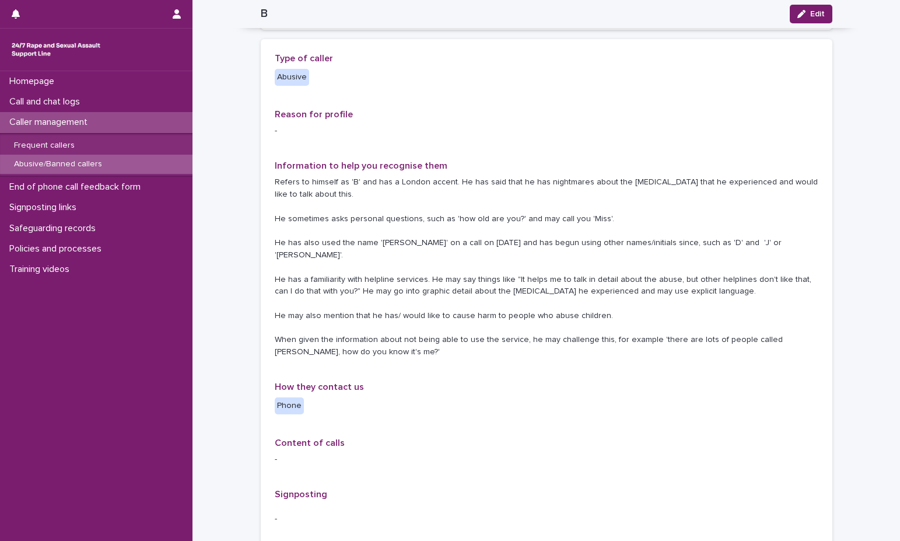
scroll to position [467, 0]
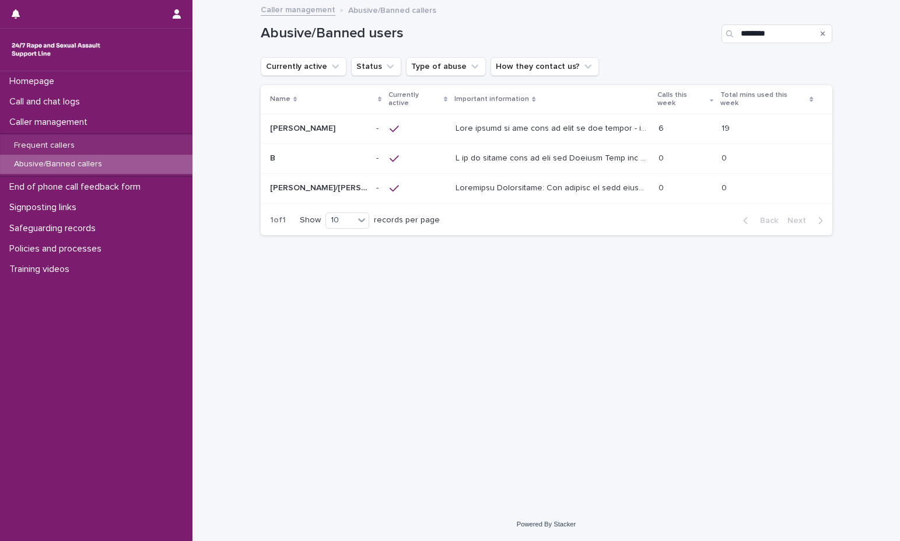
click at [471, 185] on div at bounding box center [553, 187] width 194 height 19
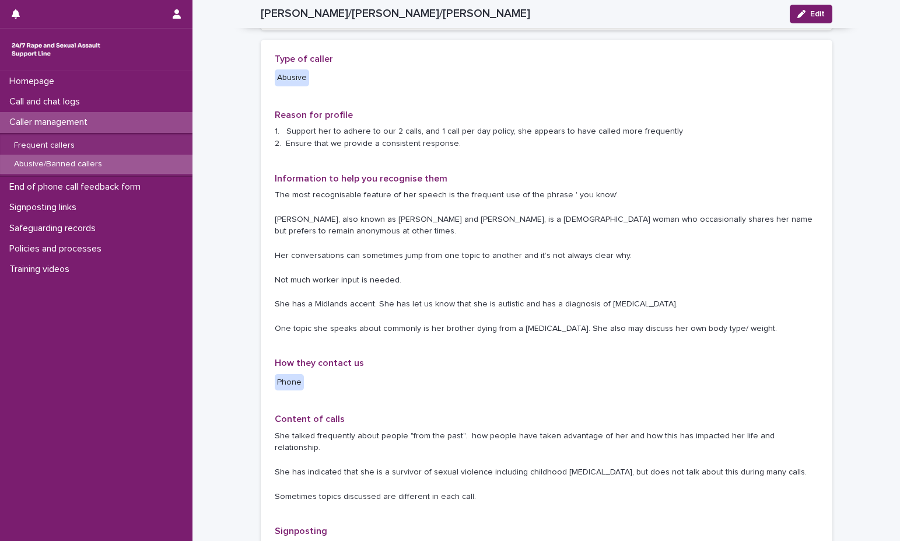
scroll to position [117, 0]
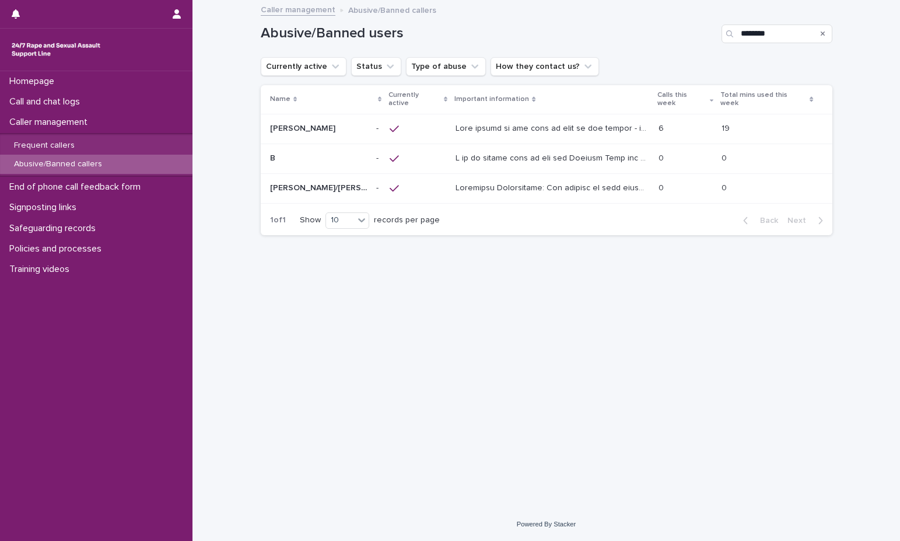
click at [451, 173] on td at bounding box center [552, 188] width 203 height 30
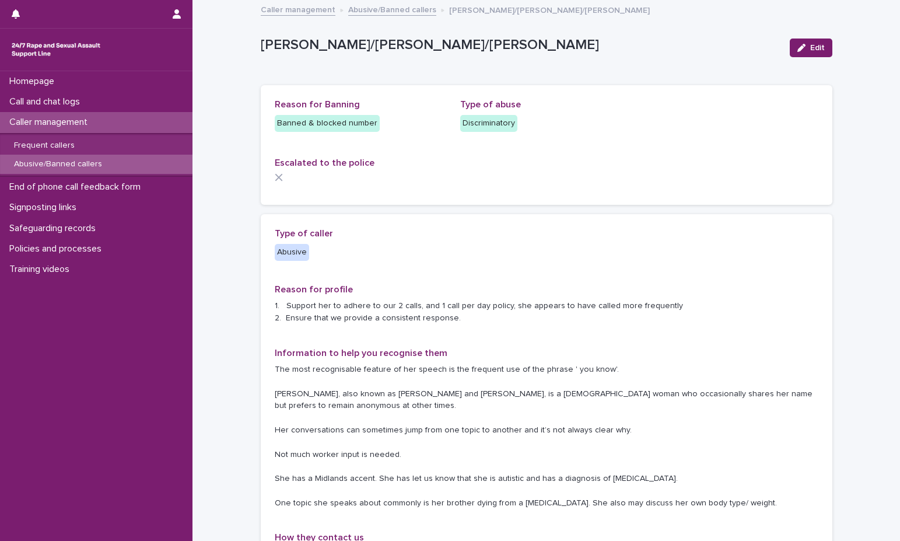
click at [384, 7] on link "Abusive/Banned callers" at bounding box center [392, 8] width 88 height 13
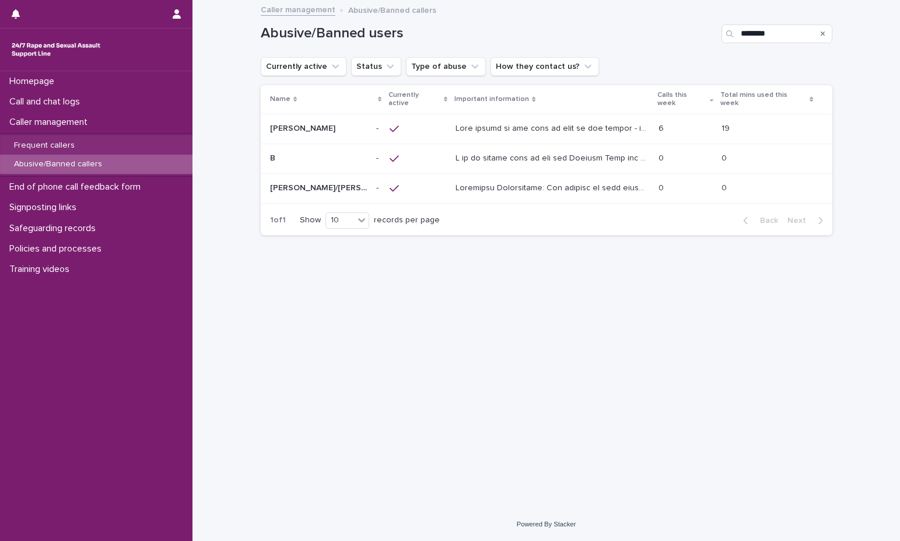
click at [826, 36] on div "Search" at bounding box center [823, 33] width 19 height 19
click at [824, 36] on icon "Search" at bounding box center [823, 33] width 5 height 7
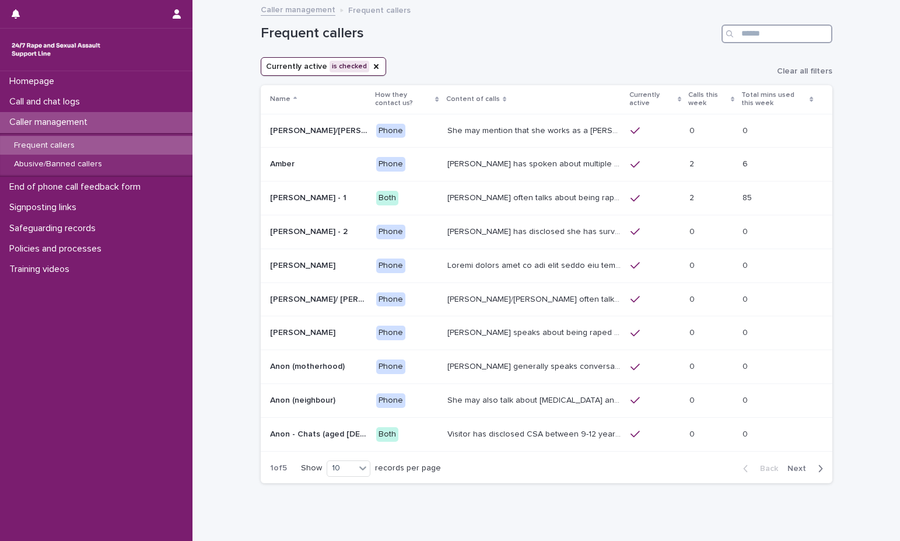
click at [742, 32] on input "Search" at bounding box center [776, 33] width 111 height 19
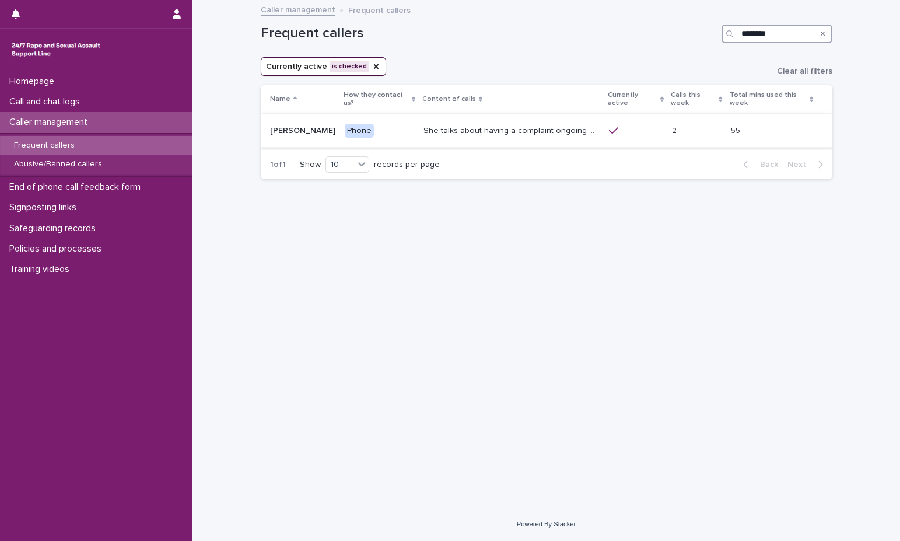
type input "********"
click at [493, 124] on p "She talks about having a complaint ongoing with the police, and may mention tha…" at bounding box center [512, 130] width 178 height 12
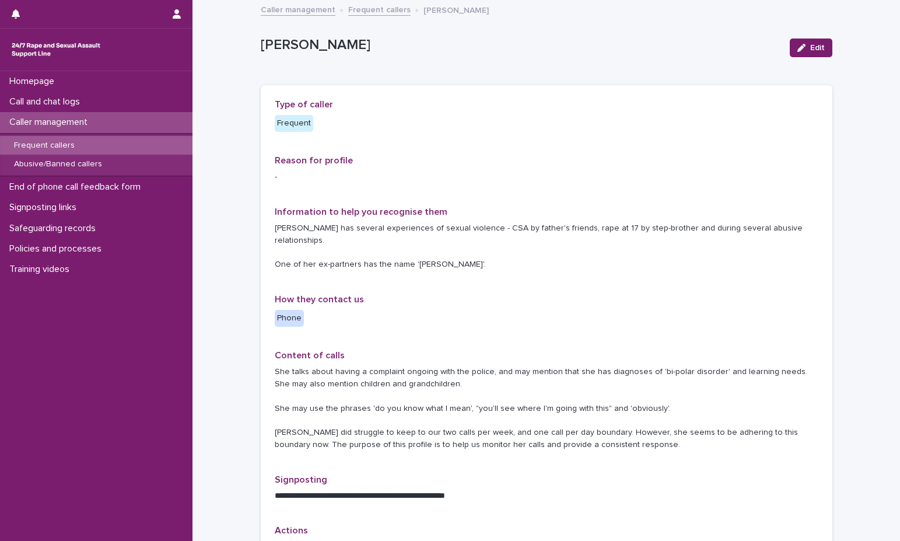
click at [356, 11] on link "Frequent callers" at bounding box center [379, 8] width 62 height 13
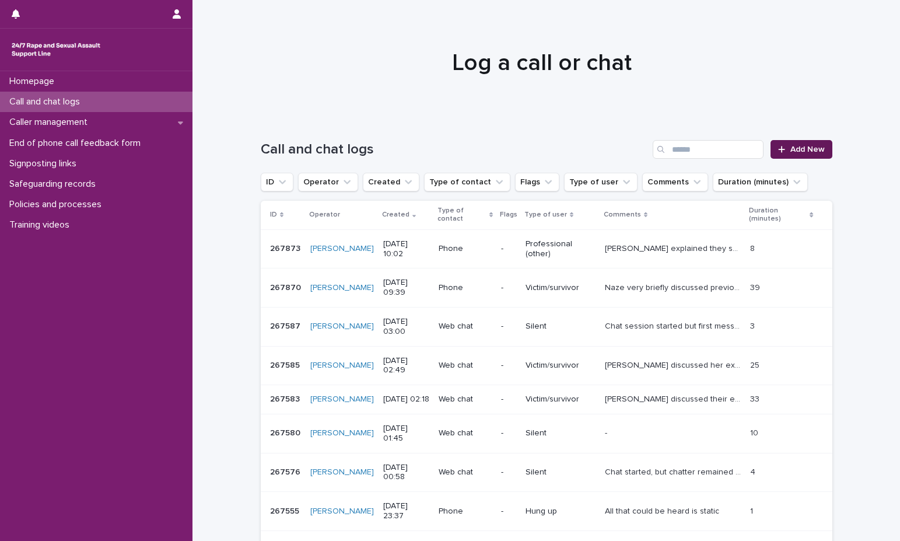
click at [678, 156] on link "Add New" at bounding box center [800, 149] width 61 height 19
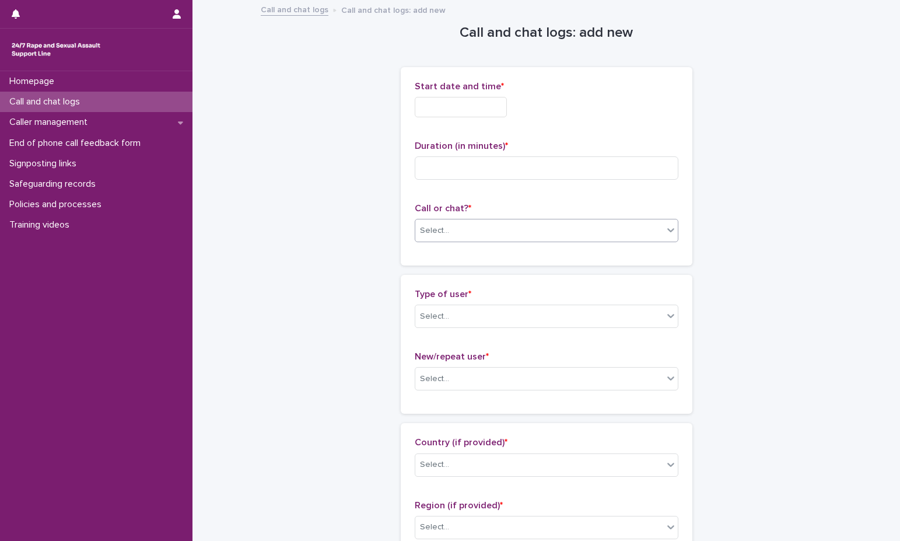
click at [435, 225] on div "Select..." at bounding box center [434, 231] width 29 height 12
click at [485, 252] on div "Phone" at bounding box center [542, 253] width 262 height 20
click at [491, 106] on input "text" at bounding box center [461, 107] width 92 height 20
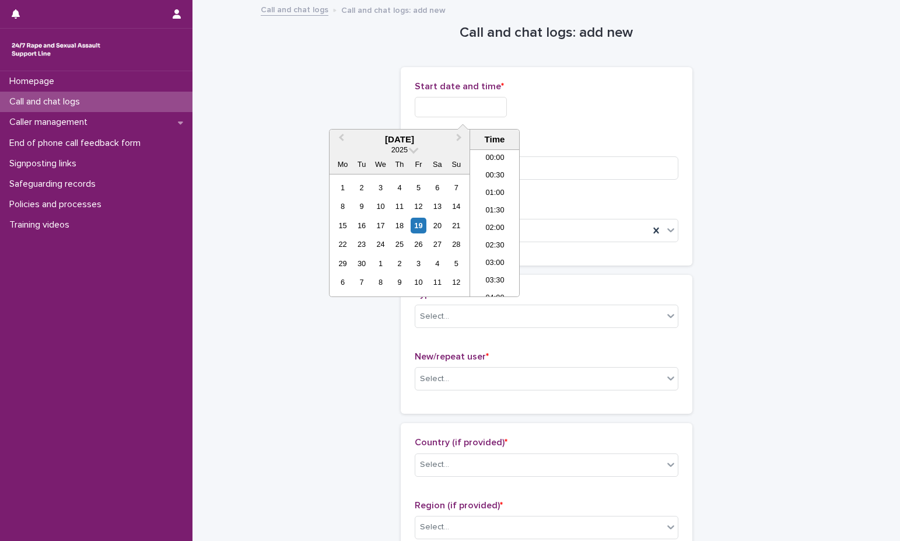
scroll to position [303, 0]
click at [500, 210] on li "10:00" at bounding box center [495, 205] width 50 height 17
click at [478, 114] on input "**********" at bounding box center [461, 107] width 92 height 20
type input "**********"
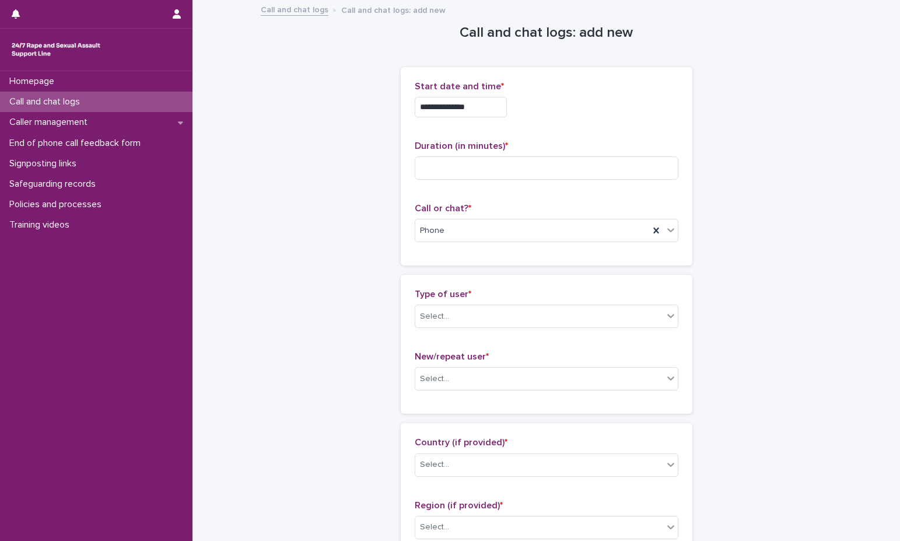
click at [623, 119] on div "**********" at bounding box center [547, 103] width 264 height 45
click at [500, 171] on input at bounding box center [547, 167] width 264 height 23
click at [552, 321] on div "Select..." at bounding box center [539, 316] width 248 height 19
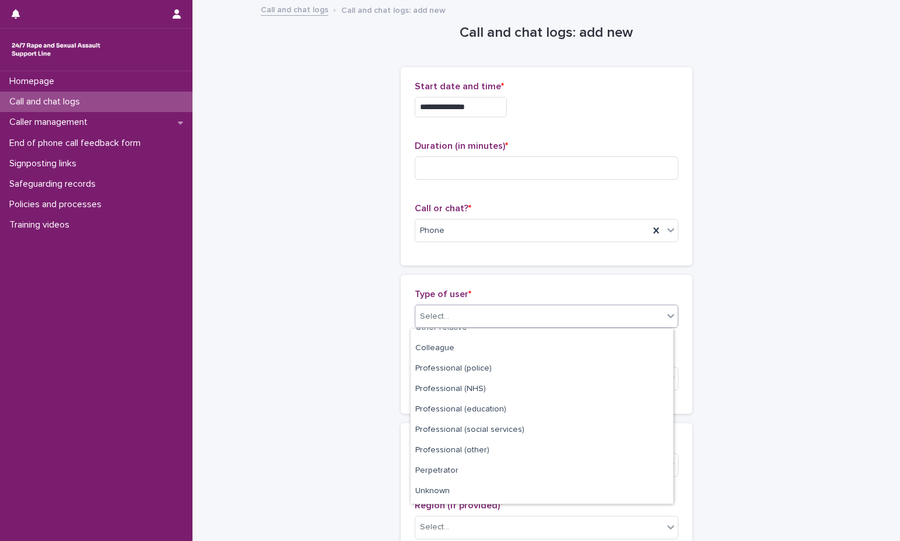
scroll to position [131, 0]
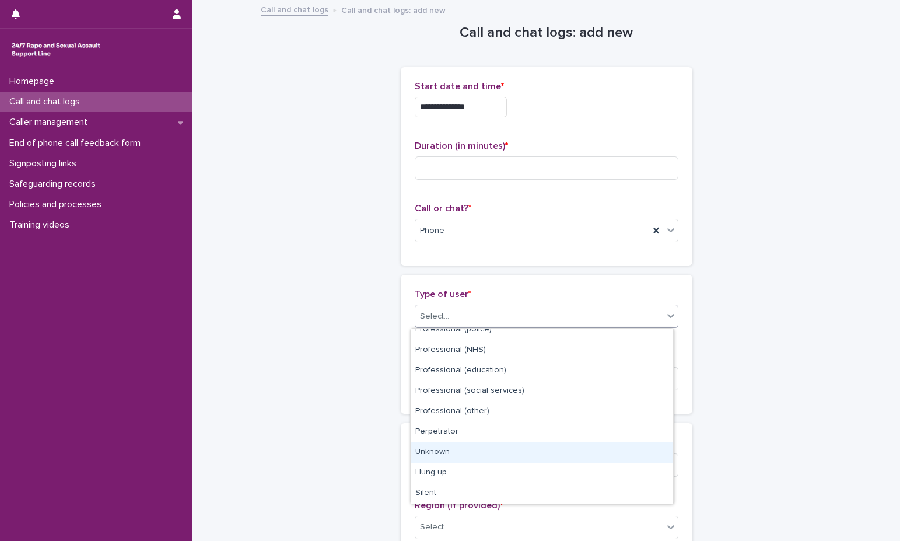
drag, startPoint x: 555, startPoint y: 463, endPoint x: 555, endPoint y: 451, distance: 11.1
click at [555, 451] on div "Unknown" at bounding box center [542, 452] width 262 height 20
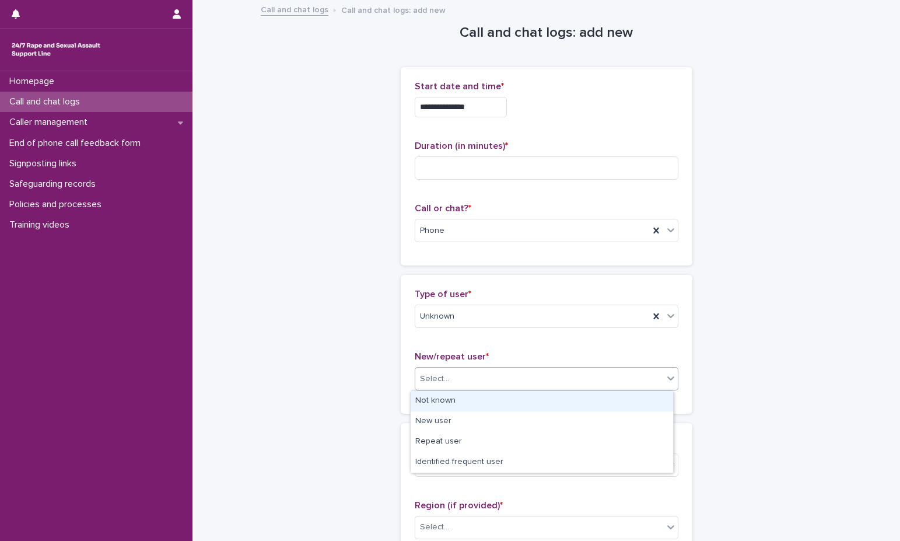
click at [535, 377] on div "Select..." at bounding box center [539, 378] width 248 height 19
click at [537, 401] on div "Not known" at bounding box center [542, 401] width 262 height 20
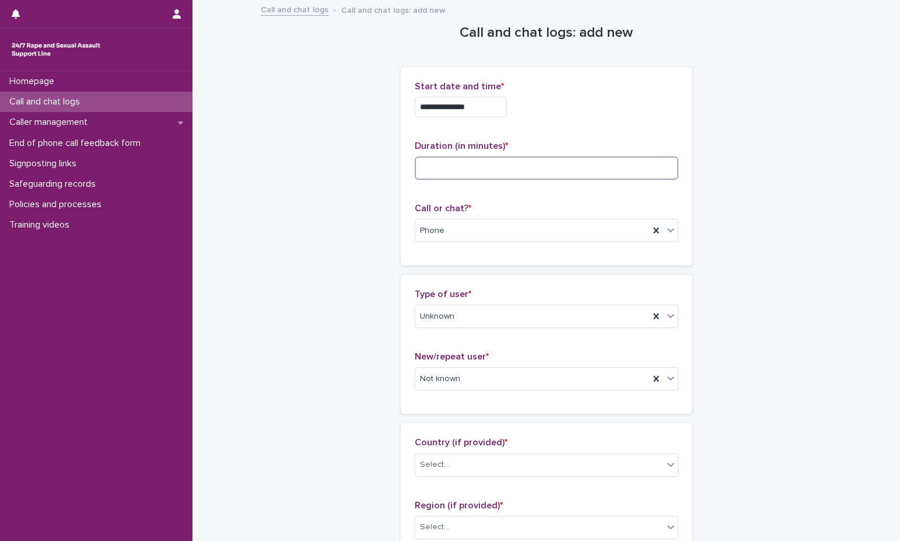
click at [517, 165] on input at bounding box center [547, 167] width 264 height 23
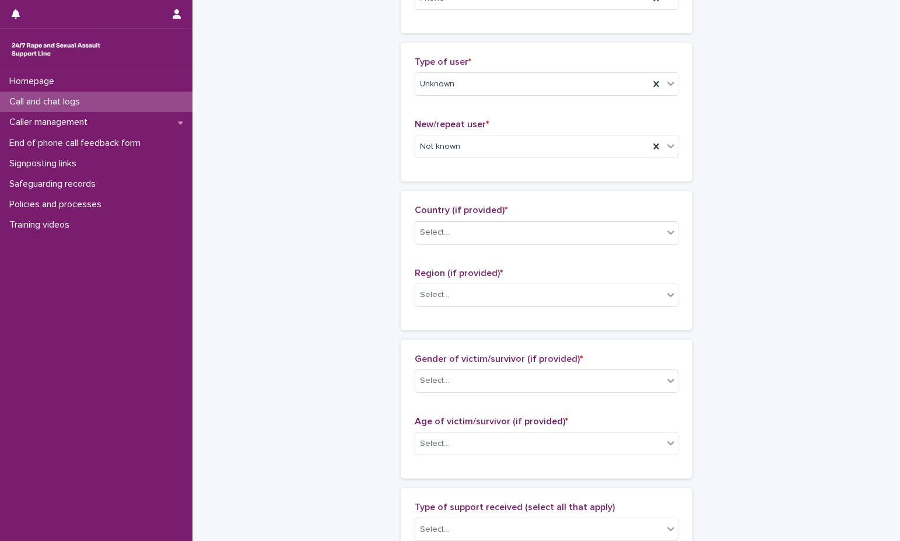
scroll to position [233, 0]
type input "*"
click at [529, 215] on div "Country (if provided) * Select..." at bounding box center [547, 228] width 264 height 48
click at [523, 236] on div "Select..." at bounding box center [539, 231] width 248 height 19
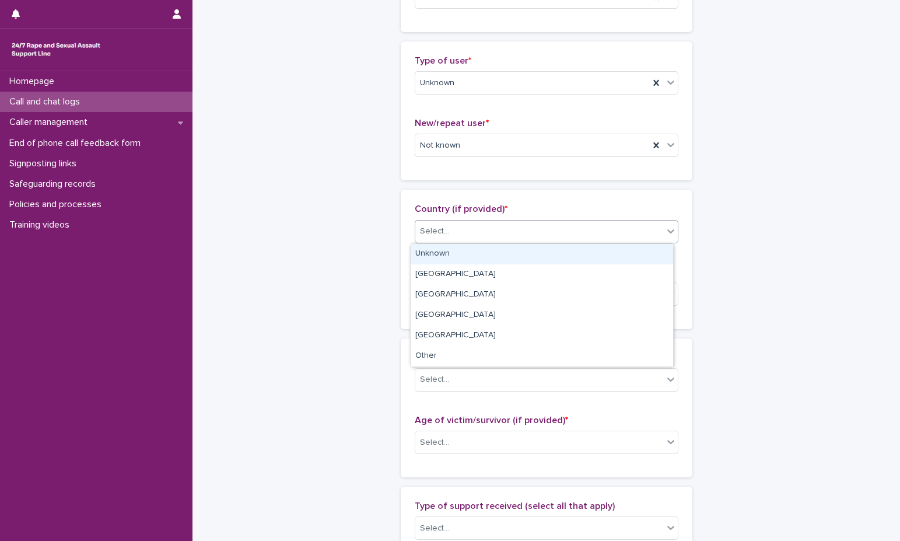
click at [523, 248] on div "Unknown" at bounding box center [542, 254] width 262 height 20
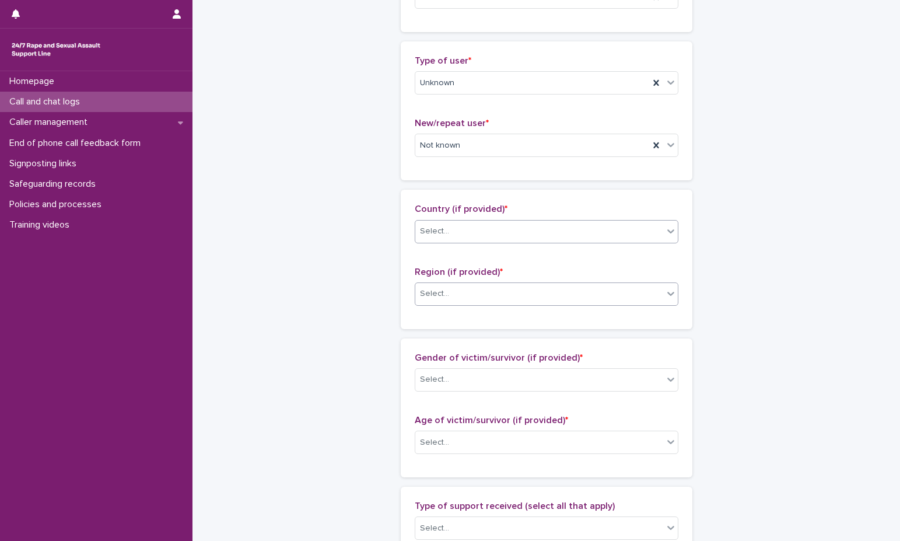
click at [510, 301] on div "Select..." at bounding box center [539, 293] width 248 height 19
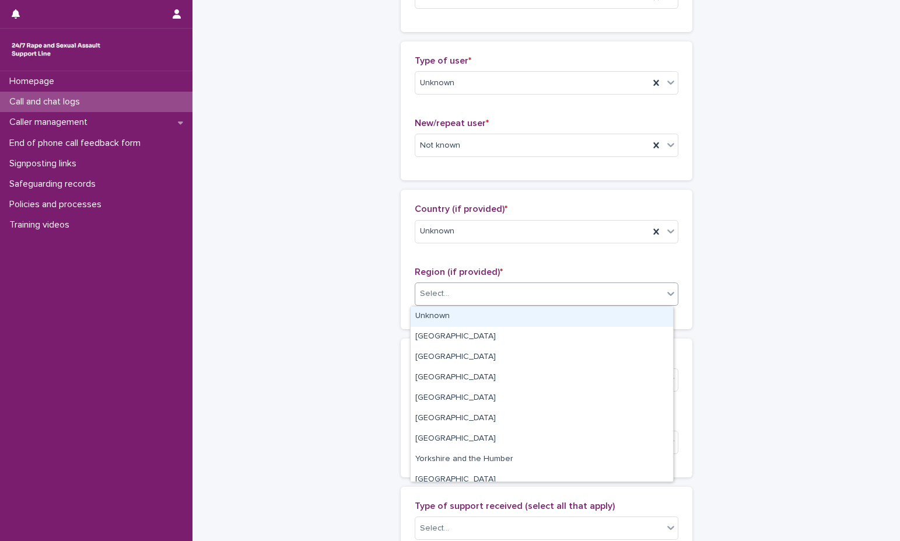
click at [510, 301] on div "Select..." at bounding box center [539, 293] width 248 height 19
click at [509, 295] on div "Select..." at bounding box center [539, 293] width 248 height 19
click at [505, 314] on div "Unknown" at bounding box center [542, 316] width 262 height 20
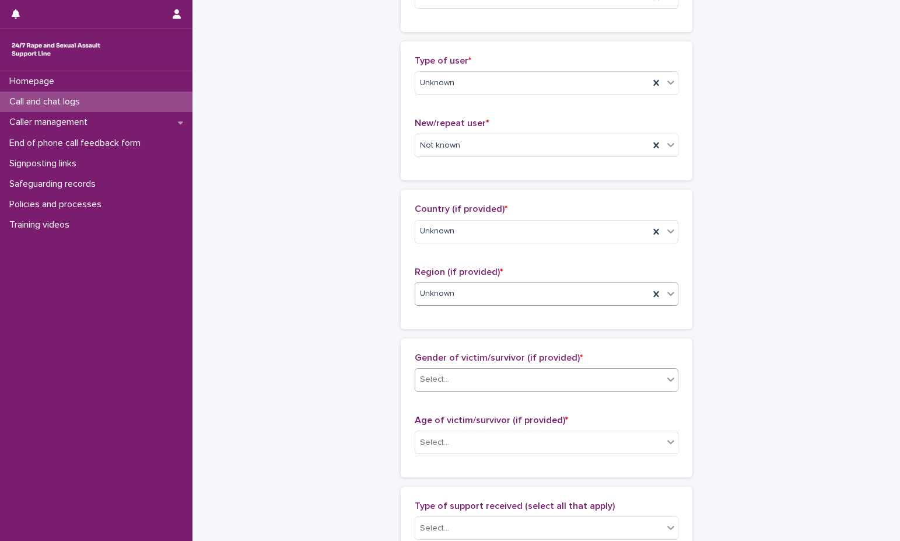
click at [517, 373] on div "Select..." at bounding box center [539, 379] width 248 height 19
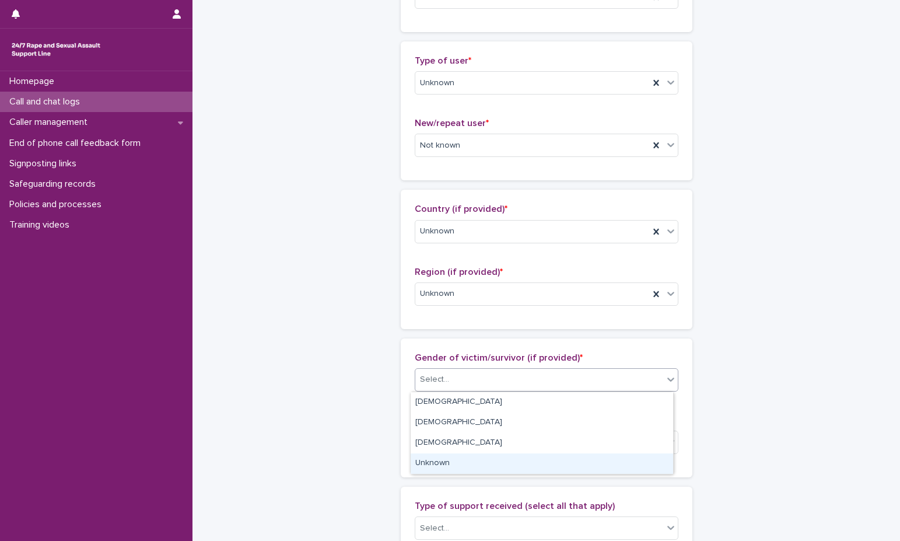
click at [516, 468] on div "Unknown" at bounding box center [542, 463] width 262 height 20
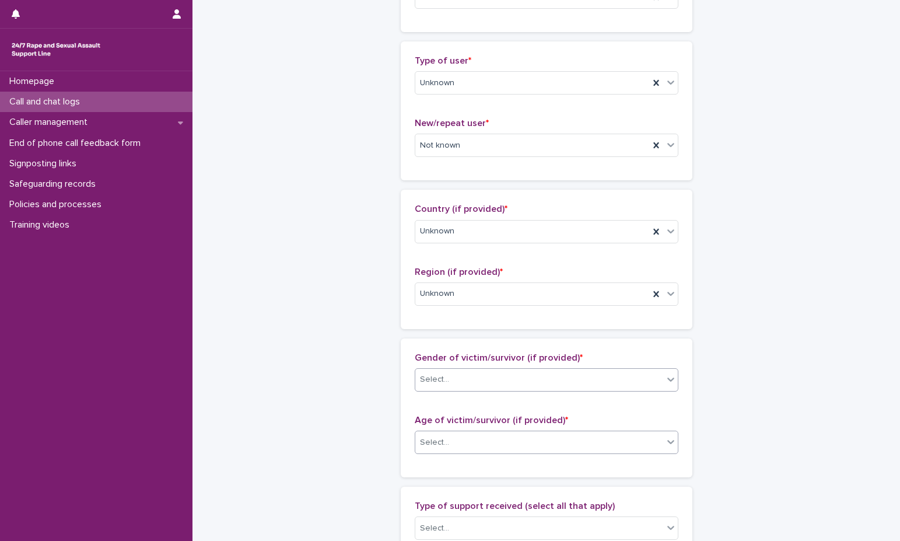
click at [516, 452] on div "Select..." at bounding box center [547, 441] width 264 height 23
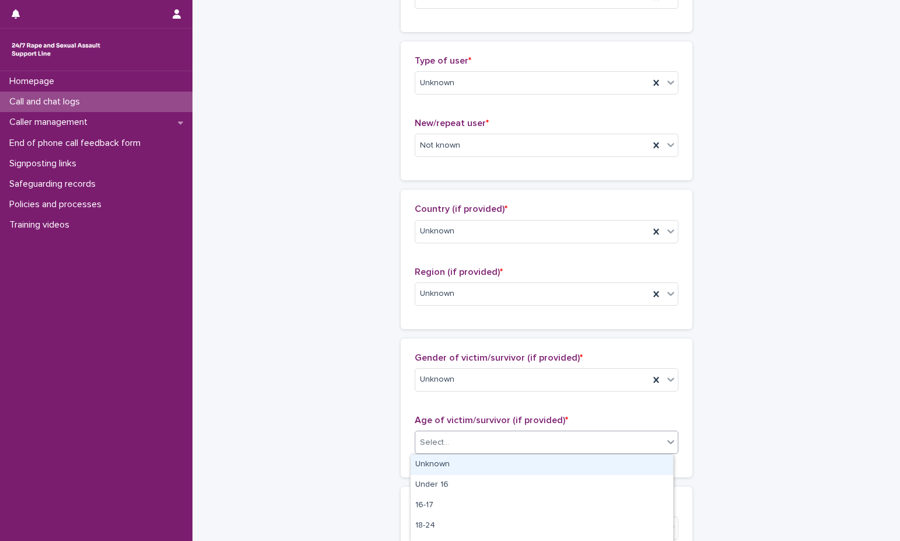
click at [513, 463] on div "Unknown" at bounding box center [542, 464] width 262 height 20
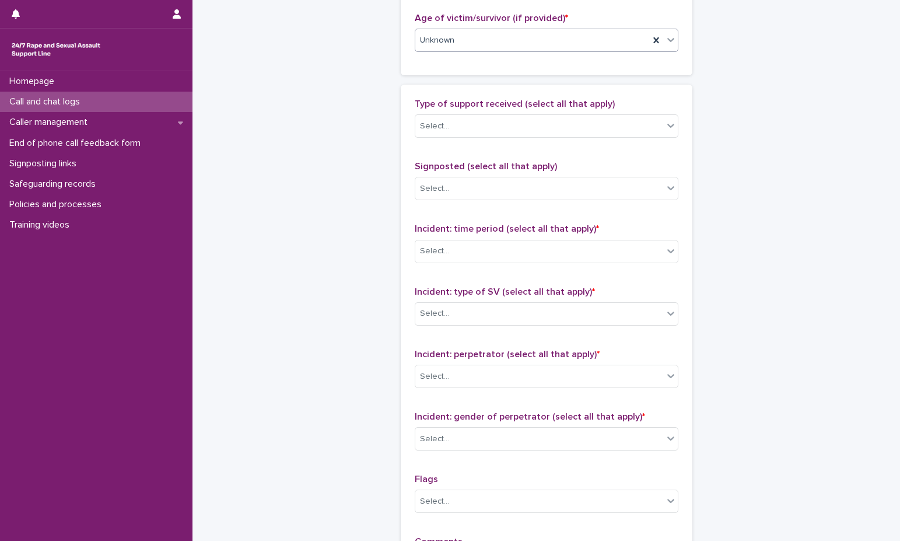
scroll to position [642, 0]
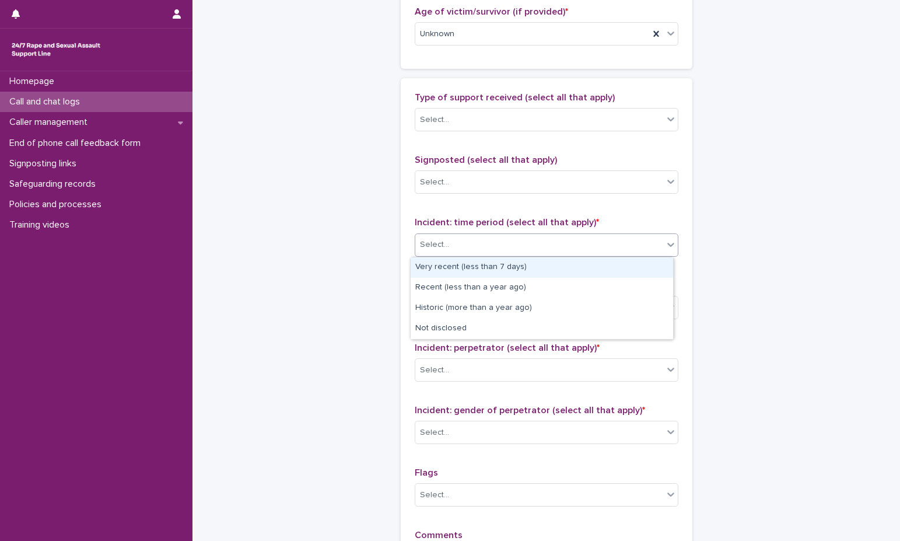
click at [489, 241] on div "Select..." at bounding box center [539, 244] width 248 height 19
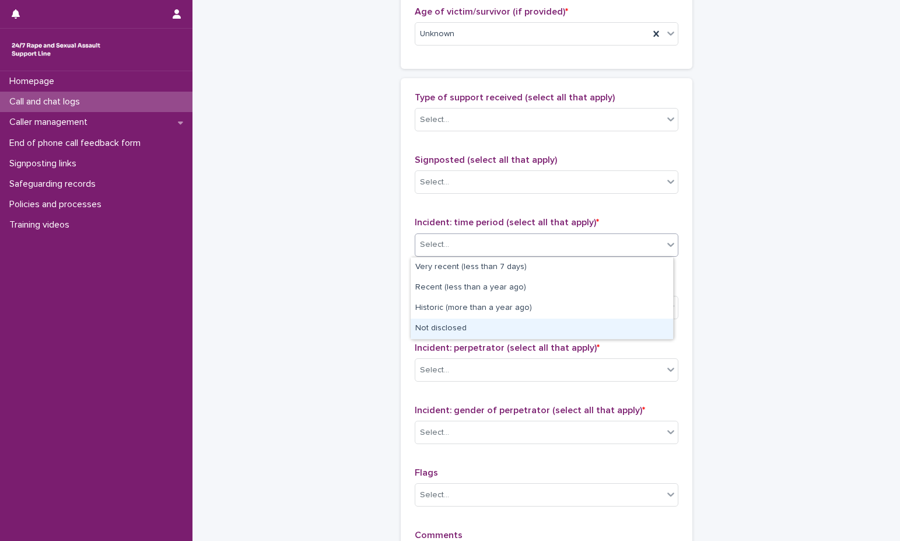
click at [486, 336] on div "Not disclosed" at bounding box center [542, 328] width 262 height 20
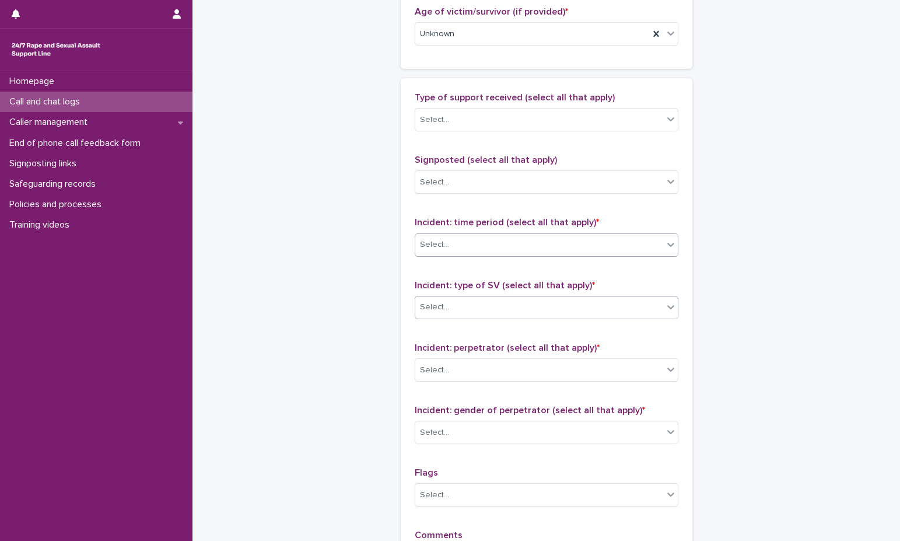
click at [484, 309] on div "Select..." at bounding box center [539, 306] width 248 height 19
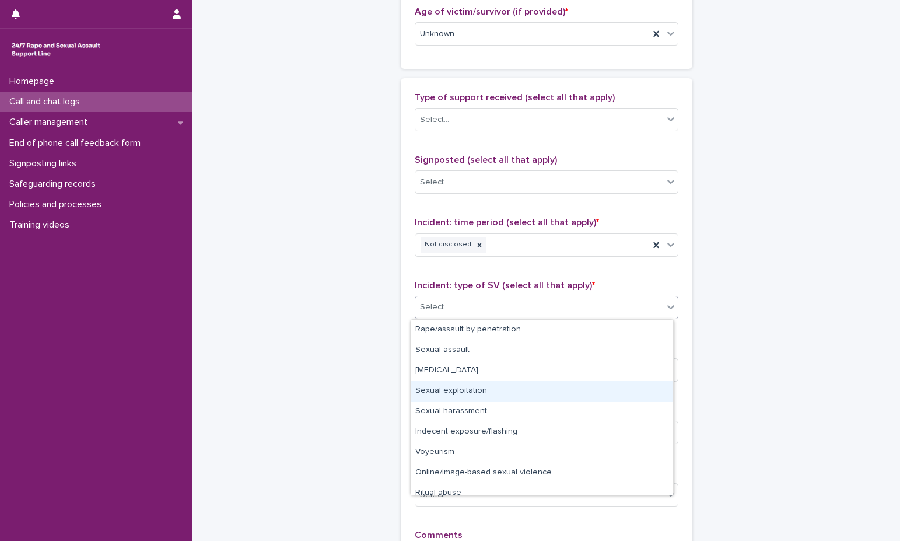
scroll to position [29, 0]
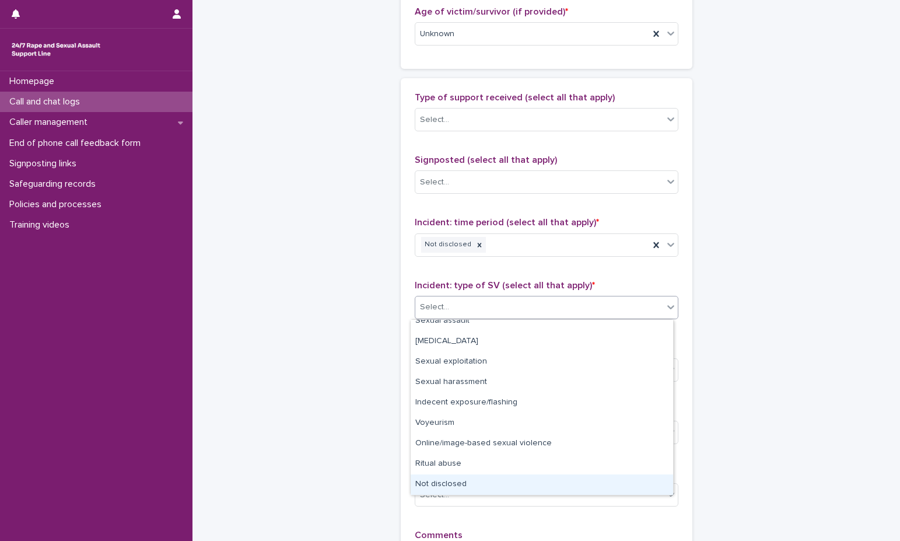
click at [481, 479] on div "Not disclosed" at bounding box center [542, 484] width 262 height 20
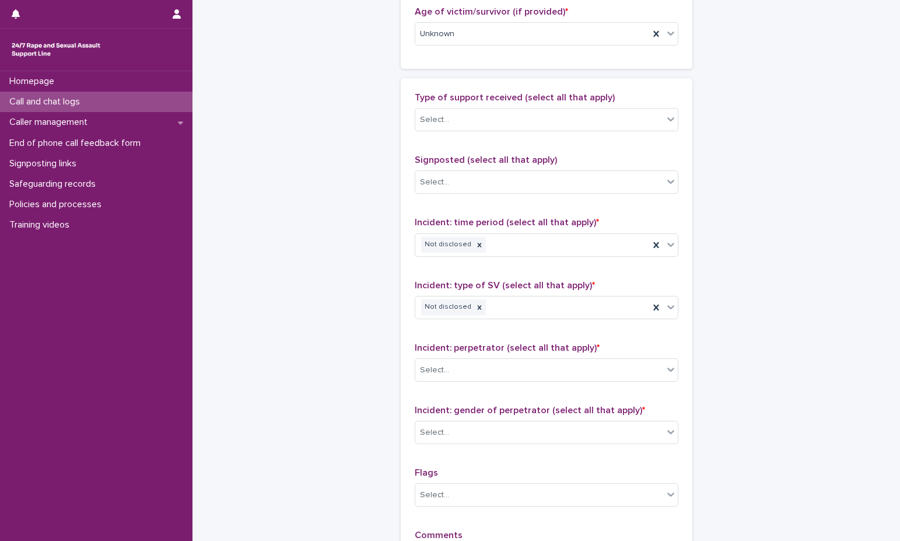
click at [497, 385] on div "Incident: perpetrator (select all that apply) * Select..." at bounding box center [547, 366] width 264 height 48
click at [497, 375] on div "Select..." at bounding box center [539, 369] width 248 height 19
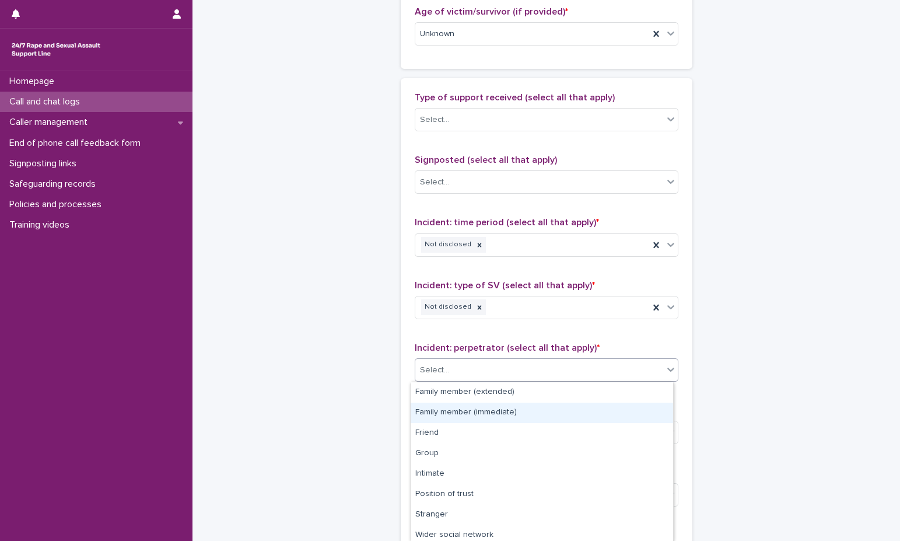
scroll to position [65, 0]
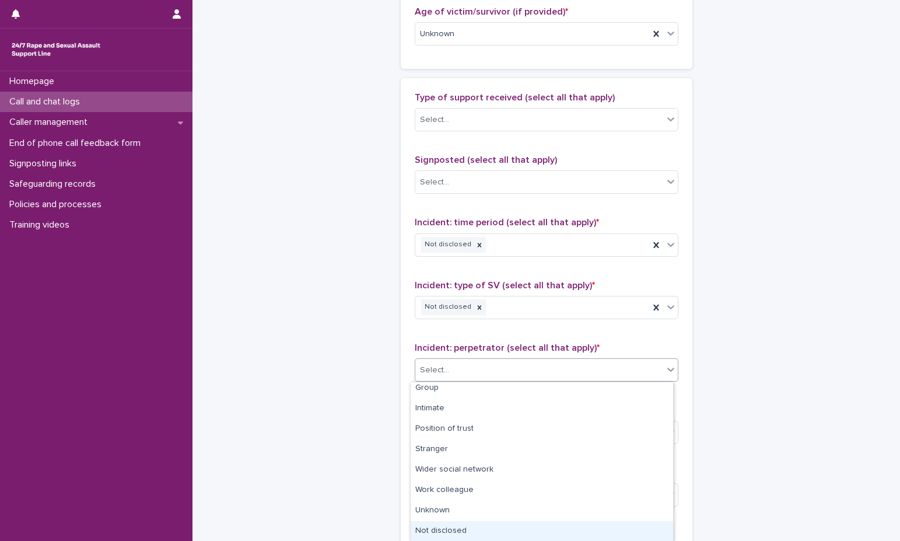
click at [497, 521] on div "Not disclosed" at bounding box center [542, 531] width 262 height 20
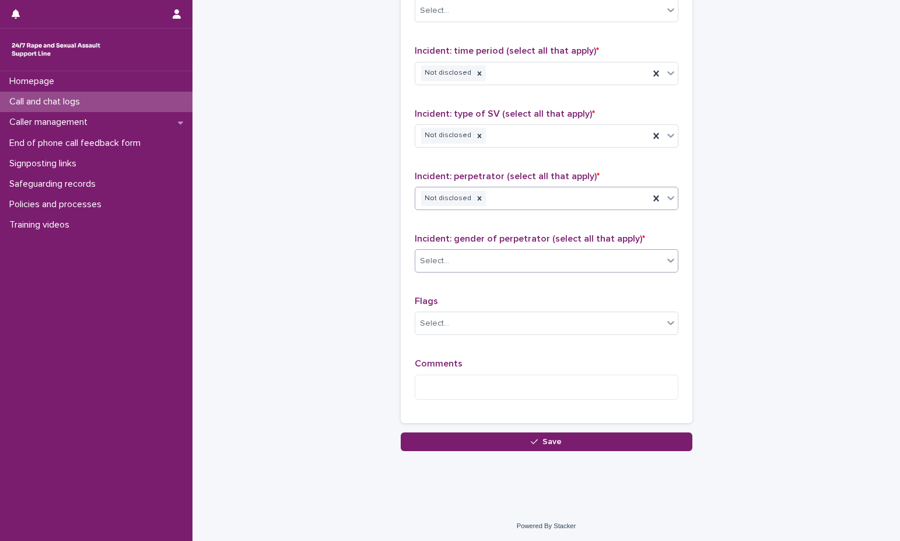
scroll to position [814, 0]
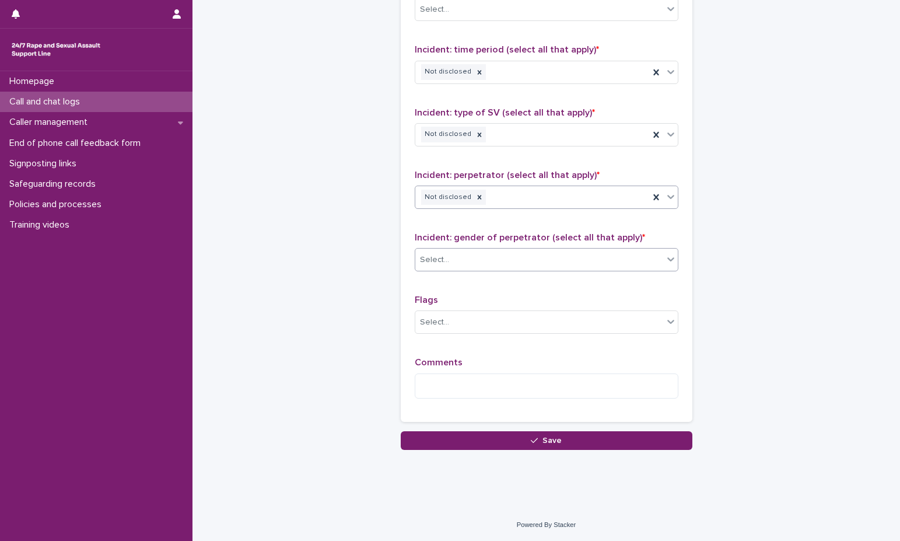
click at [548, 260] on div "Select..." at bounding box center [539, 259] width 248 height 19
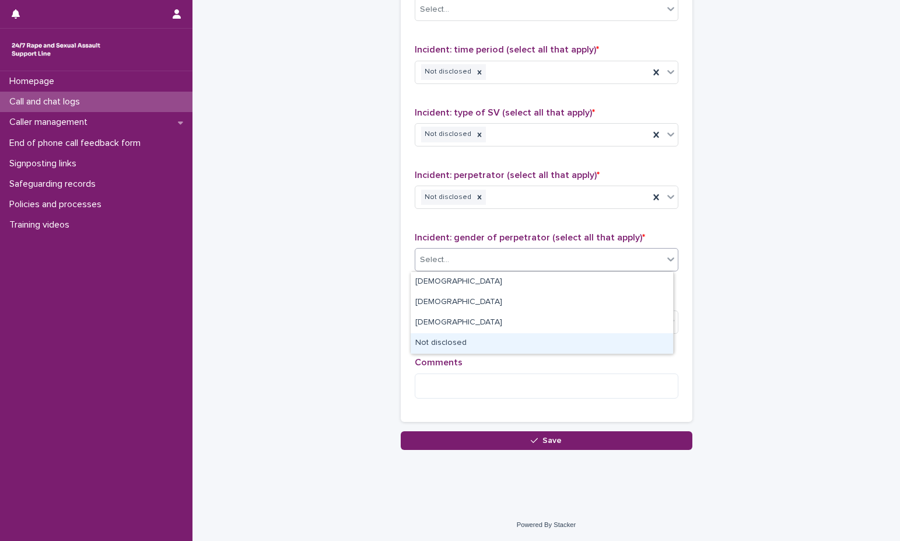
click at [527, 341] on div "Not disclosed" at bounding box center [542, 343] width 262 height 20
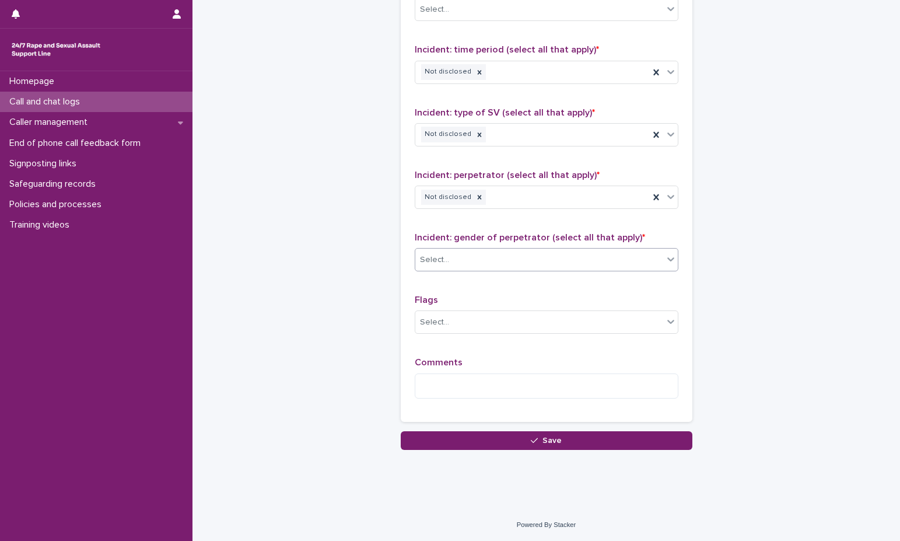
click at [528, 310] on div "Flags Select..." at bounding box center [547, 319] width 264 height 48
click at [523, 313] on div "Select..." at bounding box center [539, 322] width 248 height 19
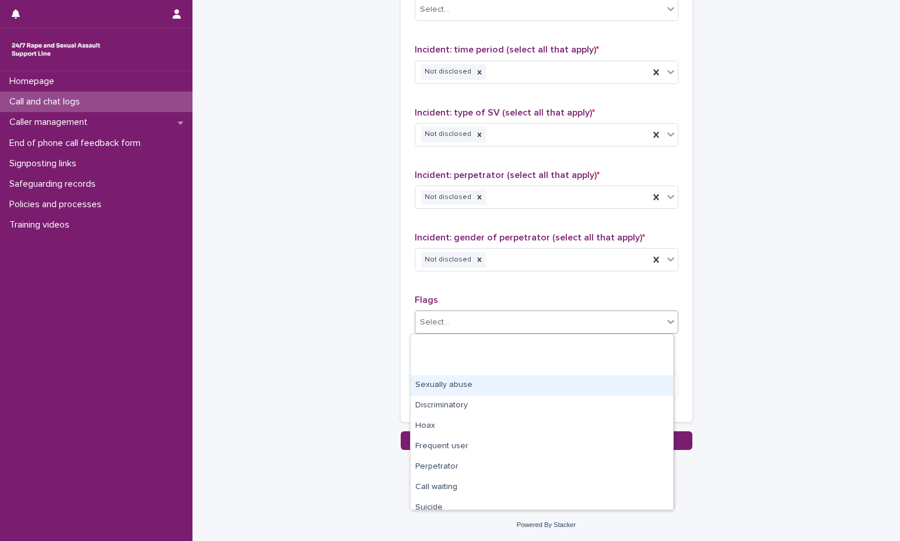
scroll to position [70, 0]
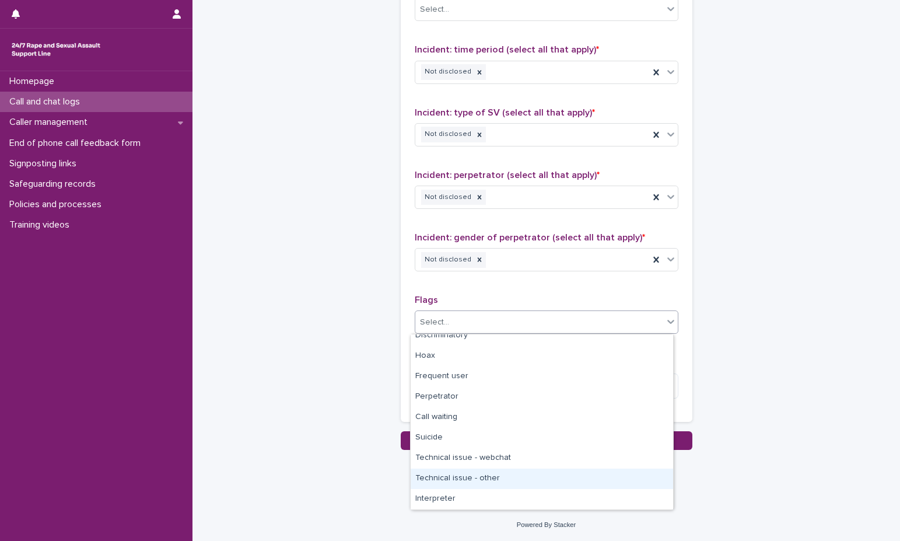
click at [521, 470] on div "Technical issue - other" at bounding box center [542, 478] width 262 height 20
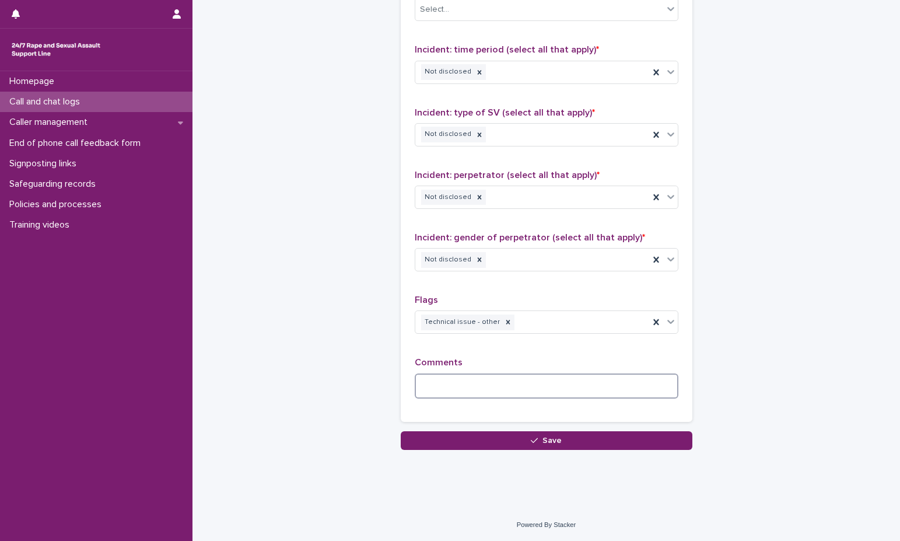
click at [548, 380] on textarea at bounding box center [547, 385] width 264 height 25
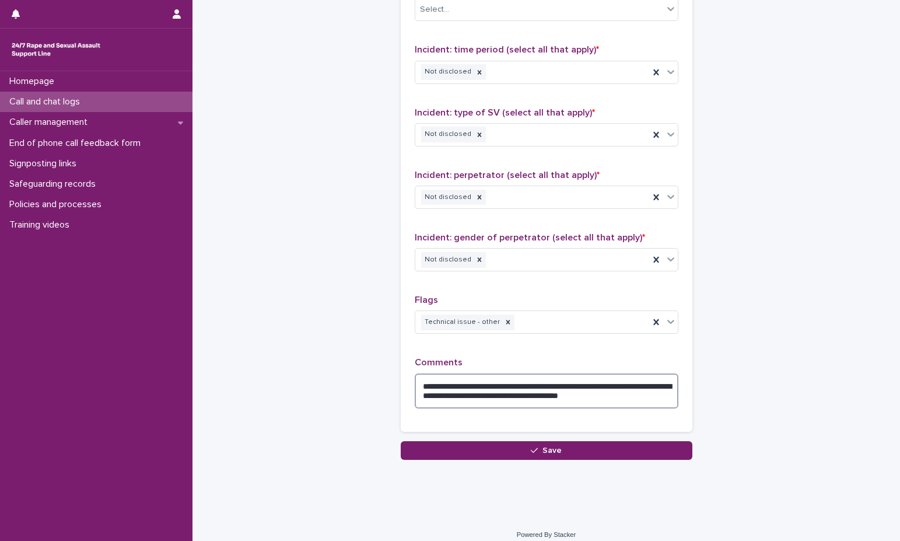
drag, startPoint x: 584, startPoint y: 384, endPoint x: 538, endPoint y: 387, distance: 46.2
click at [538, 387] on textarea "**********" at bounding box center [547, 390] width 264 height 35
click at [614, 387] on textarea "**********" at bounding box center [547, 390] width 264 height 35
drag, startPoint x: 629, startPoint y: 397, endPoint x: 550, endPoint y: 393, distance: 79.4
click at [550, 393] on textarea "**********" at bounding box center [547, 390] width 264 height 35
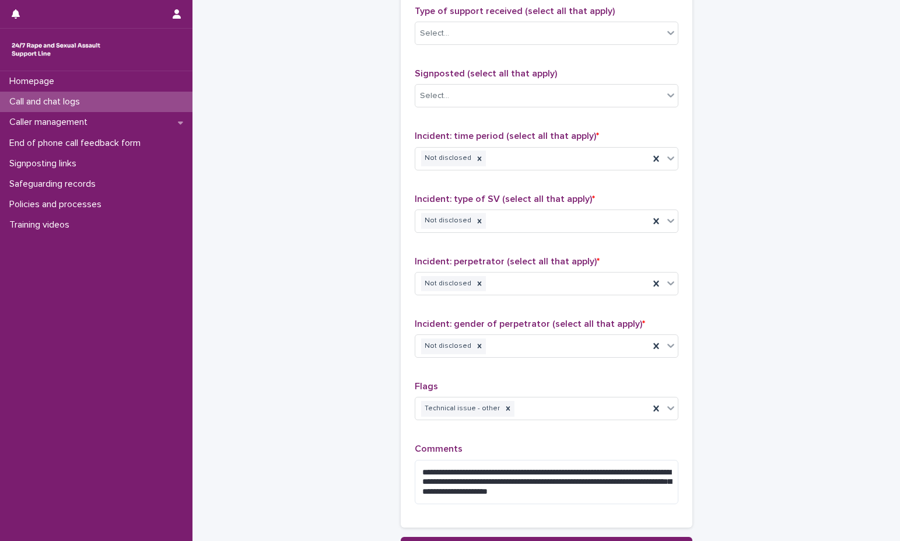
scroll to position [833, 0]
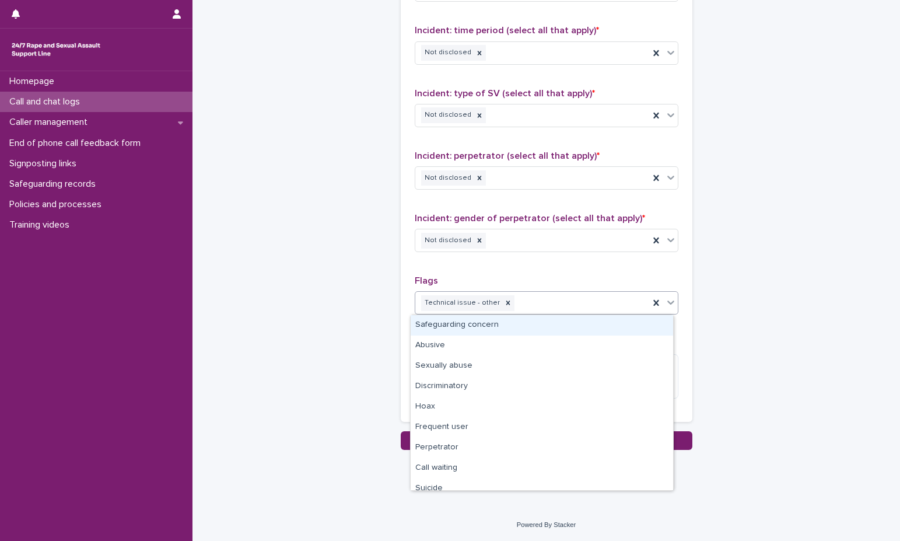
click at [595, 311] on div "Technical issue - other" at bounding box center [532, 303] width 234 height 20
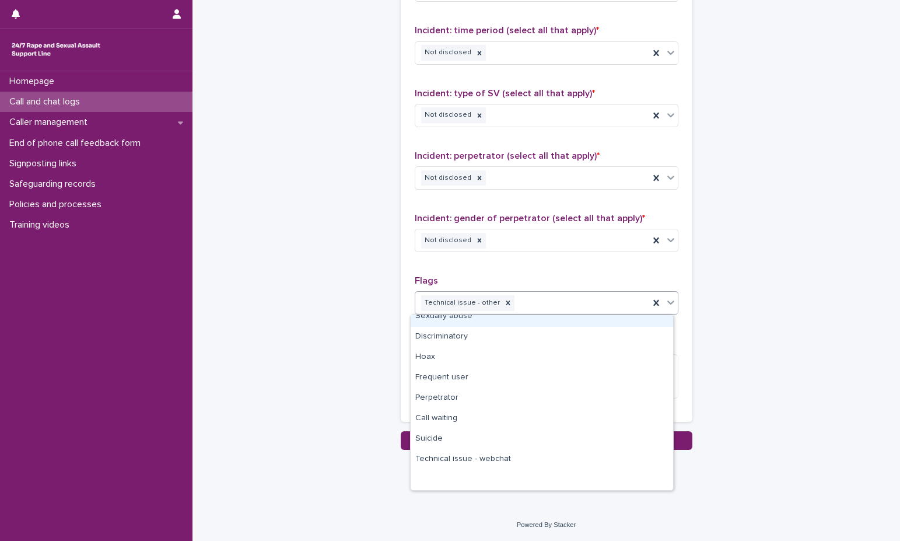
scroll to position [0, 0]
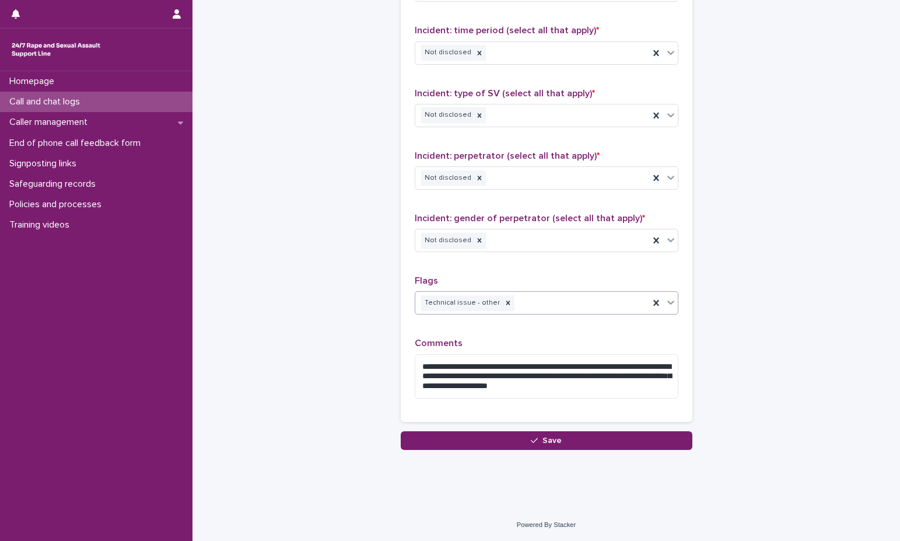
click at [584, 302] on div "Technical issue - other" at bounding box center [532, 303] width 234 height 20
click at [582, 367] on textarea "**********" at bounding box center [547, 376] width 264 height 44
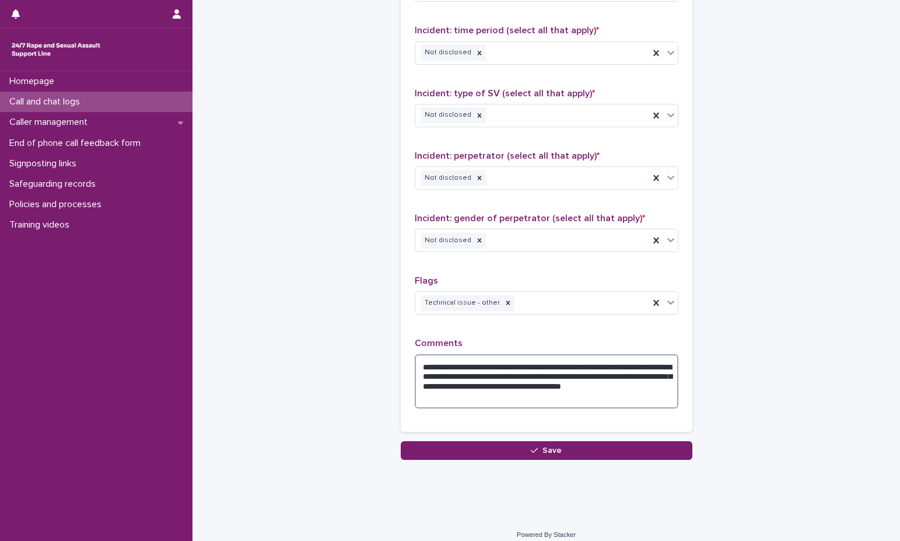
drag, startPoint x: 442, startPoint y: 386, endPoint x: 619, endPoint y: 373, distance: 177.7
click at [619, 373] on textarea "**********" at bounding box center [547, 381] width 264 height 54
type textarea "**********"
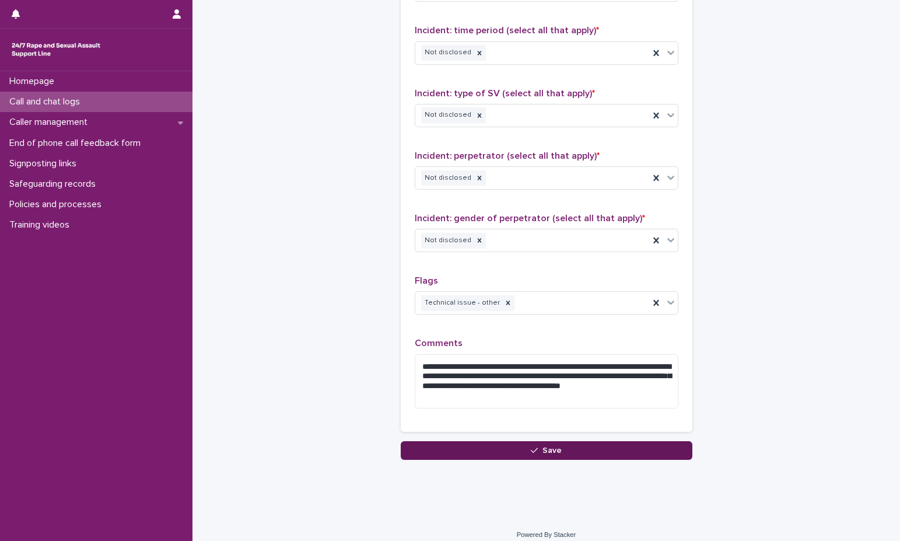
click at [568, 446] on button "Save" at bounding box center [547, 450] width 292 height 19
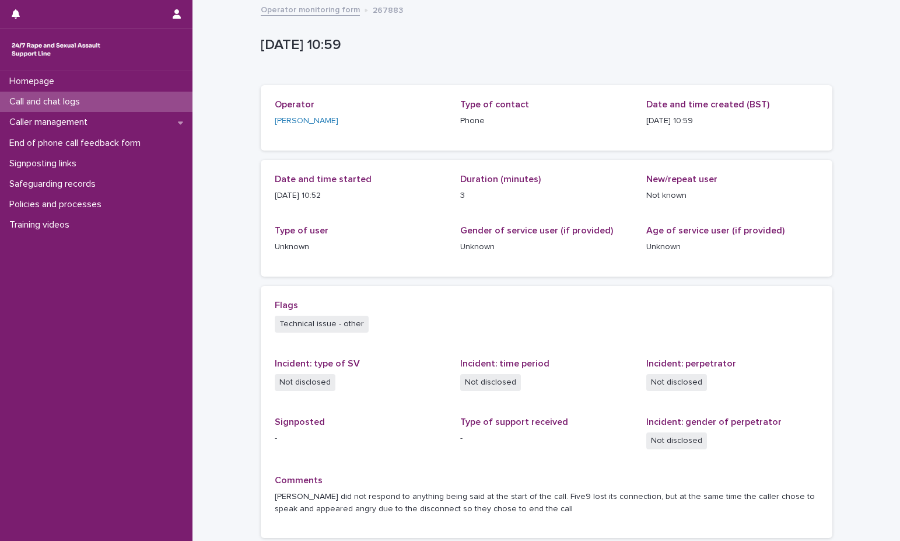
click at [325, 12] on link "Operator monitoring form" at bounding box center [310, 8] width 99 height 13
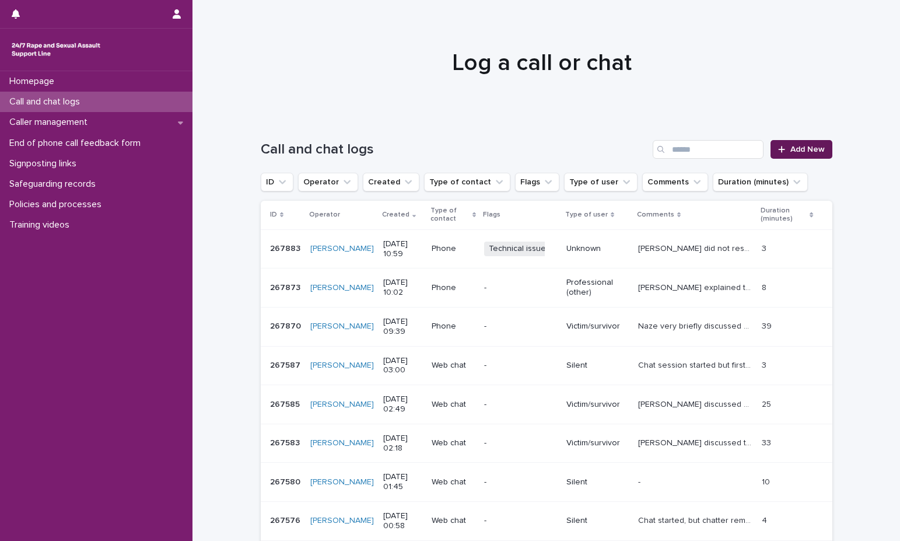
click at [678, 155] on link "Add New" at bounding box center [800, 149] width 61 height 19
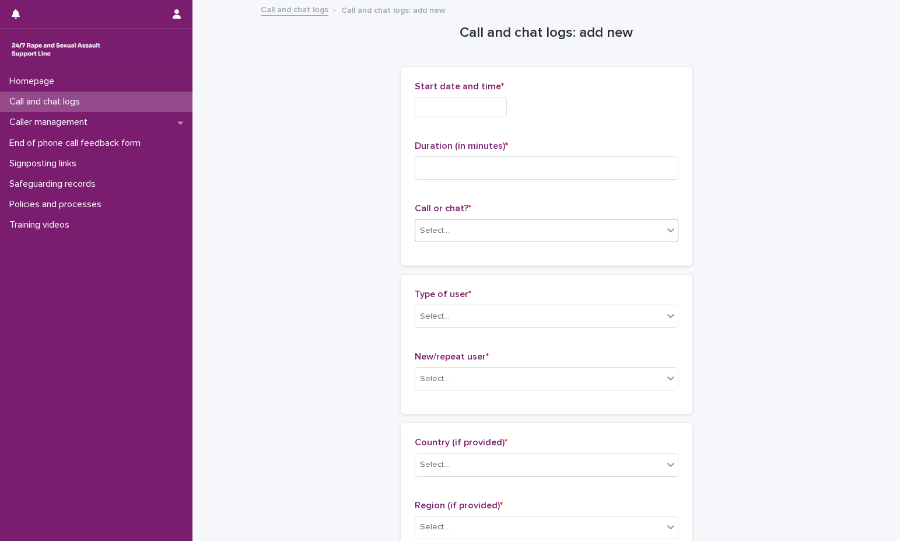
click at [581, 233] on div "Select..." at bounding box center [539, 230] width 248 height 19
click at [561, 255] on div "Phone" at bounding box center [542, 253] width 262 height 20
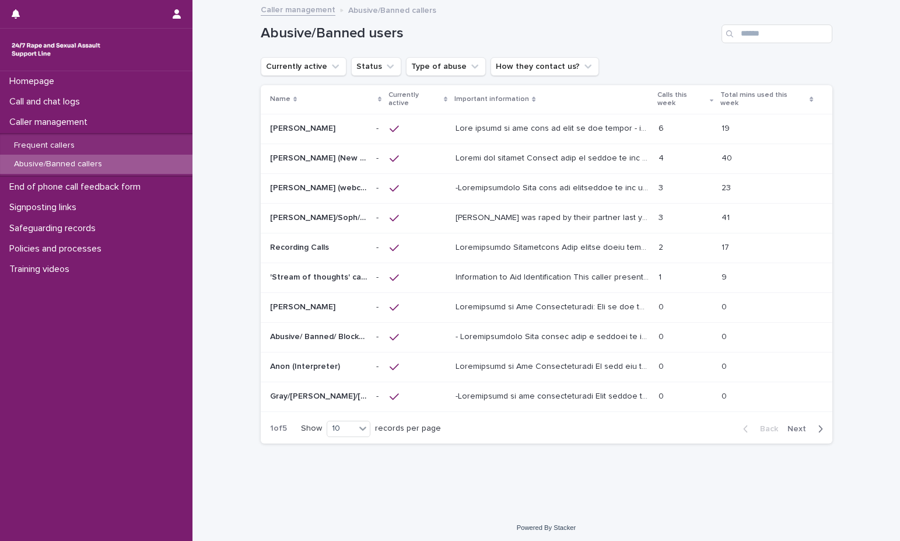
click at [329, 164] on td "Michael (New caller) Michael (New caller)" at bounding box center [316, 158] width 111 height 30
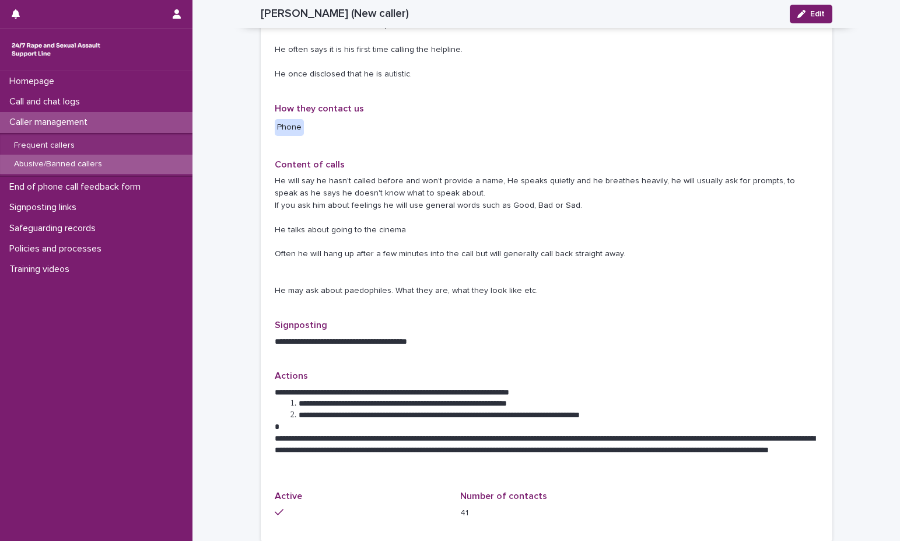
scroll to position [408, 0]
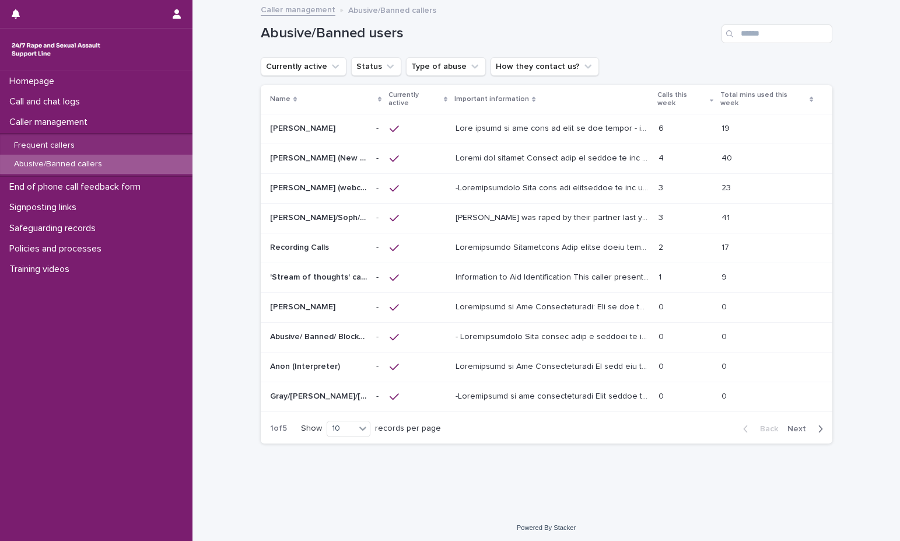
click at [494, 121] on p at bounding box center [554, 127] width 196 height 12
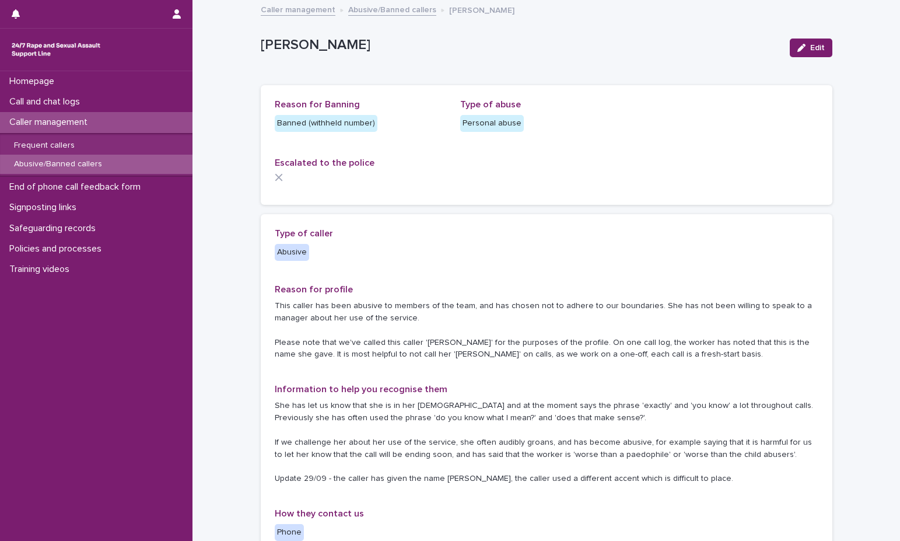
click at [409, 5] on link "Abusive/Banned callers" at bounding box center [392, 8] width 88 height 13
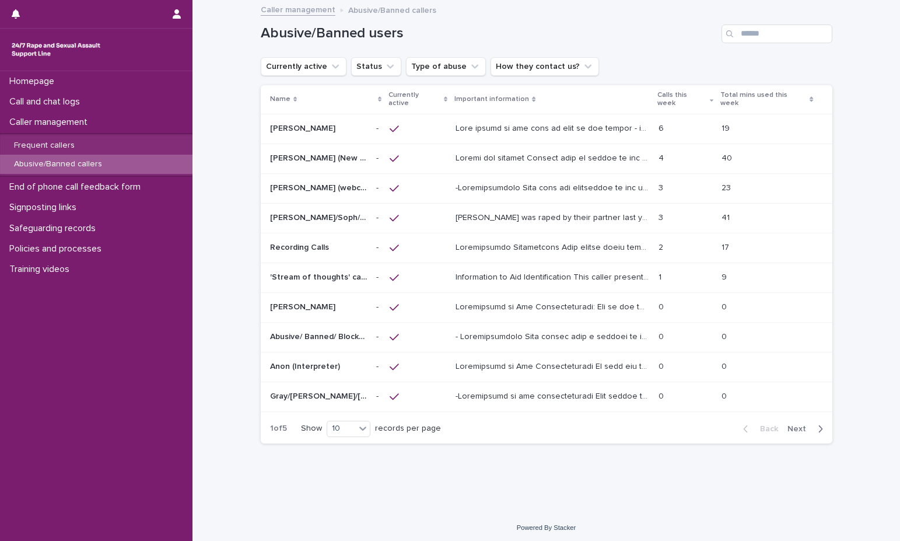
click at [456, 151] on p at bounding box center [554, 157] width 196 height 12
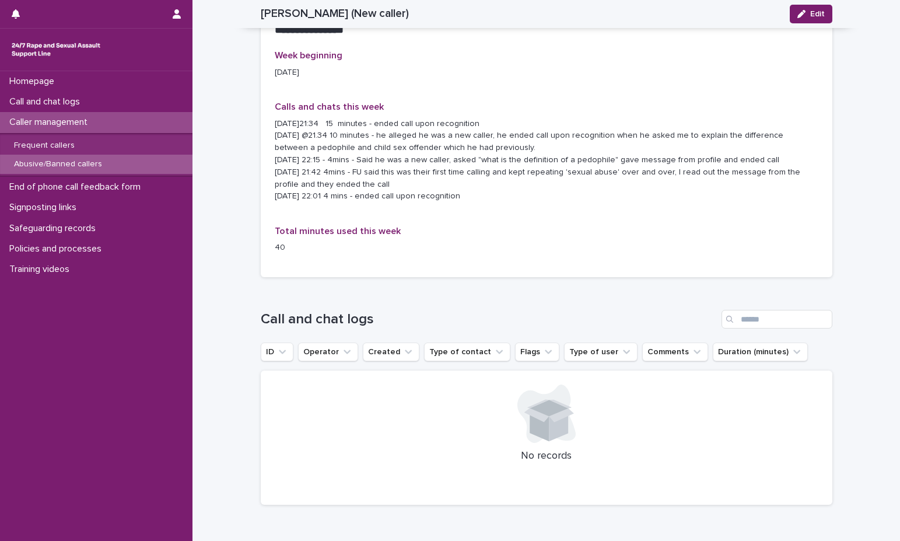
scroll to position [871, 0]
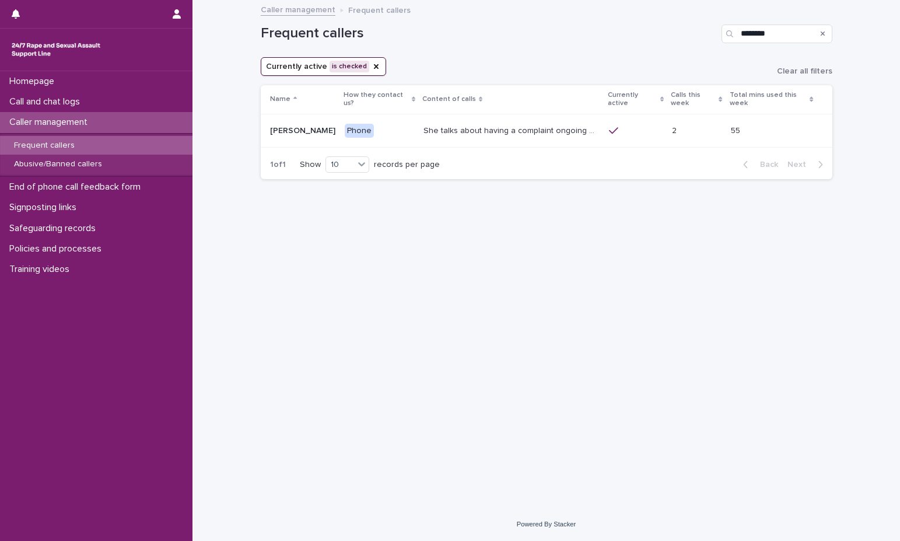
click at [822, 33] on icon "Search" at bounding box center [823, 33] width 5 height 5
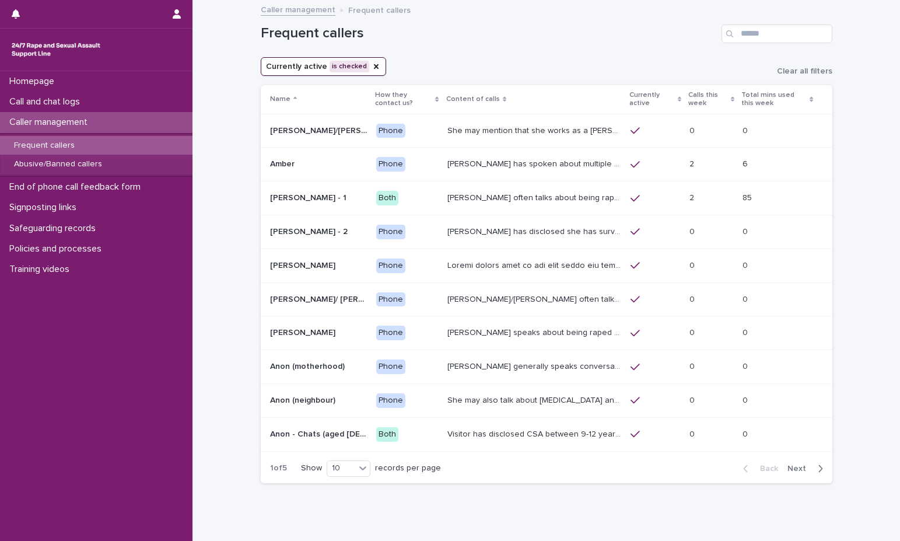
click at [688, 97] on p "Calls this week" at bounding box center [708, 100] width 40 height 22
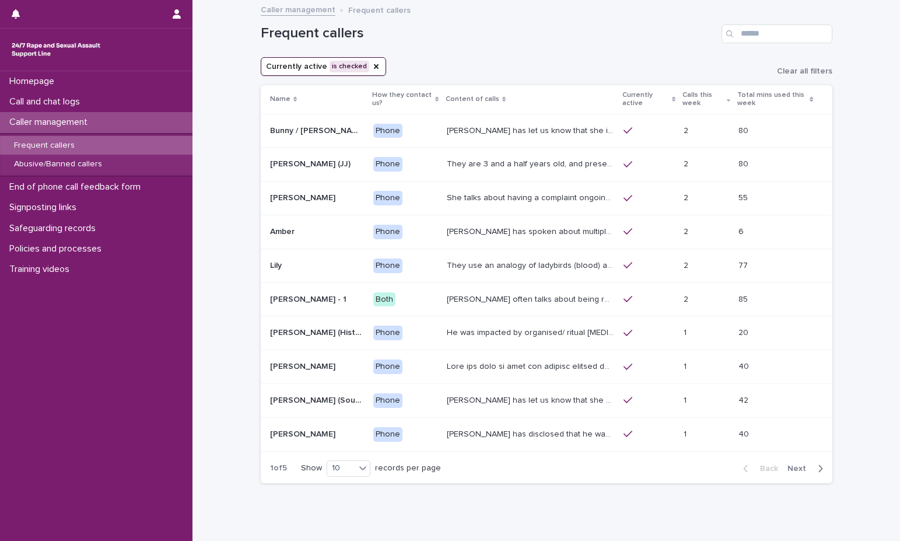
click at [594, 59] on div "Currently active is checked Clear all filters" at bounding box center [547, 66] width 572 height 19
click at [426, 334] on td "Phone" at bounding box center [405, 333] width 73 height 34
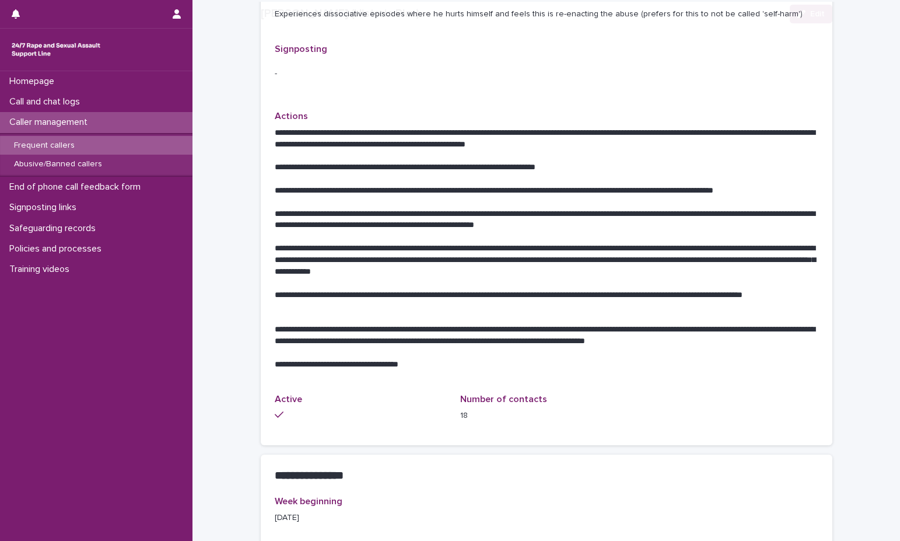
scroll to position [467, 0]
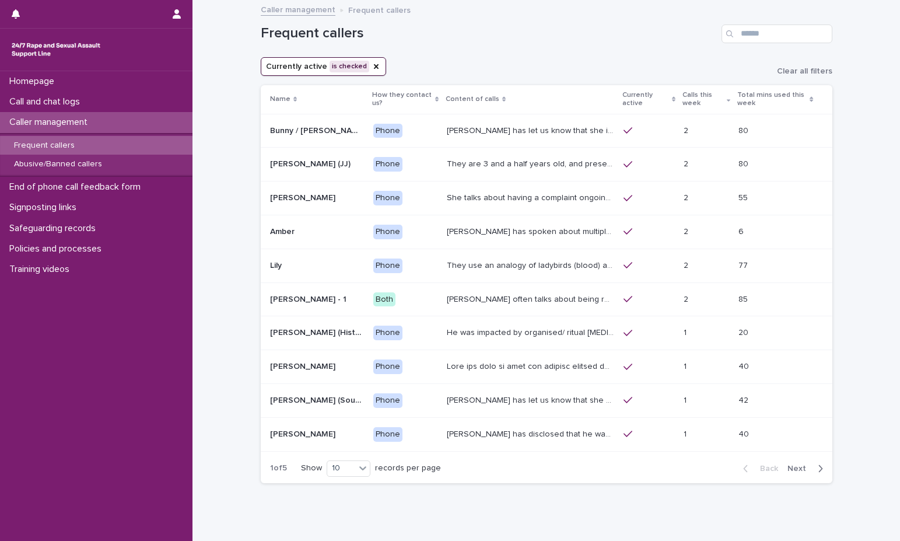
click at [466, 127] on p "[PERSON_NAME] has let us know that she is in her [DEMOGRAPHIC_DATA], and lives …" at bounding box center [532, 130] width 170 height 12
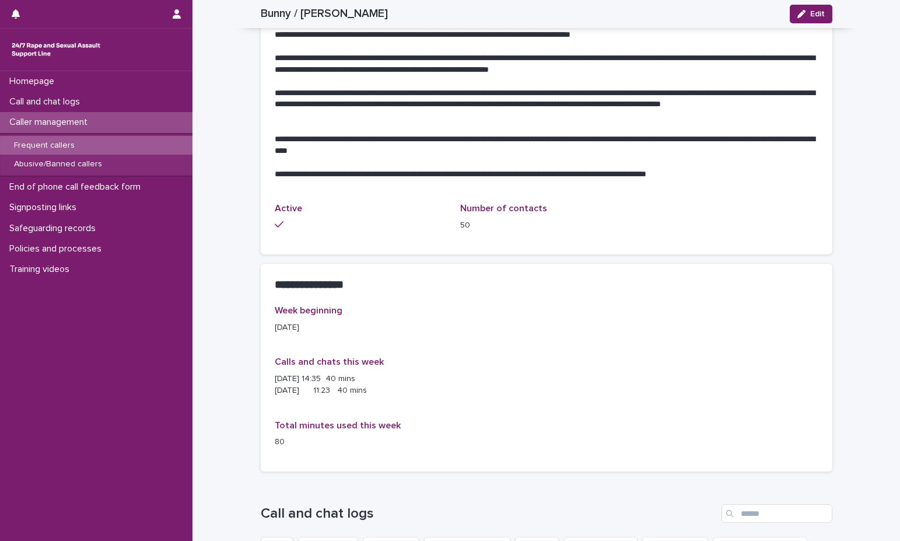
scroll to position [700, 0]
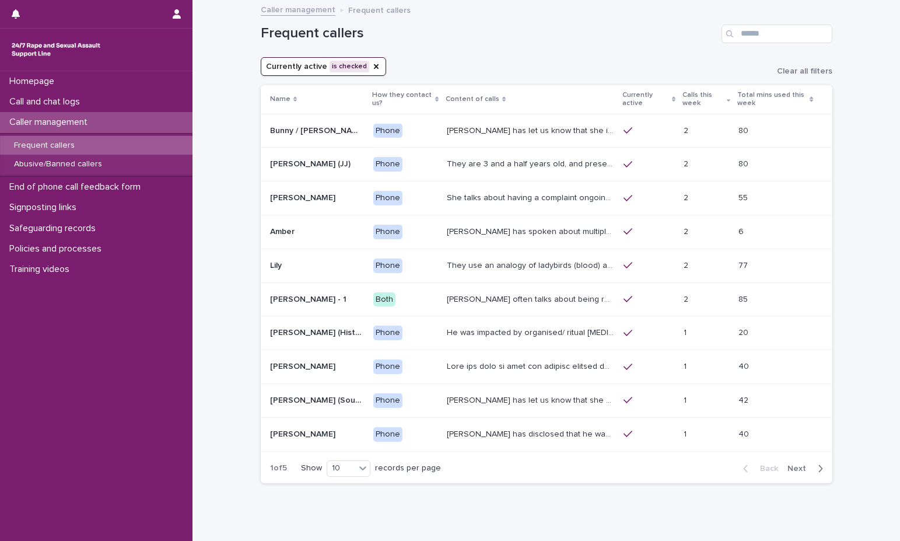
click at [488, 168] on p "They are 3 and a half years old, and presents as this age, talking about dogs, …" at bounding box center [532, 163] width 170 height 12
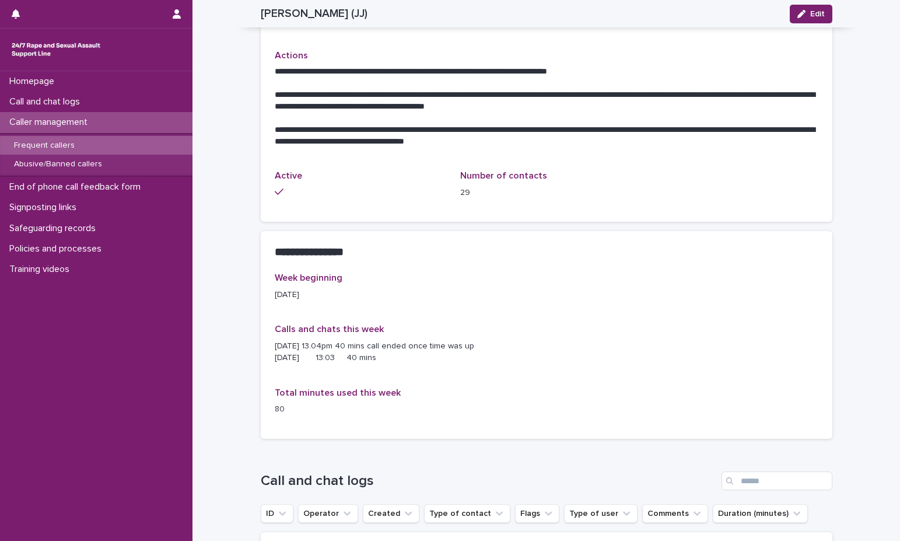
scroll to position [656, 0]
